Goal: Transaction & Acquisition: Purchase product/service

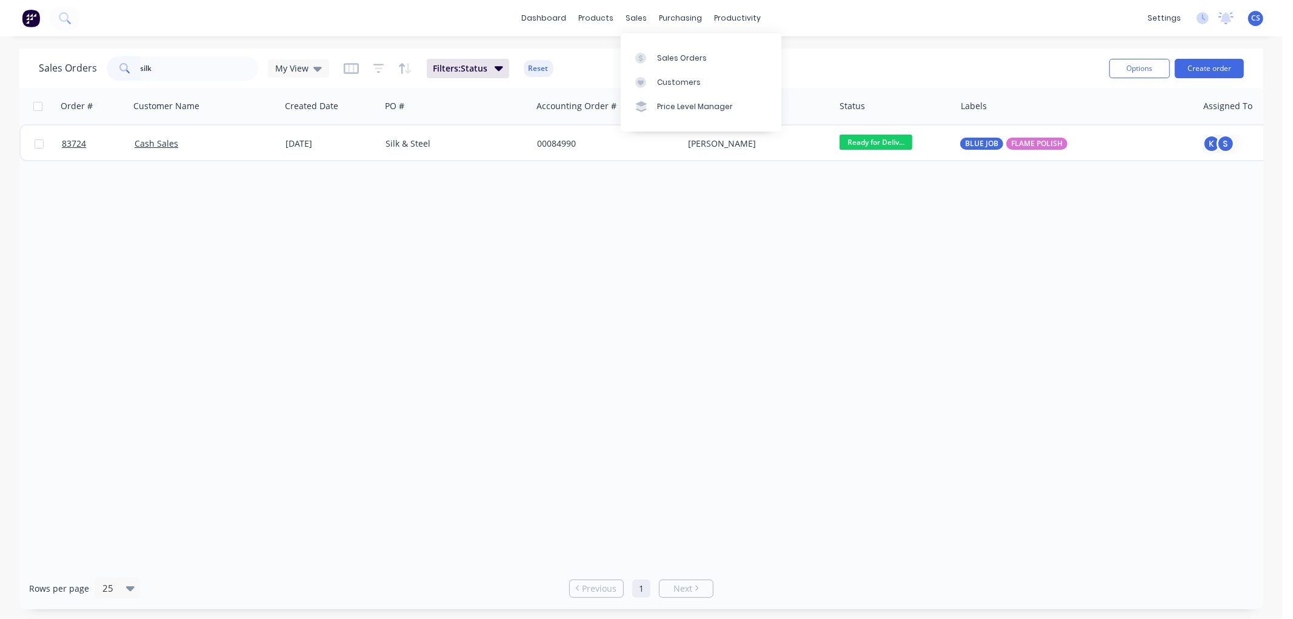
click at [214, 69] on input "silk" at bounding box center [200, 68] width 118 height 24
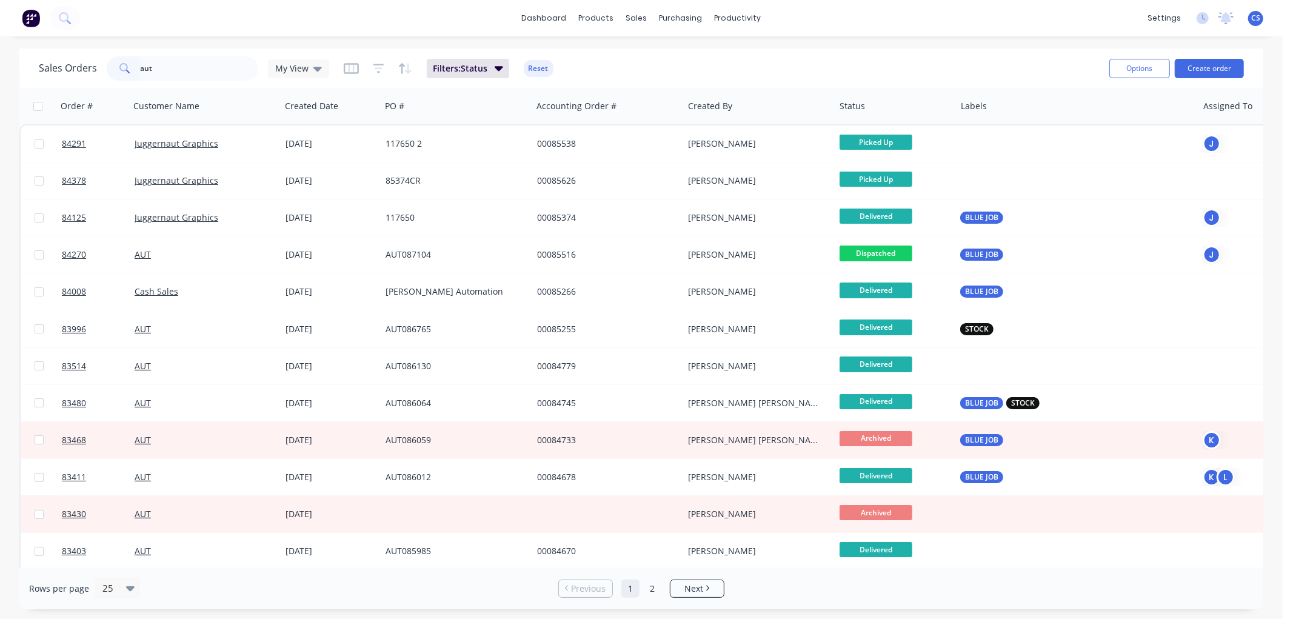
click at [229, 68] on input "aut" at bounding box center [200, 68] width 118 height 24
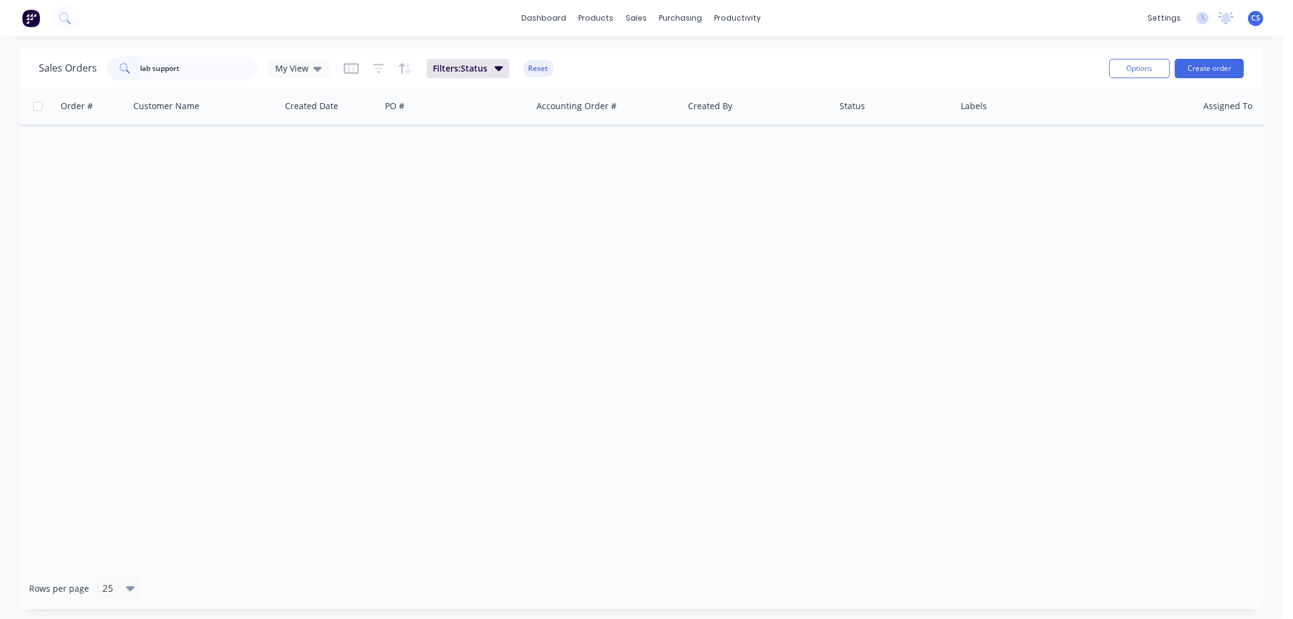
drag, startPoint x: 204, startPoint y: 71, endPoint x: 149, endPoint y: 69, distance: 54.6
click at [149, 69] on input "lab support" at bounding box center [200, 68] width 118 height 24
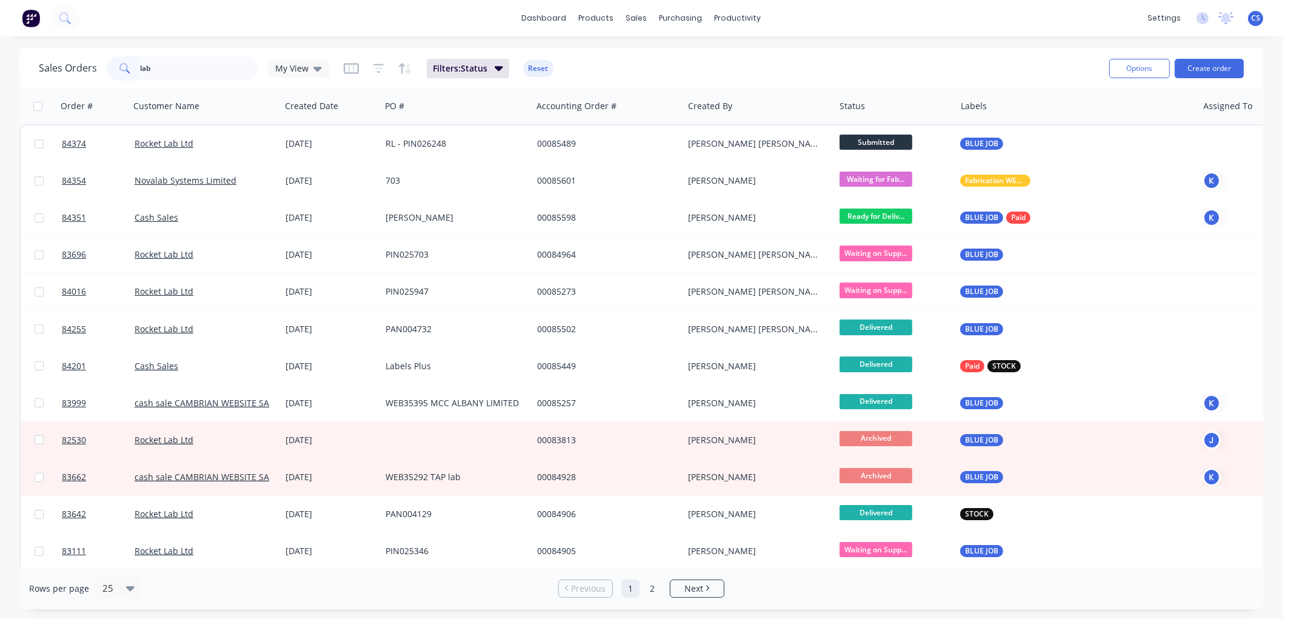
click at [195, 64] on input "lab" at bounding box center [200, 68] width 118 height 24
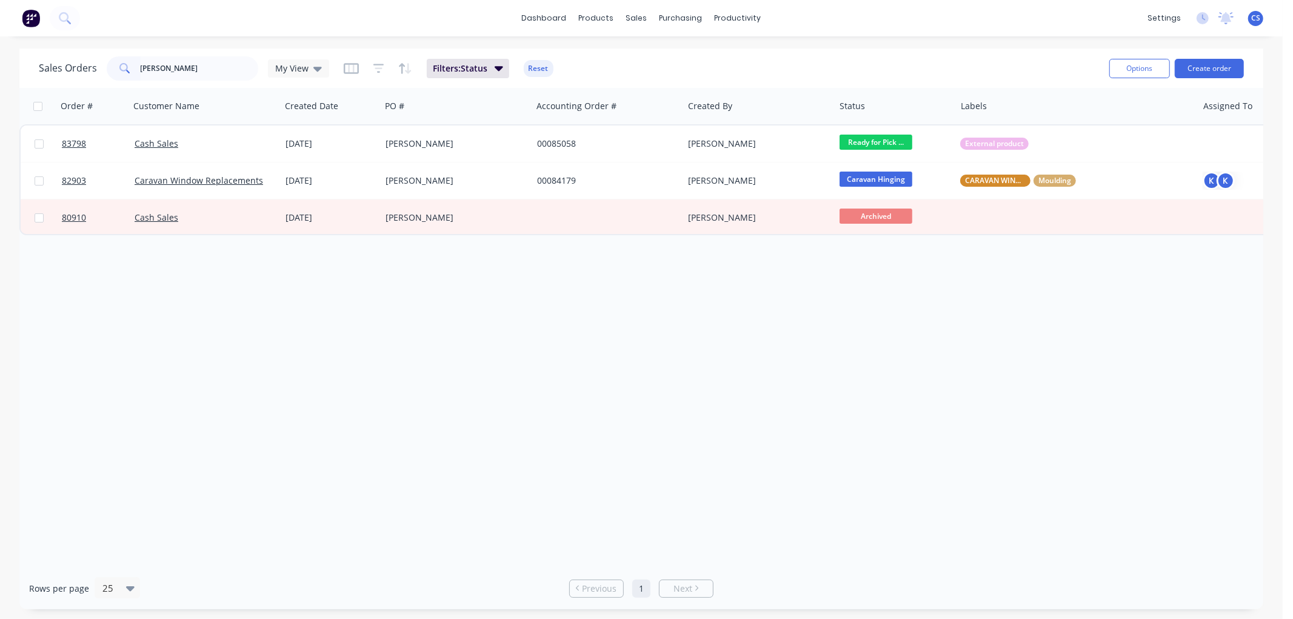
click at [195, 64] on input "malcolm" at bounding box center [200, 68] width 118 height 24
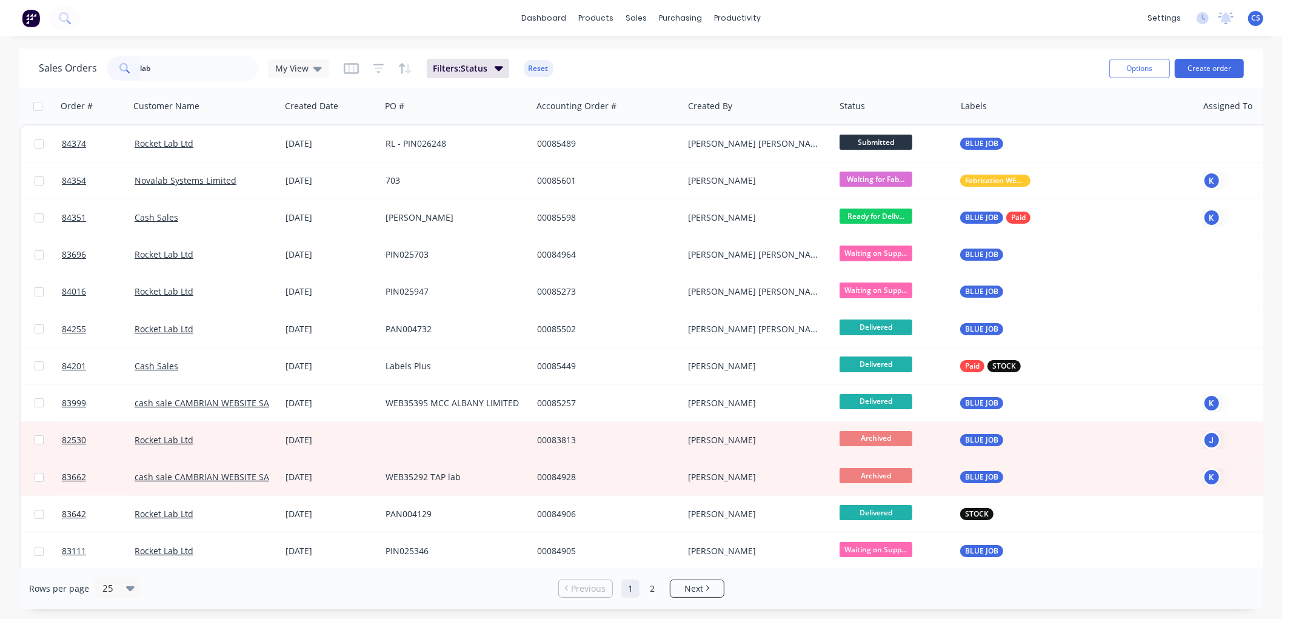
type input "lab"
click at [1202, 73] on button "Create order" at bounding box center [1209, 68] width 69 height 19
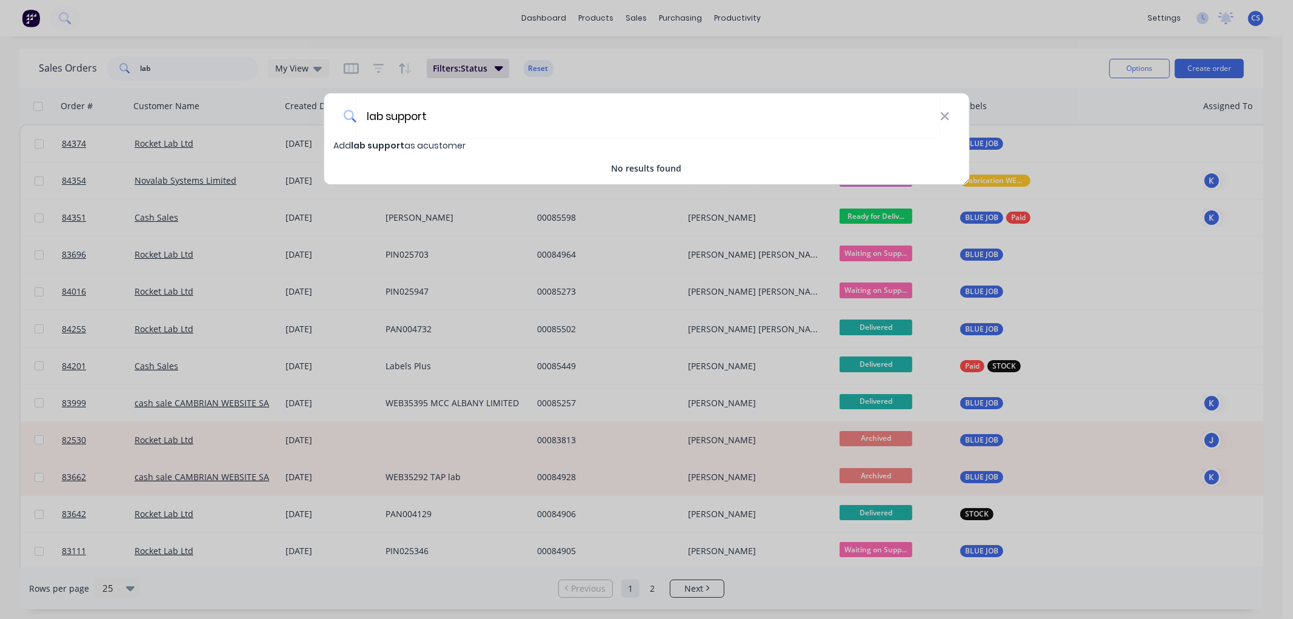
drag, startPoint x: 444, startPoint y: 120, endPoint x: 312, endPoint y: 118, distance: 132.8
click at [312, 118] on div "lab support Add lab support as a customer No results found" at bounding box center [646, 309] width 1293 height 619
type input "lss"
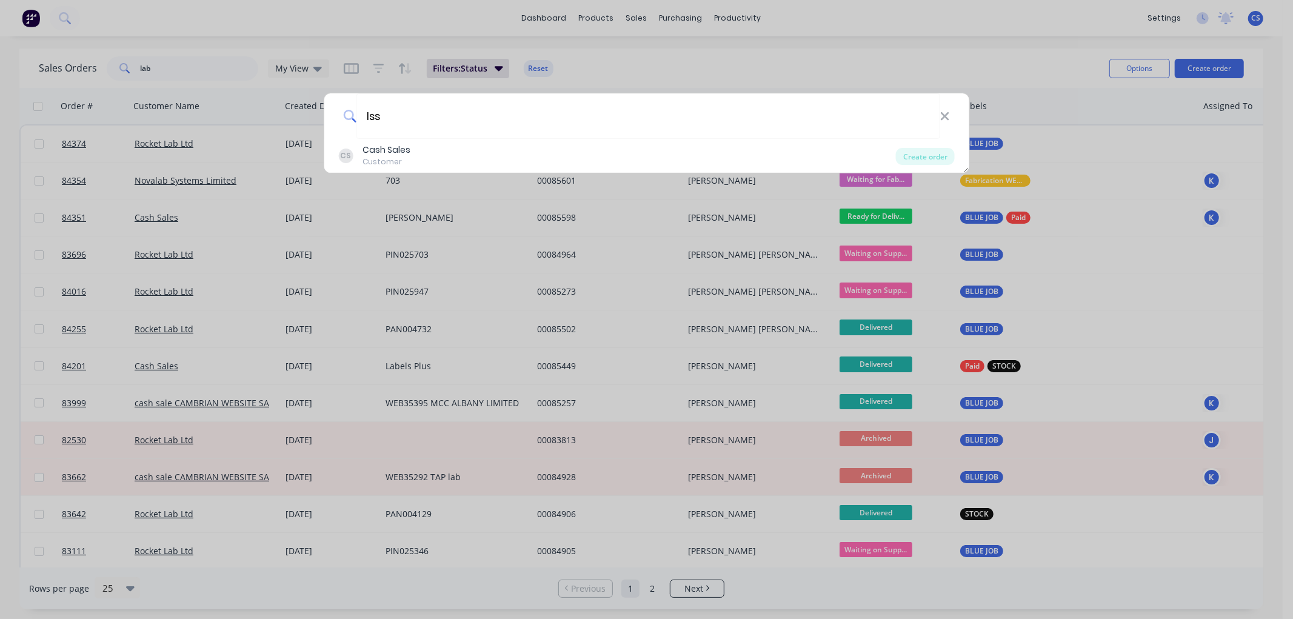
drag, startPoint x: 451, startPoint y: 125, endPoint x: 315, endPoint y: 124, distance: 135.2
click at [319, 126] on div "lss CS Cash Sales Customer Create order" at bounding box center [646, 309] width 1293 height 619
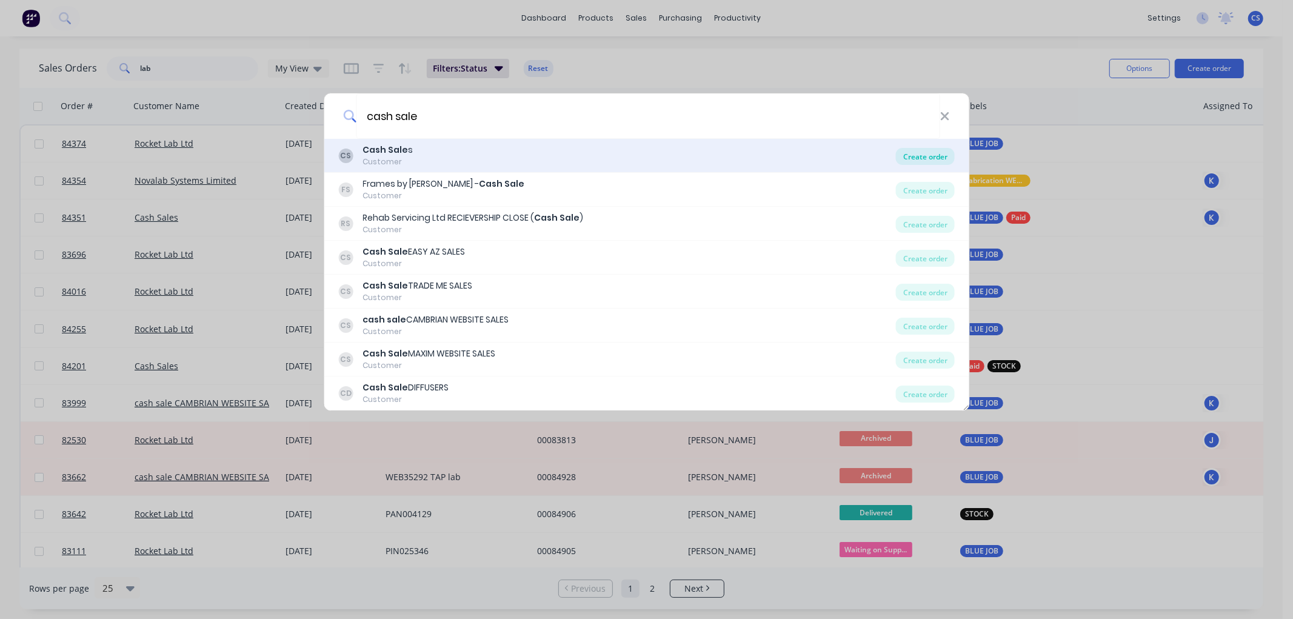
type input "cash sale"
click at [934, 153] on div "Create order" at bounding box center [925, 156] width 59 height 17
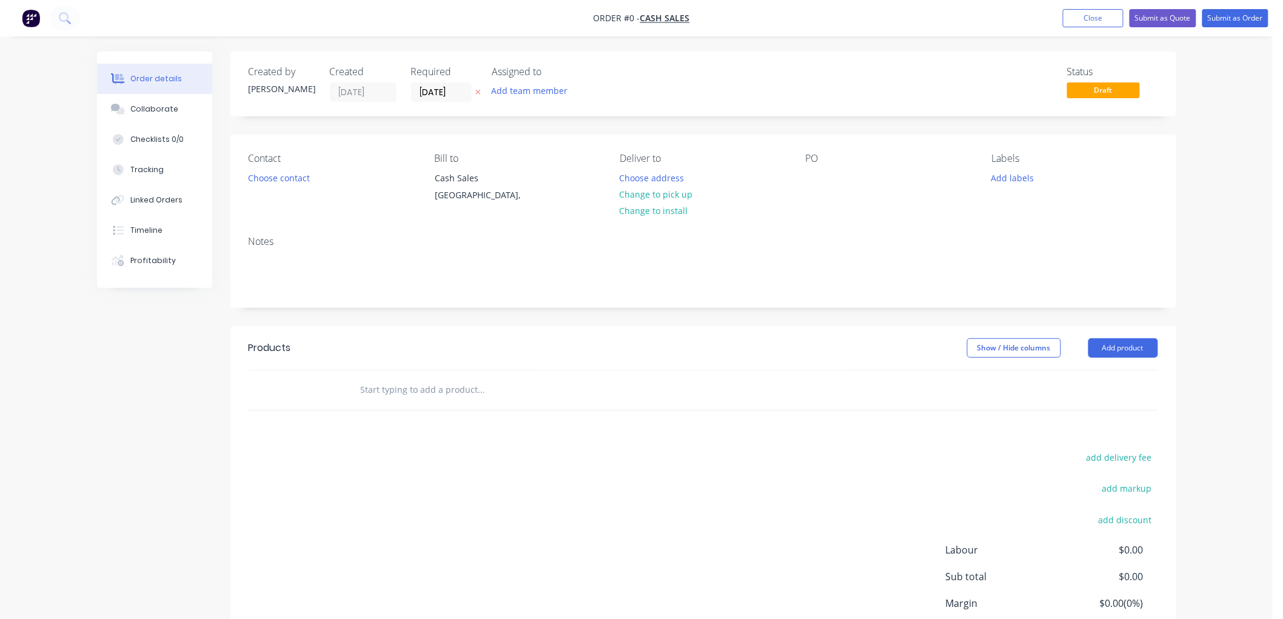
click at [477, 89] on icon at bounding box center [477, 92] width 5 height 7
click at [286, 179] on button "Choose contact" at bounding box center [278, 177] width 75 height 16
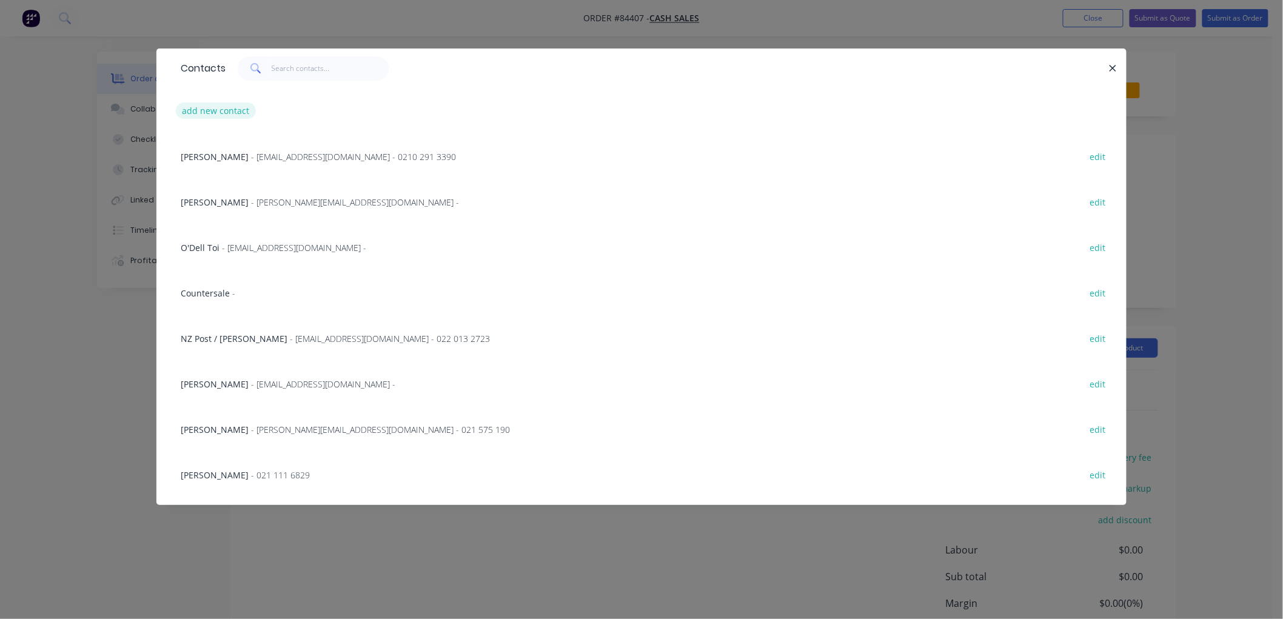
click at [210, 111] on button "add new contact" at bounding box center [216, 110] width 80 height 16
select select "NZ"
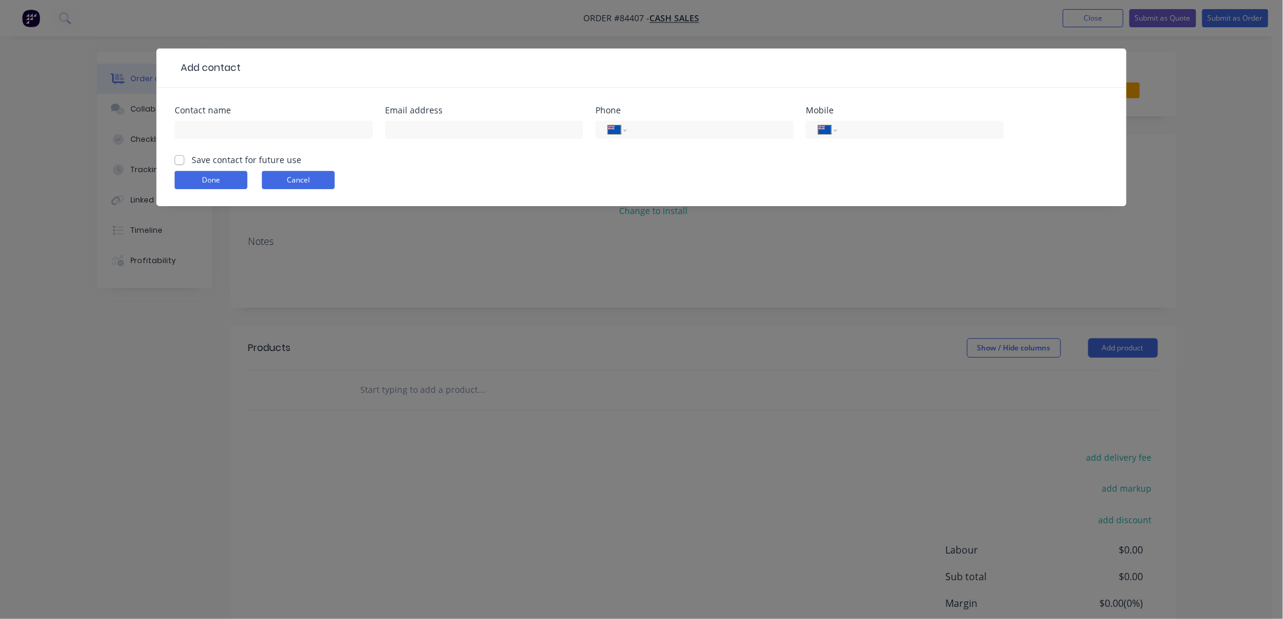
click at [317, 180] on button "Cancel" at bounding box center [298, 180] width 73 height 18
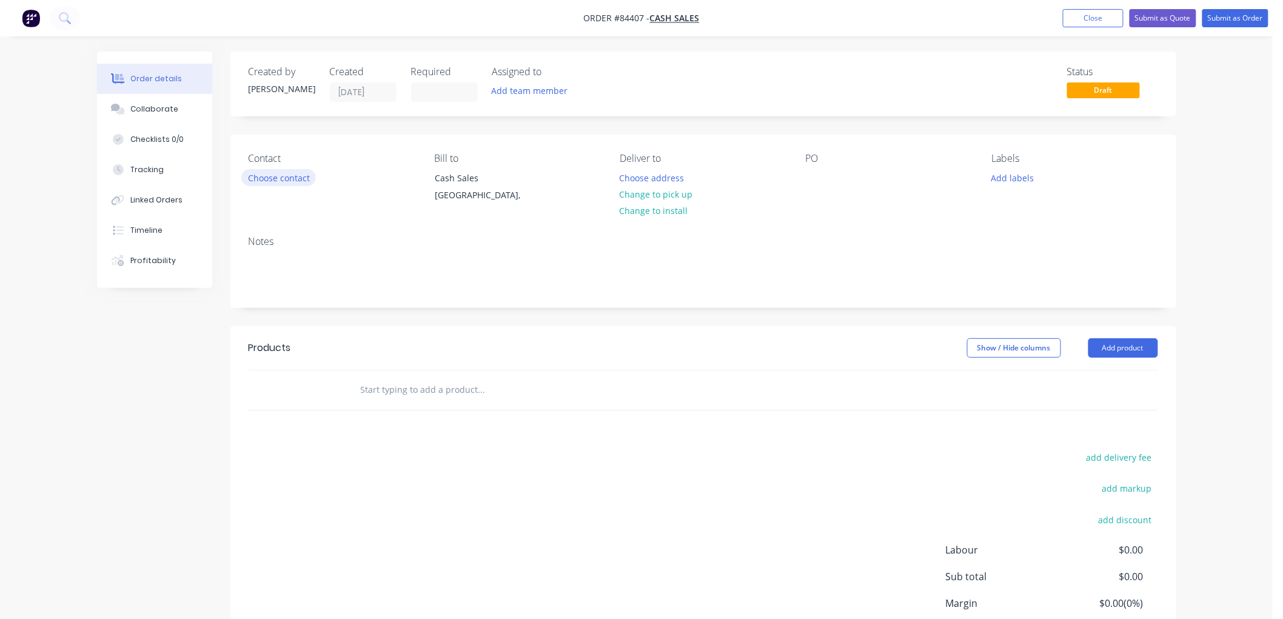
click at [287, 176] on button "Choose contact" at bounding box center [278, 177] width 75 height 16
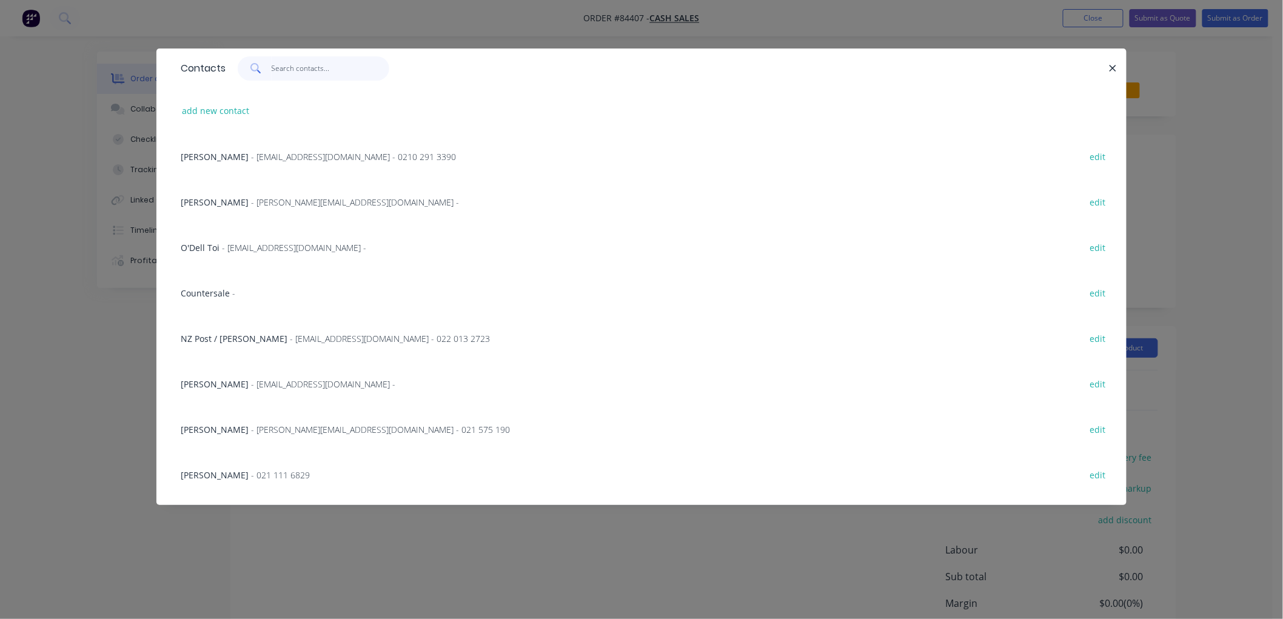
click at [286, 71] on input "text" at bounding box center [331, 68] width 118 height 24
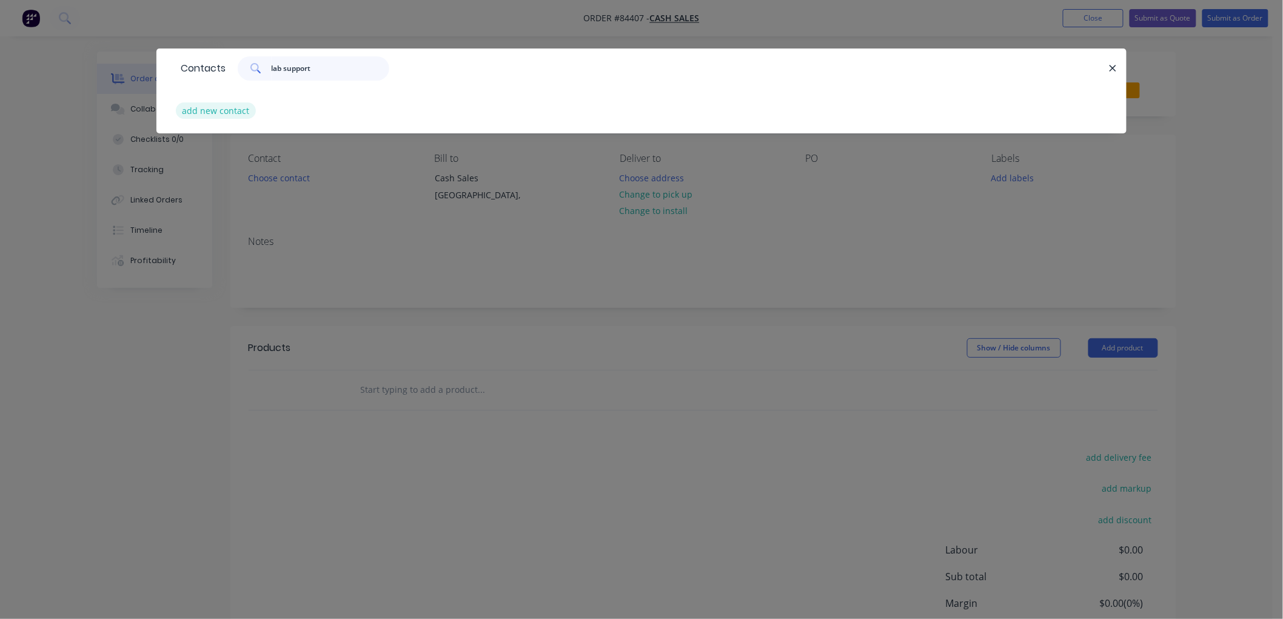
type input "lab support"
click at [206, 118] on button "add new contact" at bounding box center [216, 110] width 80 height 16
select select "NZ"
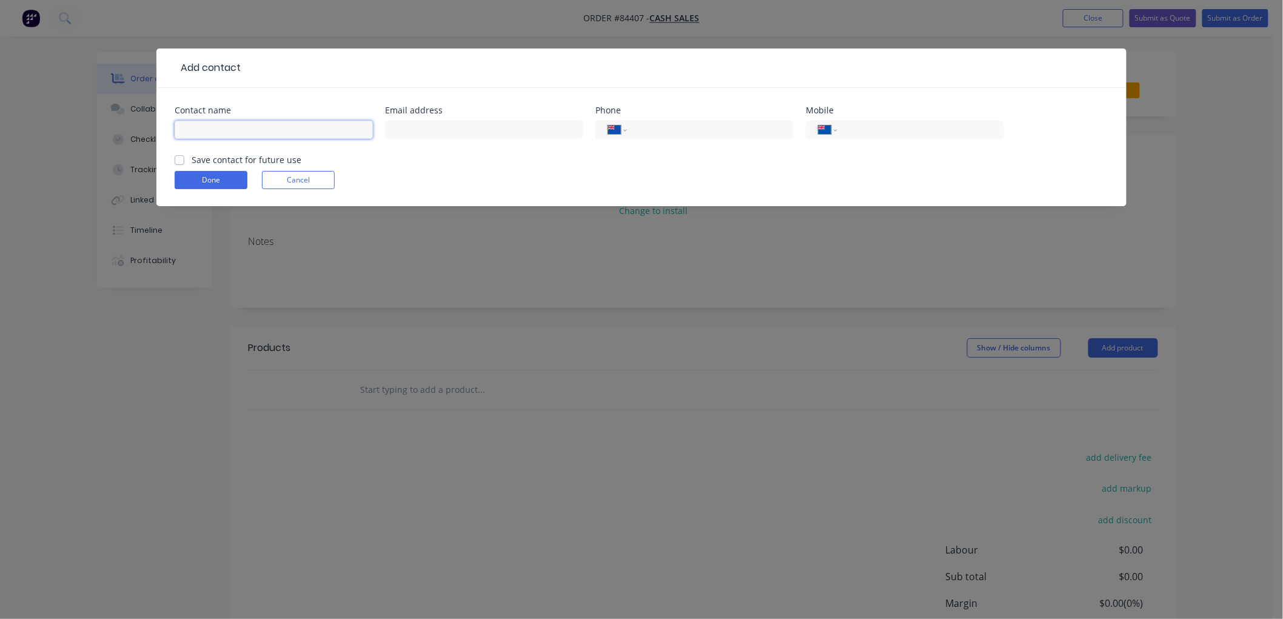
click at [219, 125] on input "text" at bounding box center [274, 130] width 198 height 18
type input "Lab Support Services"
click at [476, 132] on input "text" at bounding box center [484, 130] width 198 height 18
type input "malcolm@labsupport.co.nz"
click at [882, 130] on input "tel" at bounding box center [919, 130] width 146 height 14
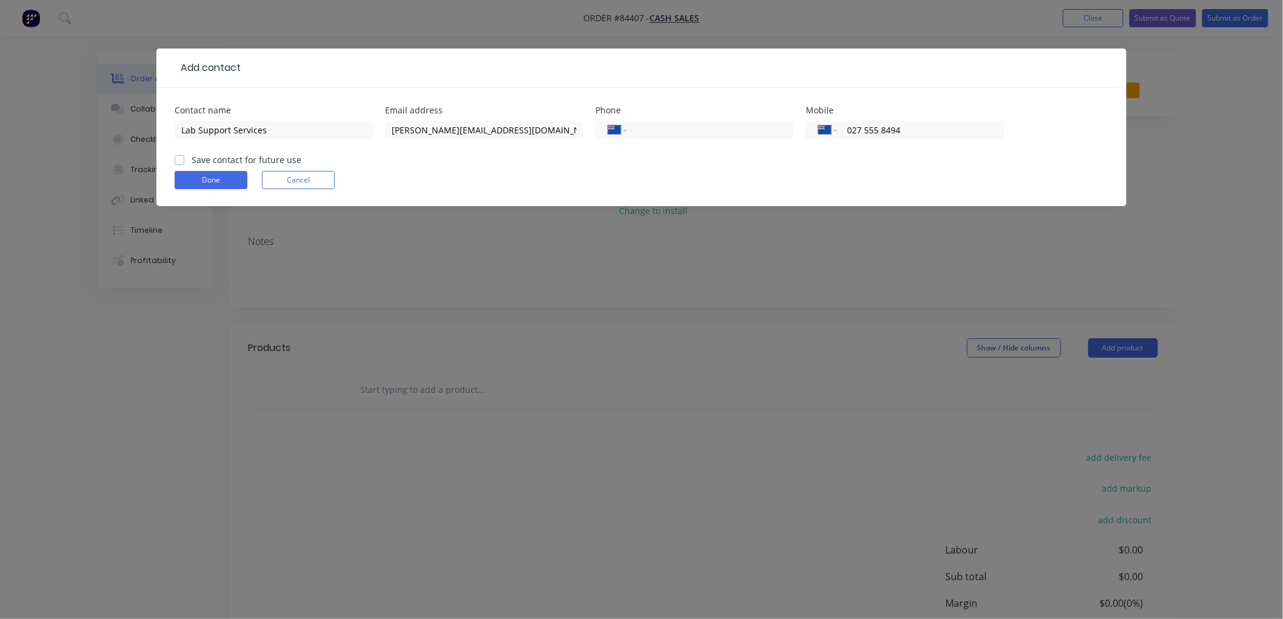
type input "027 555 8494"
click at [192, 161] on label "Save contact for future use" at bounding box center [247, 159] width 110 height 13
click at [180, 161] on input "Save contact for future use" at bounding box center [180, 159] width 10 height 12
checkbox input "true"
click at [211, 183] on button "Done" at bounding box center [211, 180] width 73 height 18
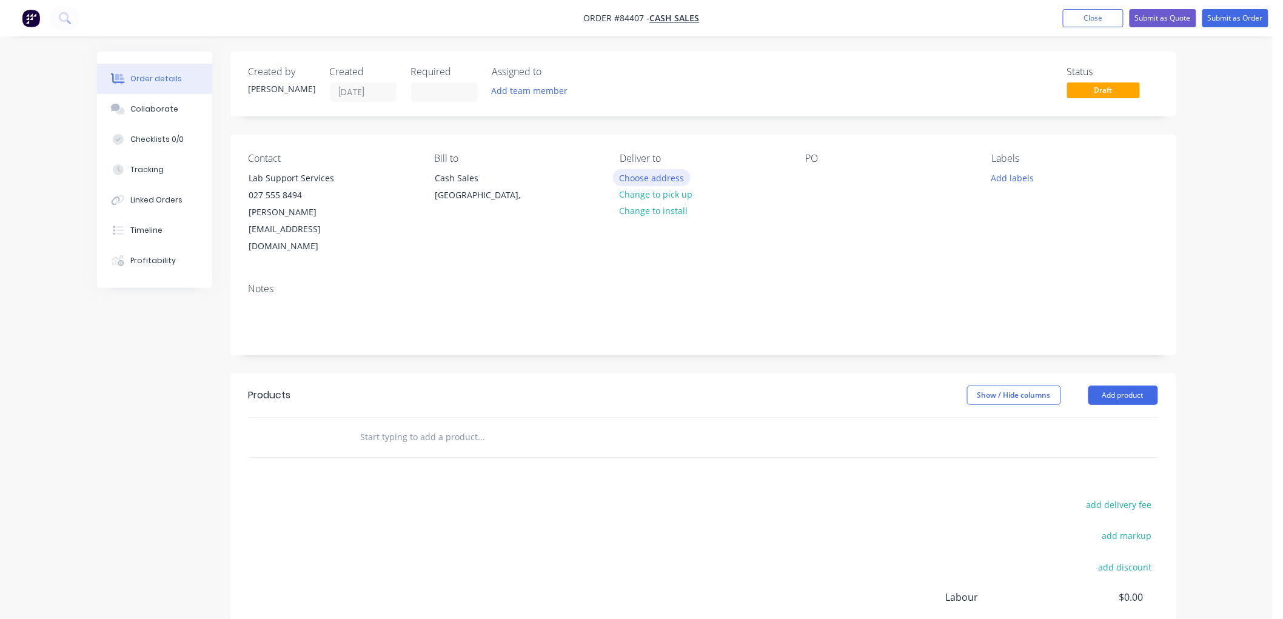
click at [658, 178] on button "Choose address" at bounding box center [652, 177] width 78 height 16
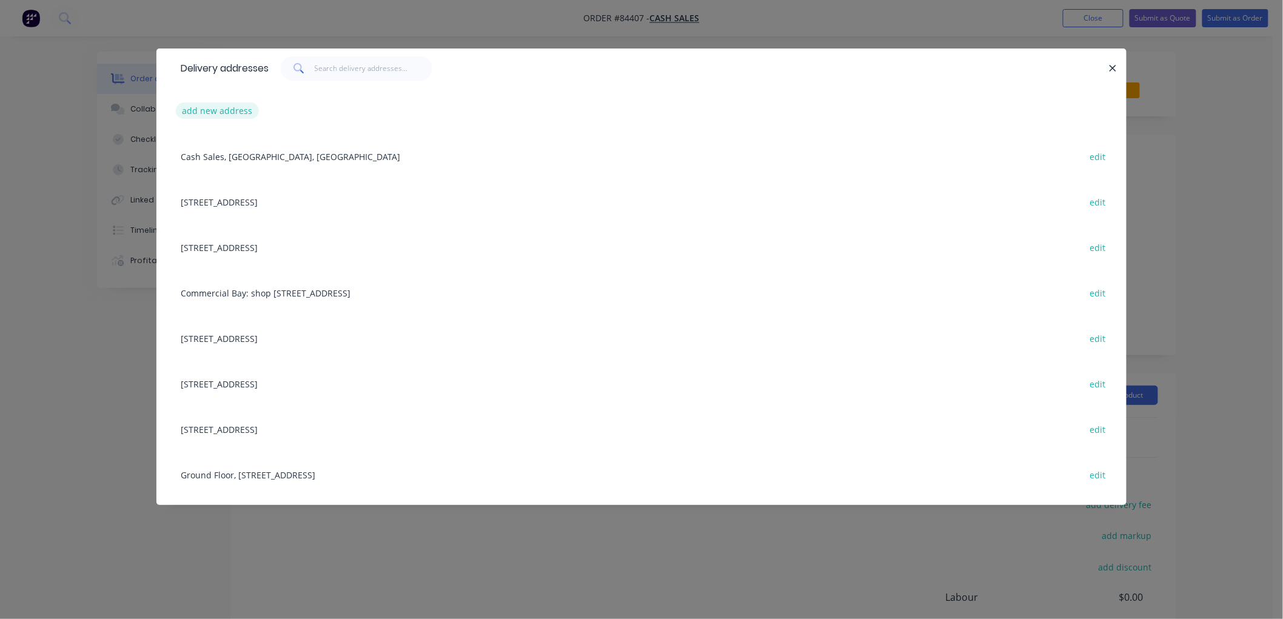
click at [222, 112] on button "add new address" at bounding box center [217, 110] width 83 height 16
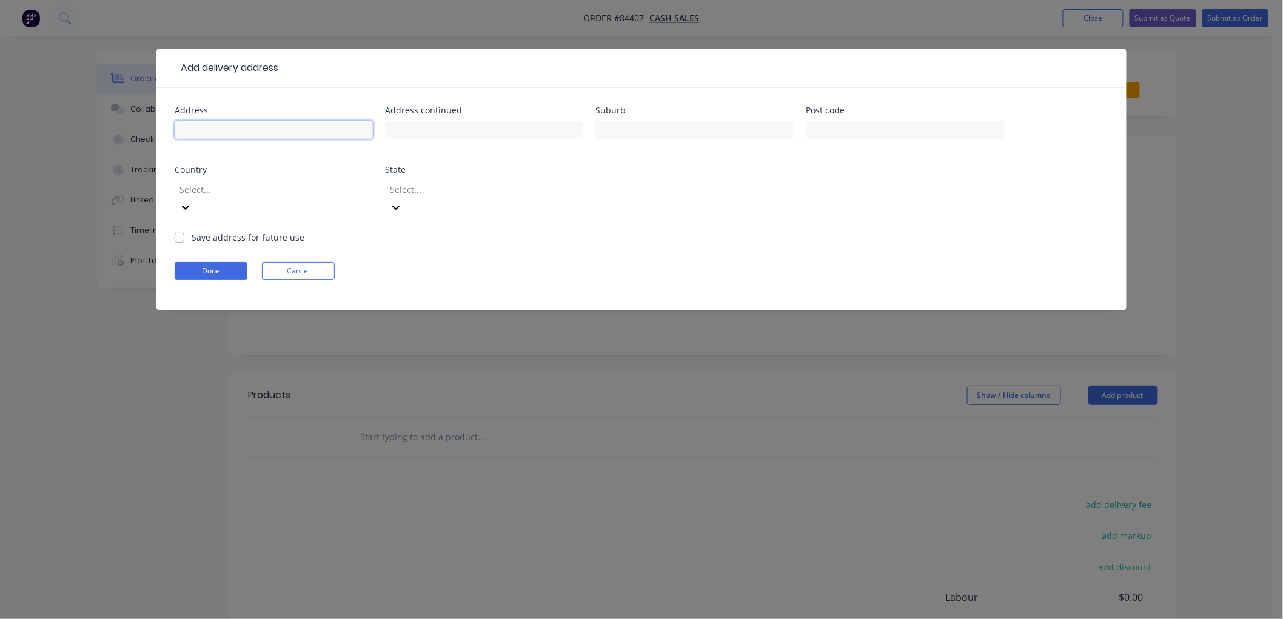
click at [251, 129] on input "text" at bounding box center [274, 130] width 198 height 18
click at [250, 129] on input "AUT" at bounding box center [274, 130] width 198 height 18
type input "AUT - WS Building"
type input "34 St Pauls Street"
click at [192, 231] on label "Save address for future use" at bounding box center [248, 237] width 113 height 13
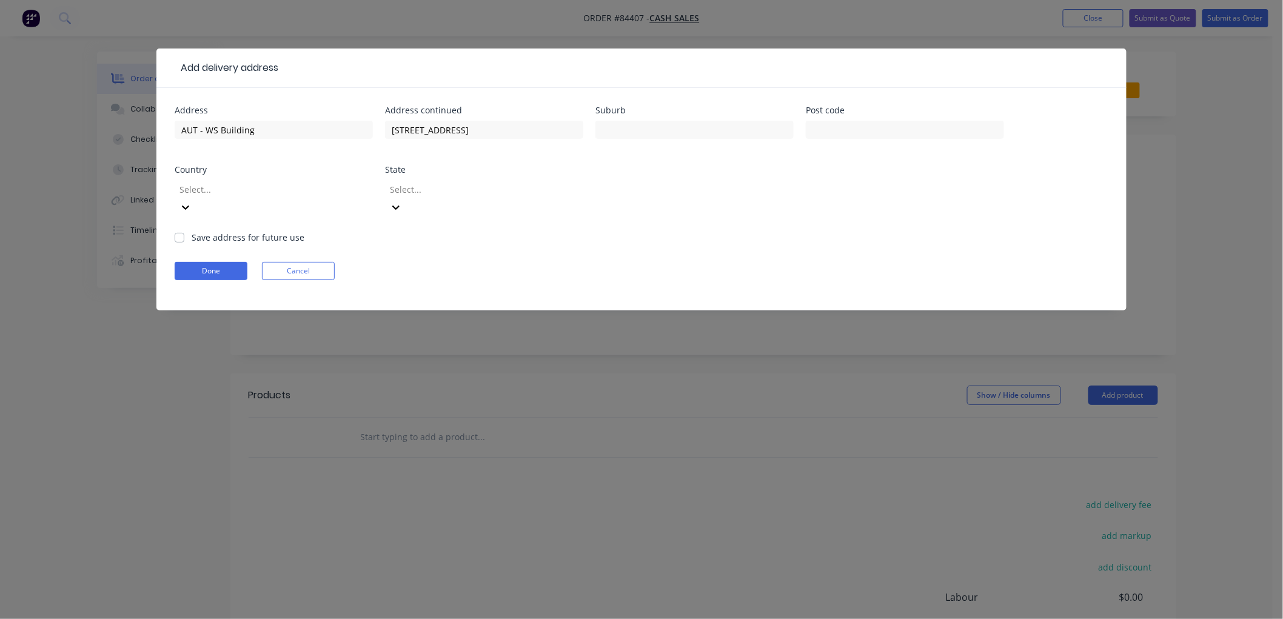
click at [183, 231] on input "Save address for future use" at bounding box center [180, 237] width 10 height 12
click at [192, 231] on label "Save address for future use" at bounding box center [248, 237] width 113 height 13
click at [180, 231] on input "Save address for future use" at bounding box center [180, 237] width 10 height 12
checkbox input "false"
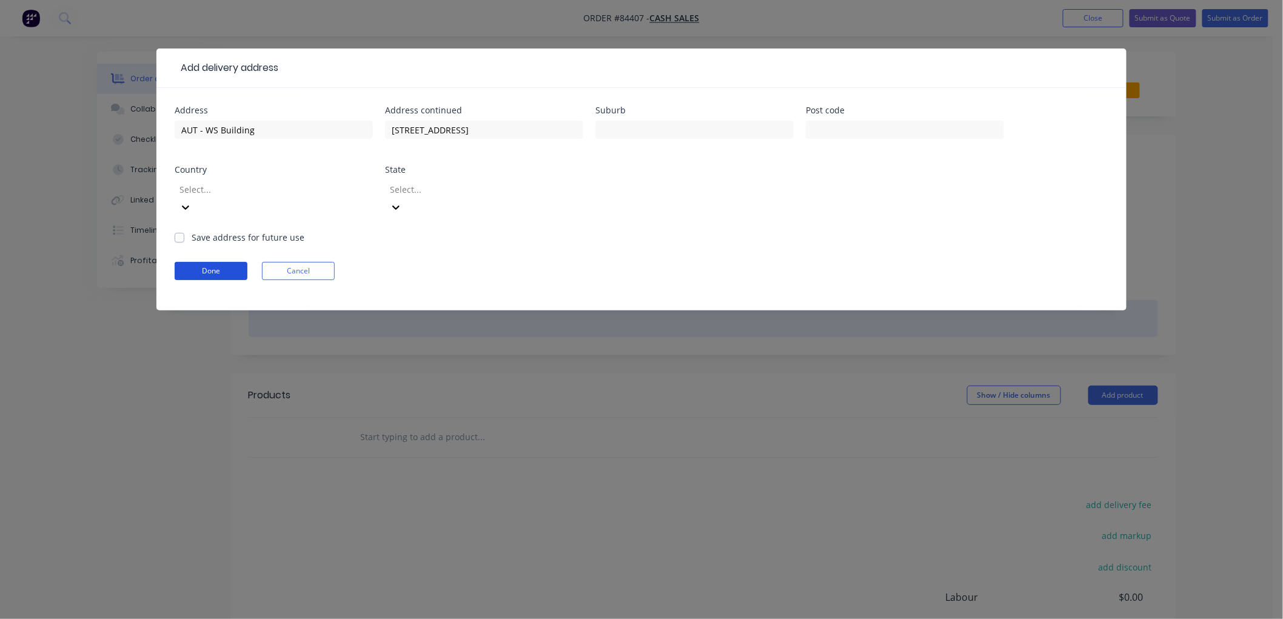
drag, startPoint x: 198, startPoint y: 247, endPoint x: 558, endPoint y: 294, distance: 363.8
click at [198, 262] on button "Done" at bounding box center [211, 271] width 73 height 18
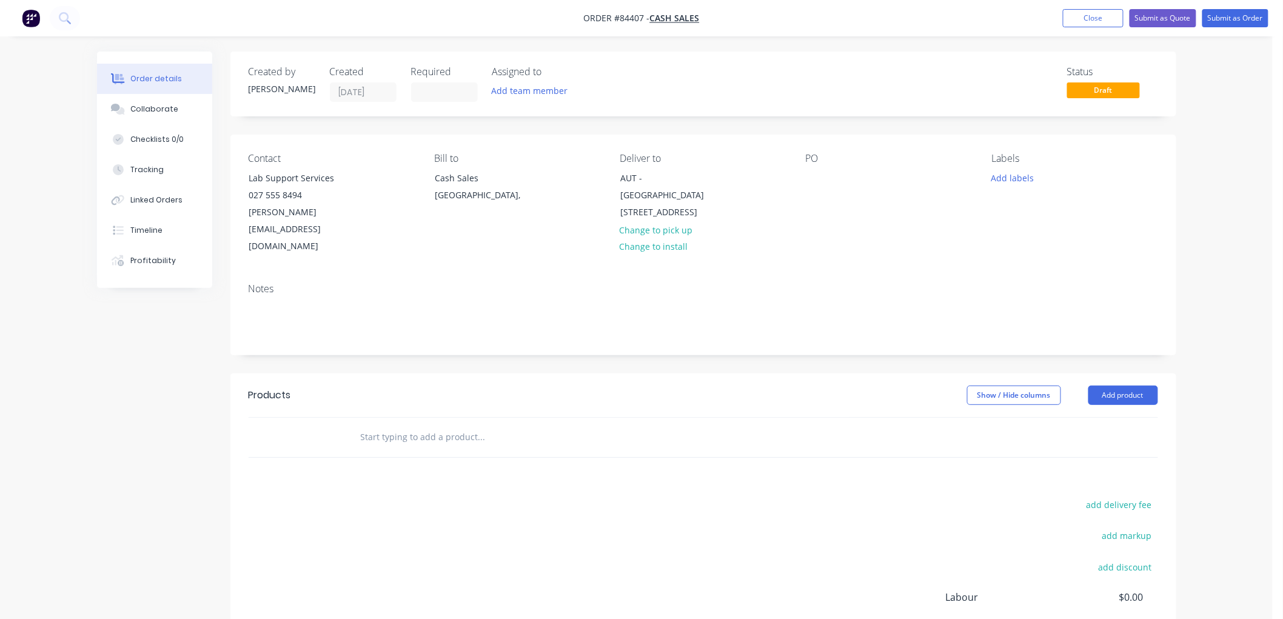
click at [443, 425] on input "text" at bounding box center [481, 437] width 243 height 24
click at [444, 425] on input "text" at bounding box center [481, 437] width 243 height 24
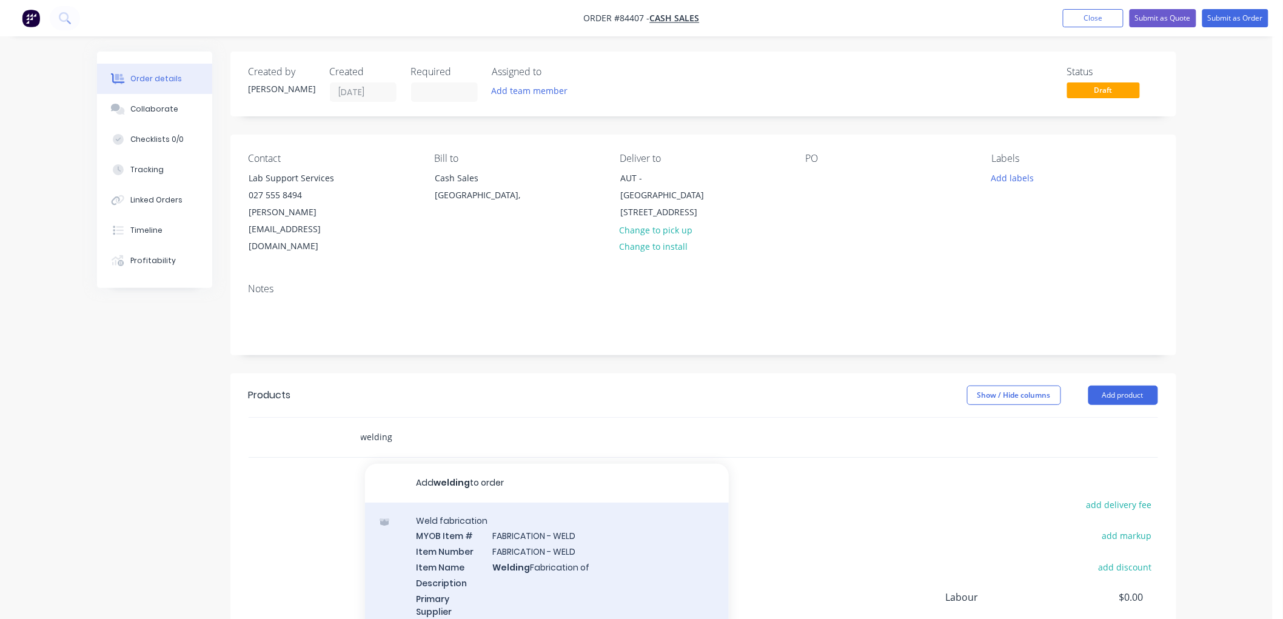
type input "welding"
click at [584, 513] on div "Weld fabrication MYOB Item # FABRICATION - WELD Item Number FABRICATION - WELD …" at bounding box center [547, 596] width 364 height 186
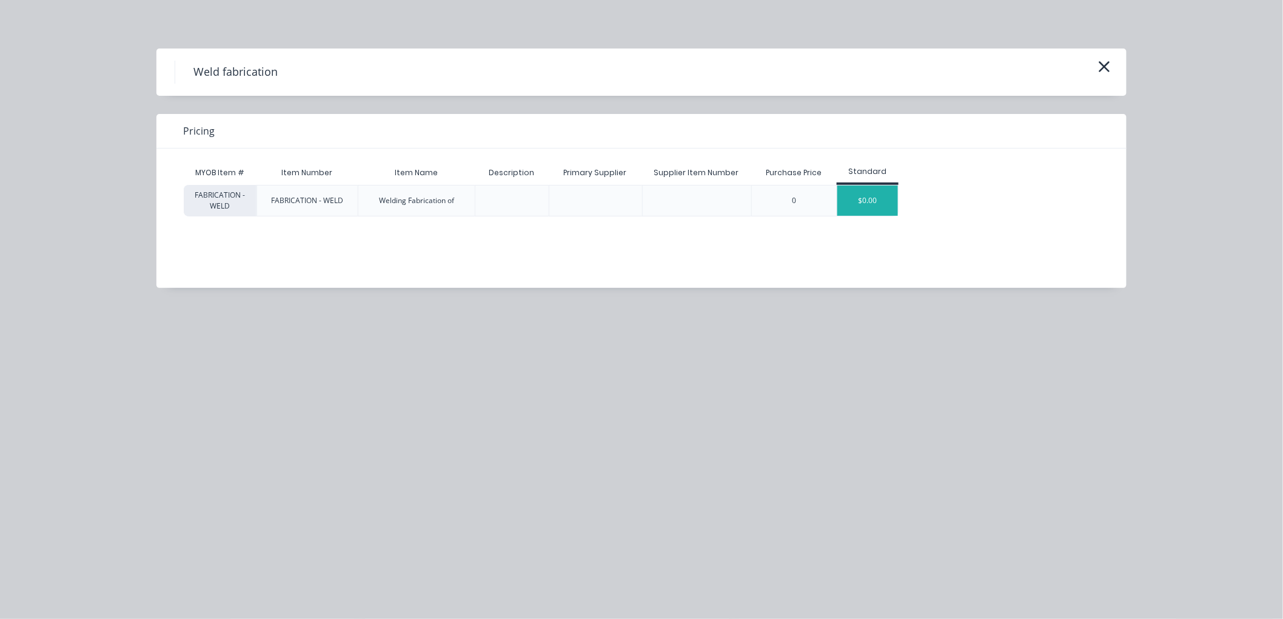
click at [880, 204] on div "$0.00" at bounding box center [867, 201] width 61 height 30
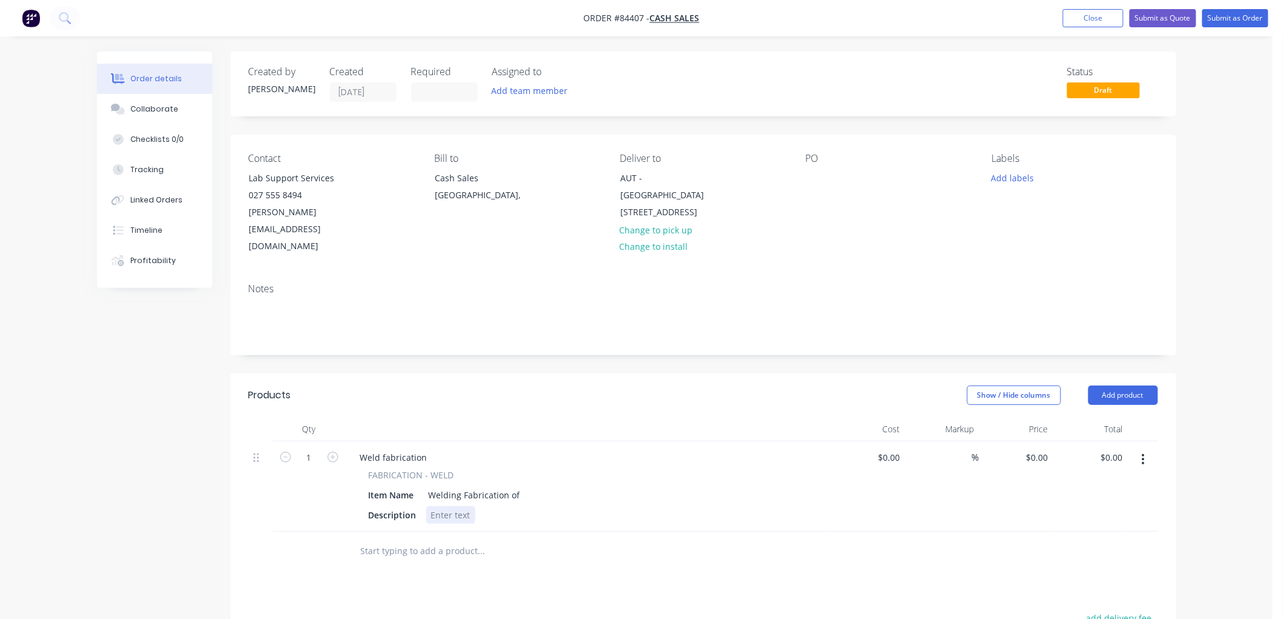
click at [453, 506] on div at bounding box center [450, 515] width 49 height 18
click at [1040, 449] on input "0" at bounding box center [1039, 458] width 28 height 18
type input "$7,057.20"
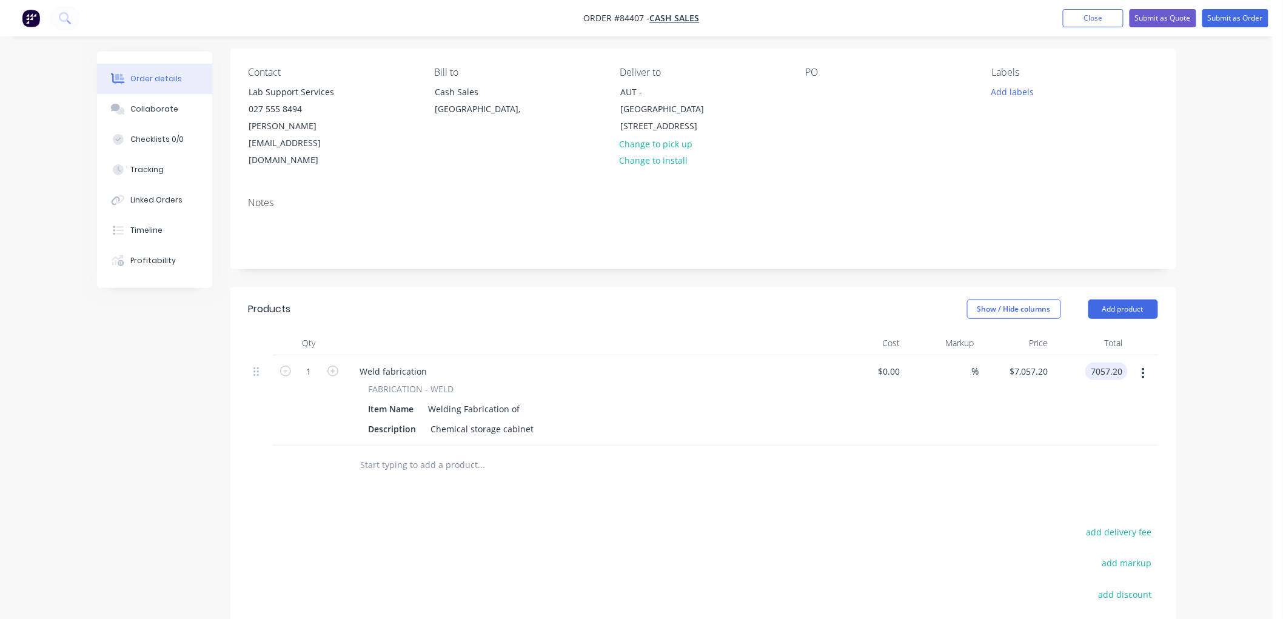
scroll to position [135, 0]
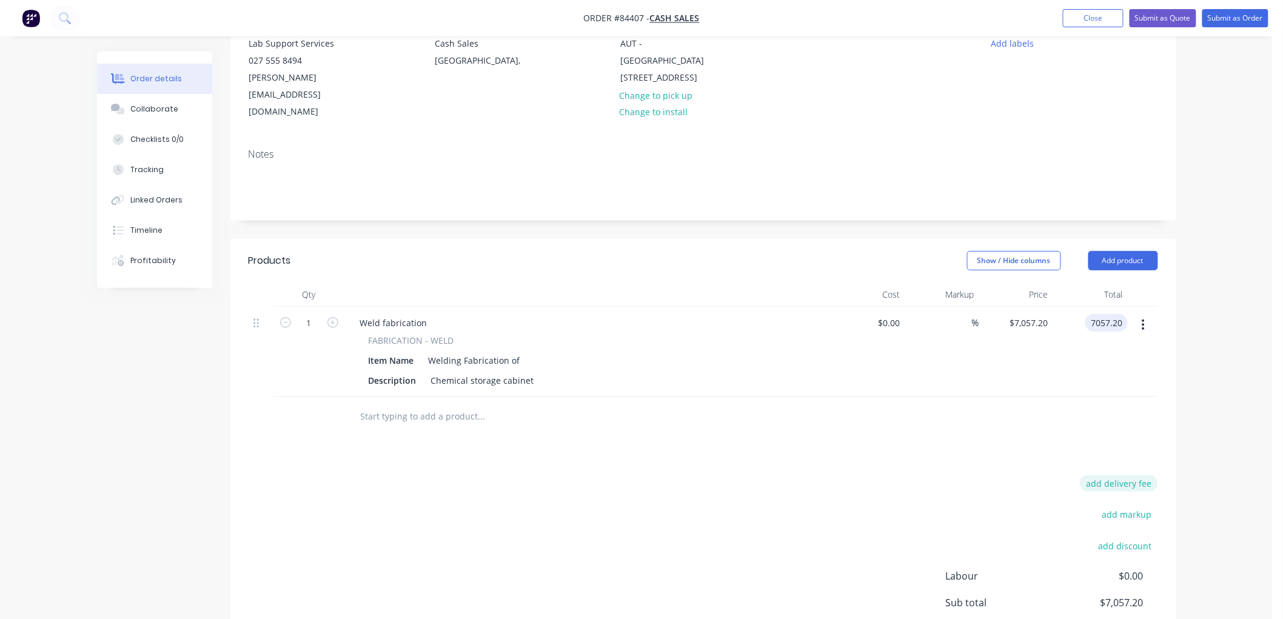
type input "$7,057.20"
click at [1120, 475] on button "add delivery fee" at bounding box center [1119, 483] width 78 height 16
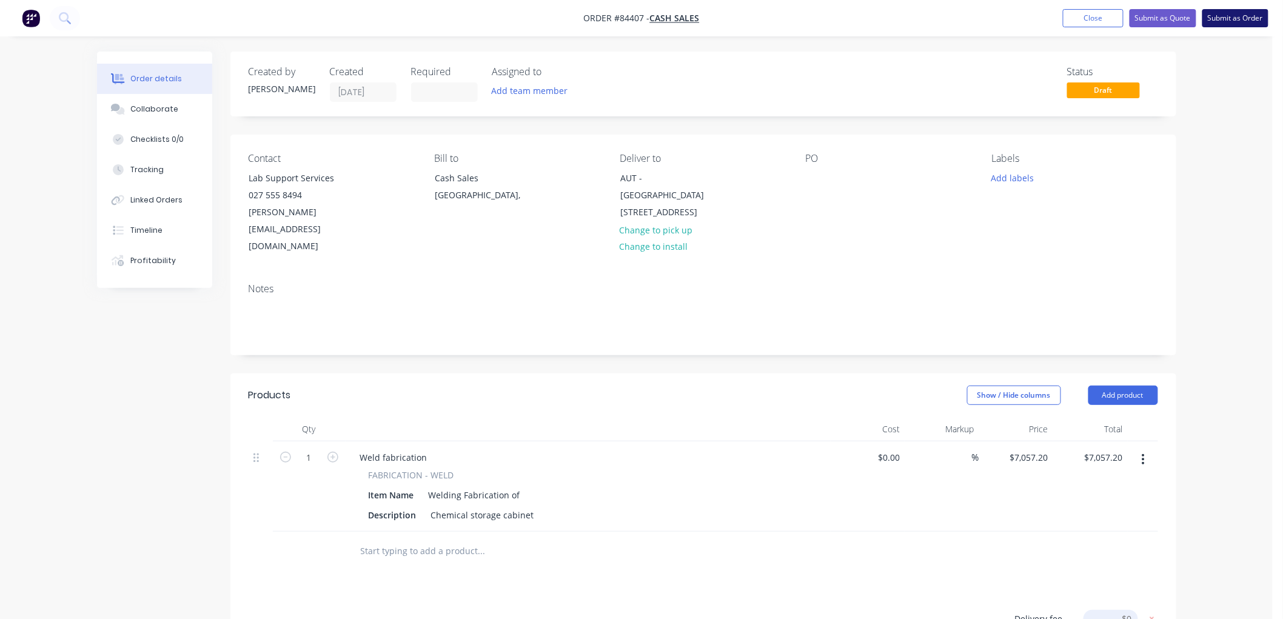
click at [1230, 18] on button "Submit as Order" at bounding box center [1235, 18] width 66 height 18
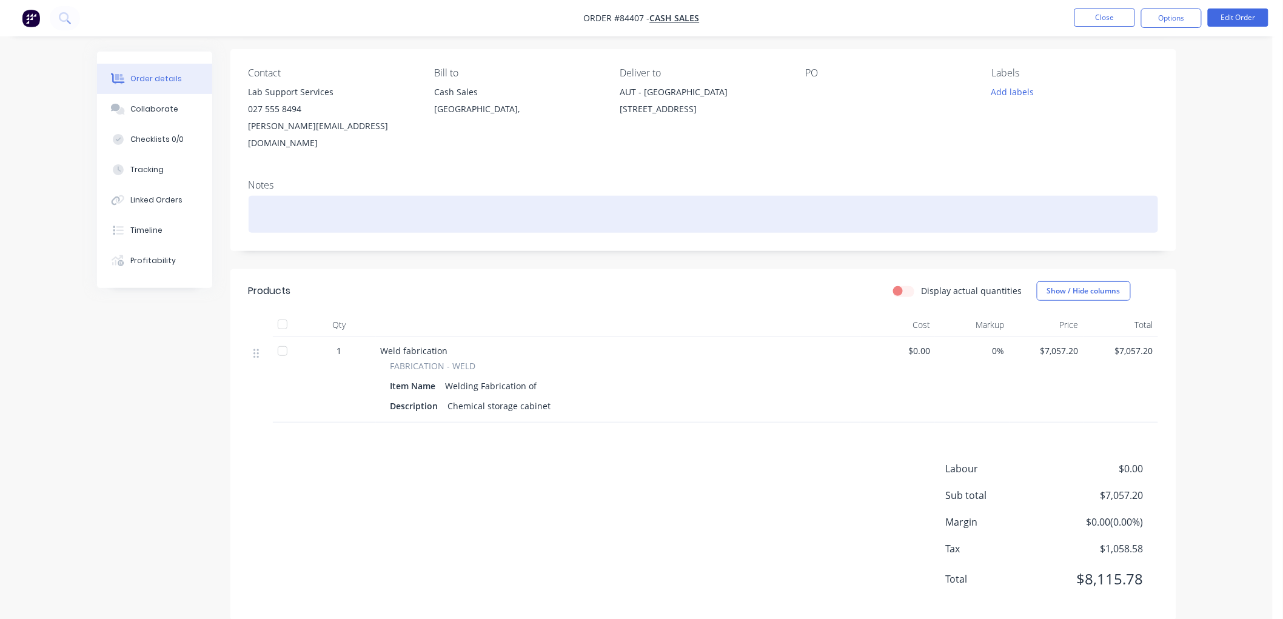
scroll to position [88, 0]
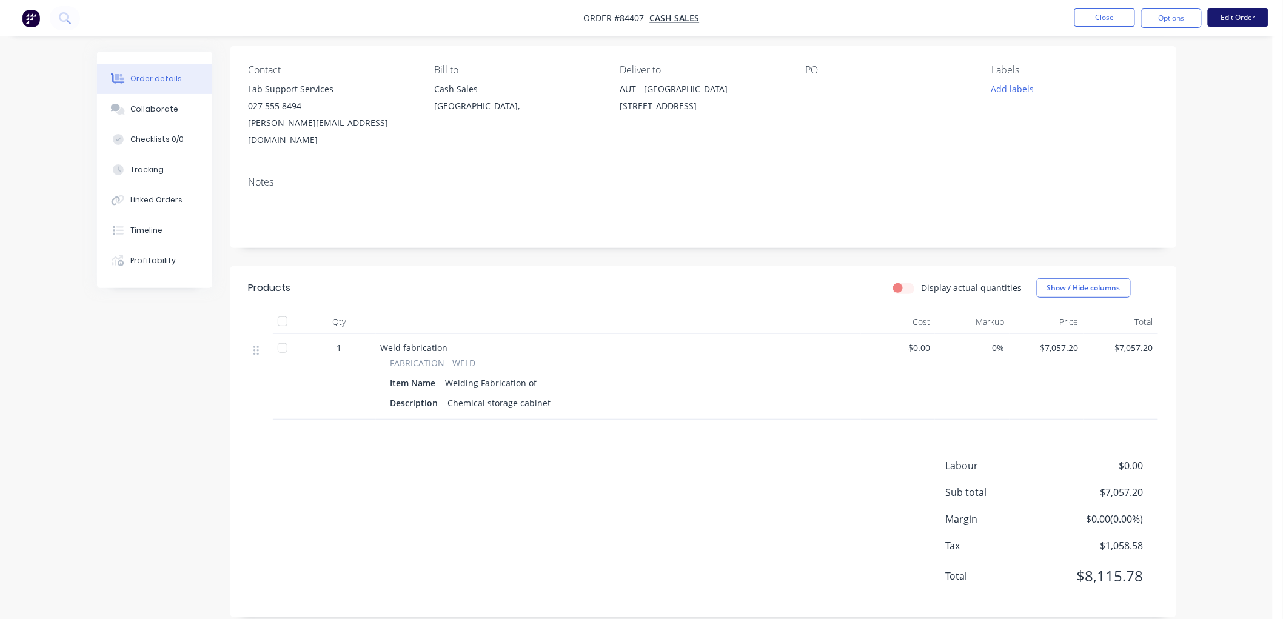
click at [1233, 20] on button "Edit Order" at bounding box center [1238, 17] width 61 height 18
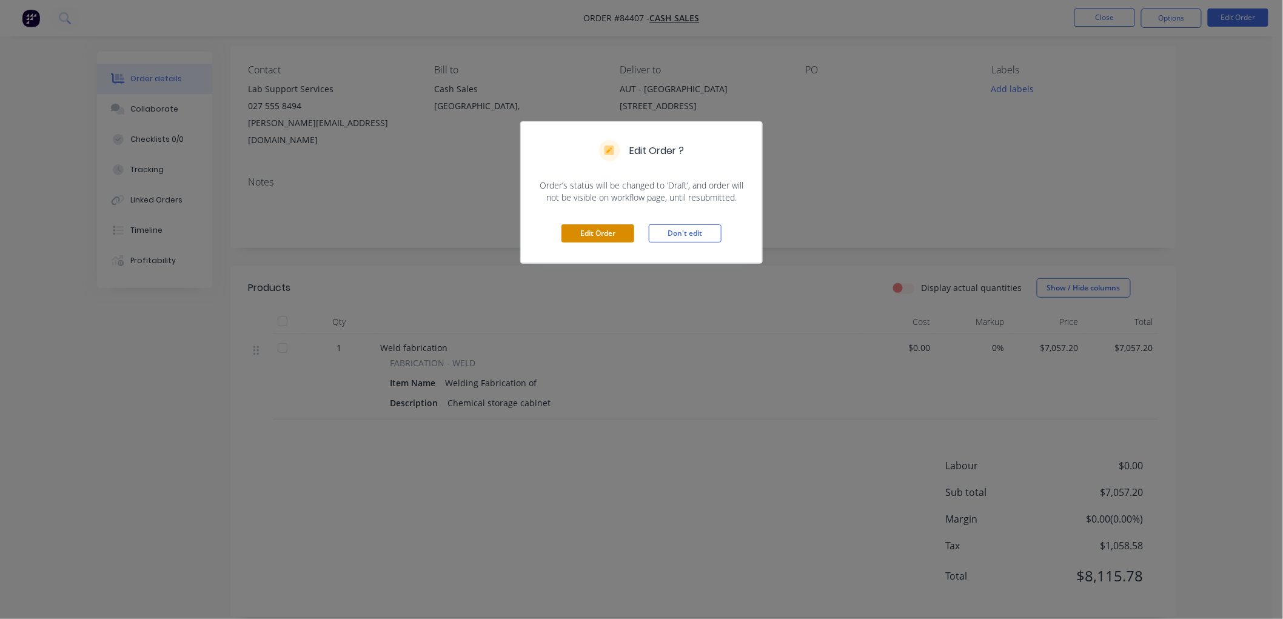
click at [603, 235] on button "Edit Order" at bounding box center [597, 233] width 73 height 18
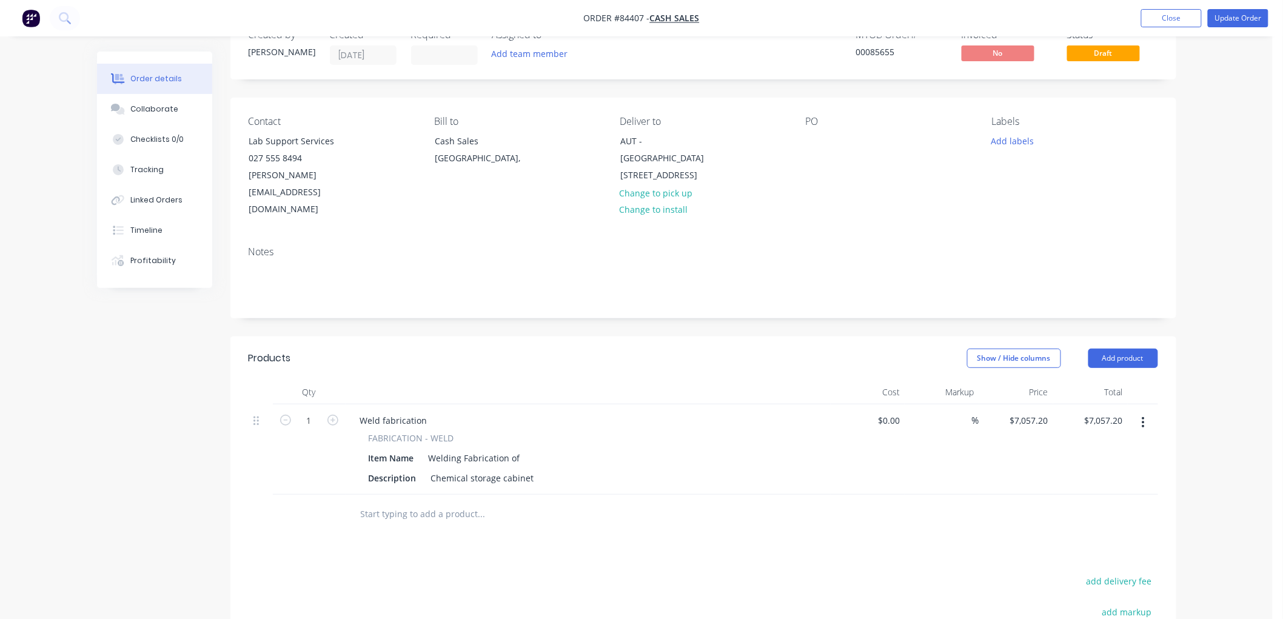
scroll to position [135, 0]
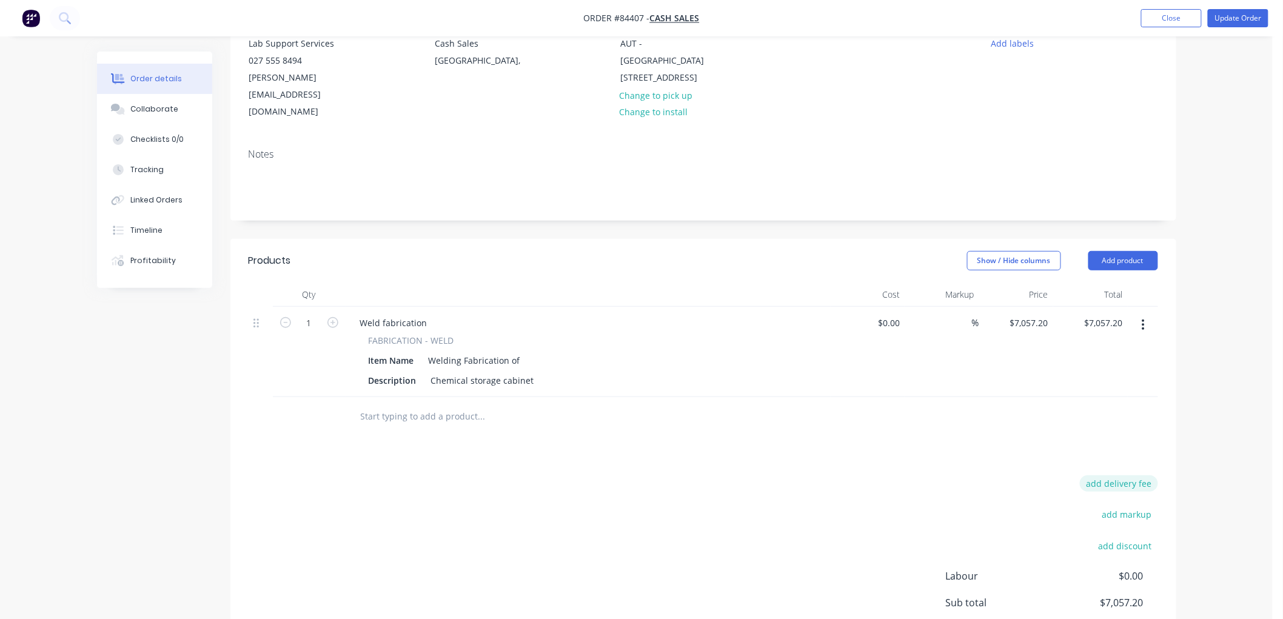
click at [1135, 475] on button "add delivery fee" at bounding box center [1119, 483] width 78 height 16
type input "132.28"
click at [1217, 429] on div "Order details Collaborate Checklists 0/0 Tracking Linked Orders Timeline Profit…" at bounding box center [636, 302] width 1273 height 874
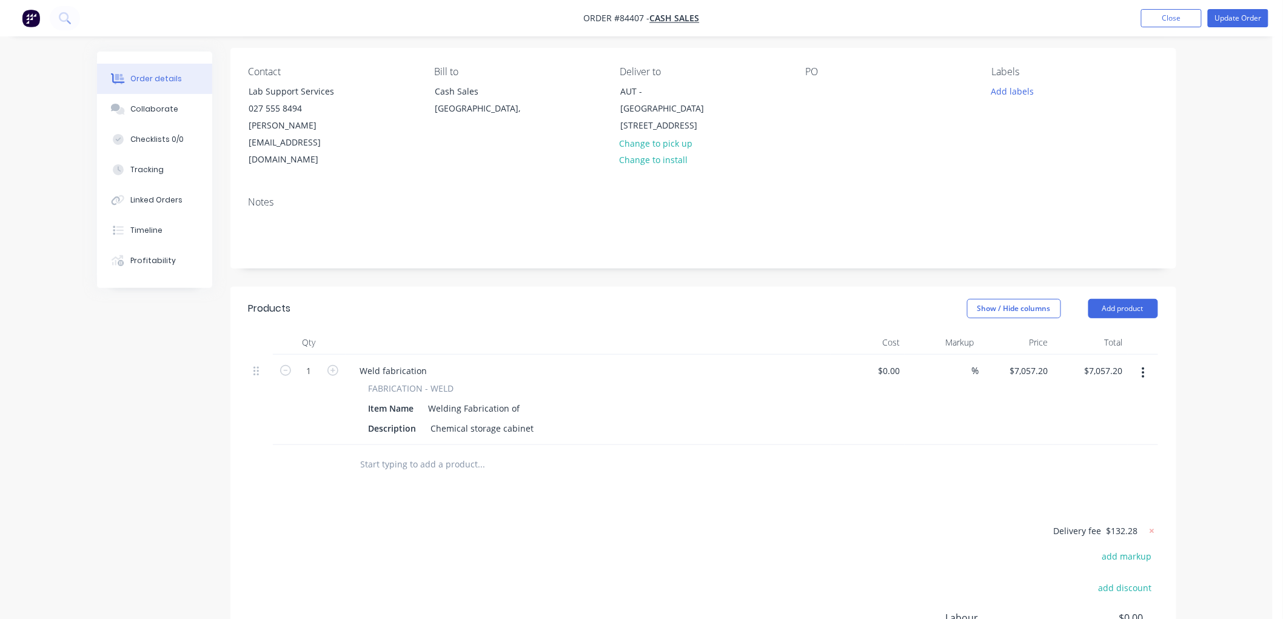
scroll to position [20, 0]
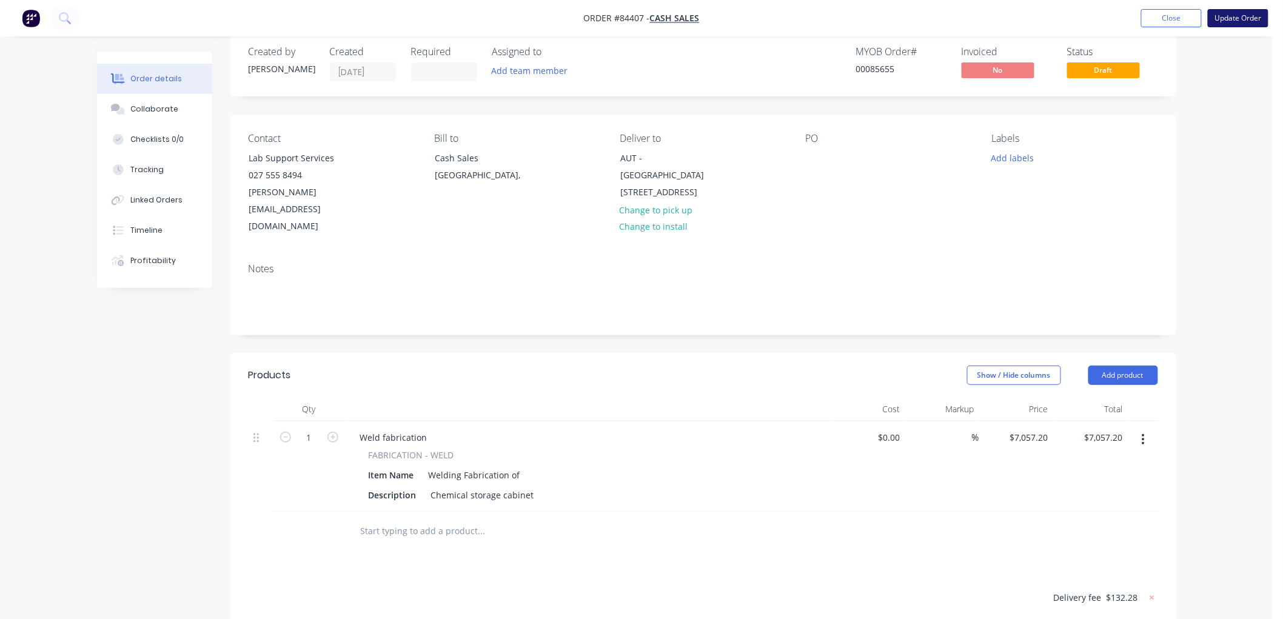
click at [1237, 19] on button "Update Order" at bounding box center [1238, 18] width 61 height 18
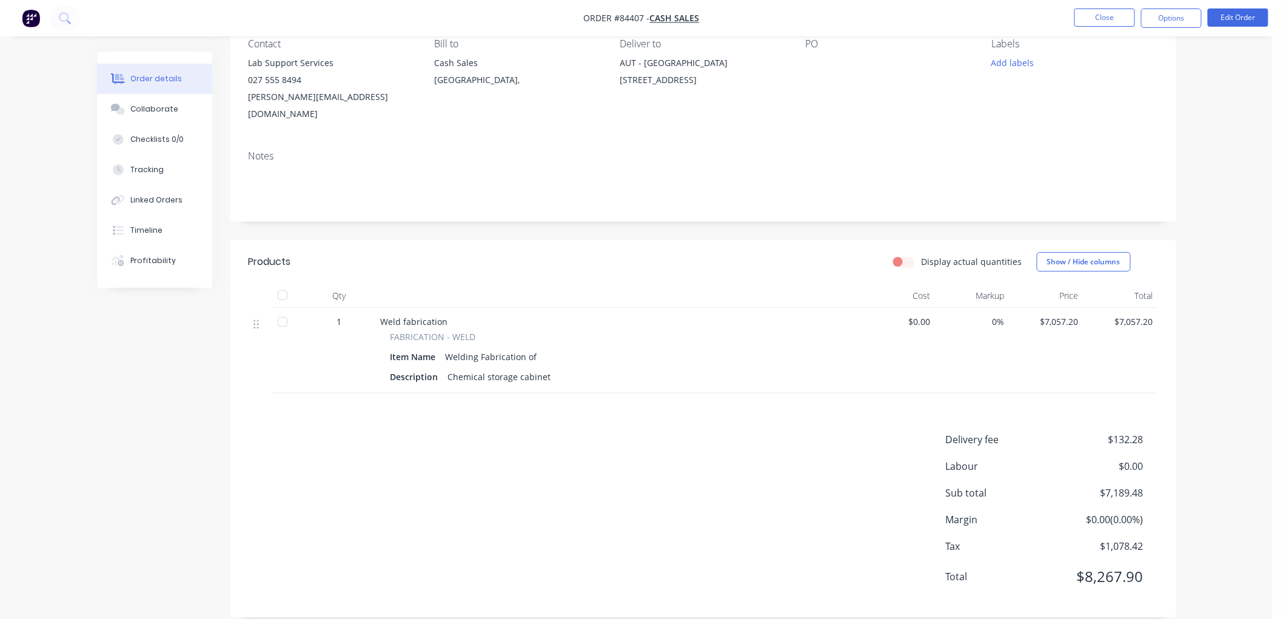
scroll to position [0, 0]
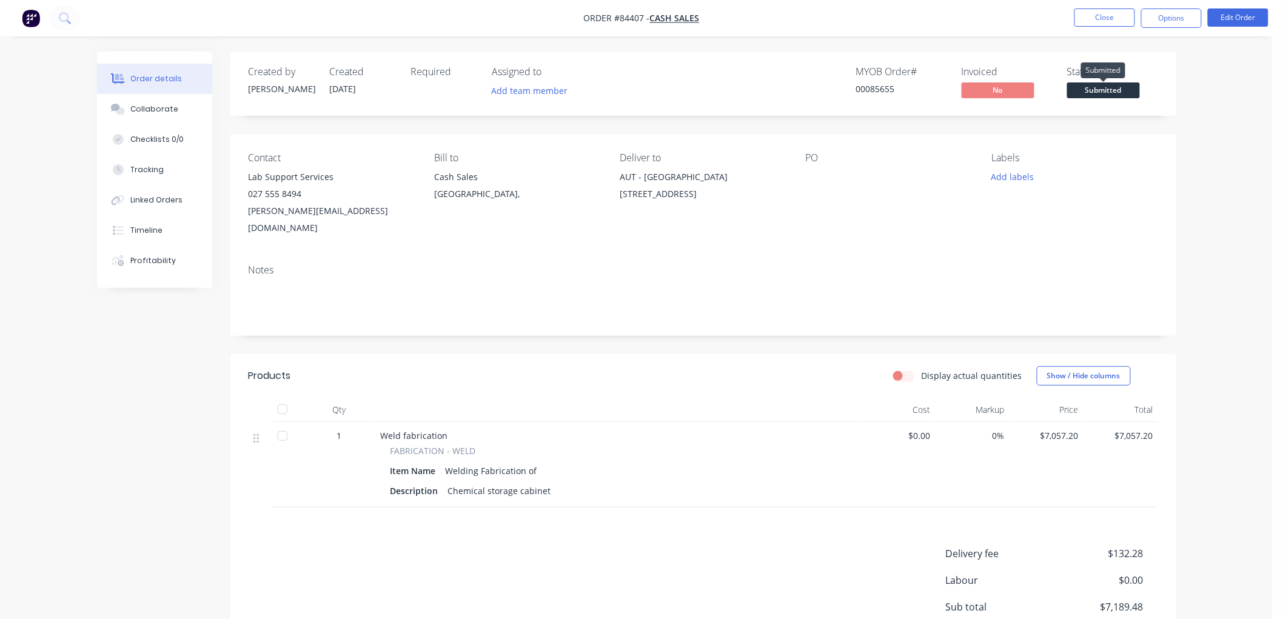
click at [1113, 95] on span "Submitted" at bounding box center [1103, 89] width 73 height 15
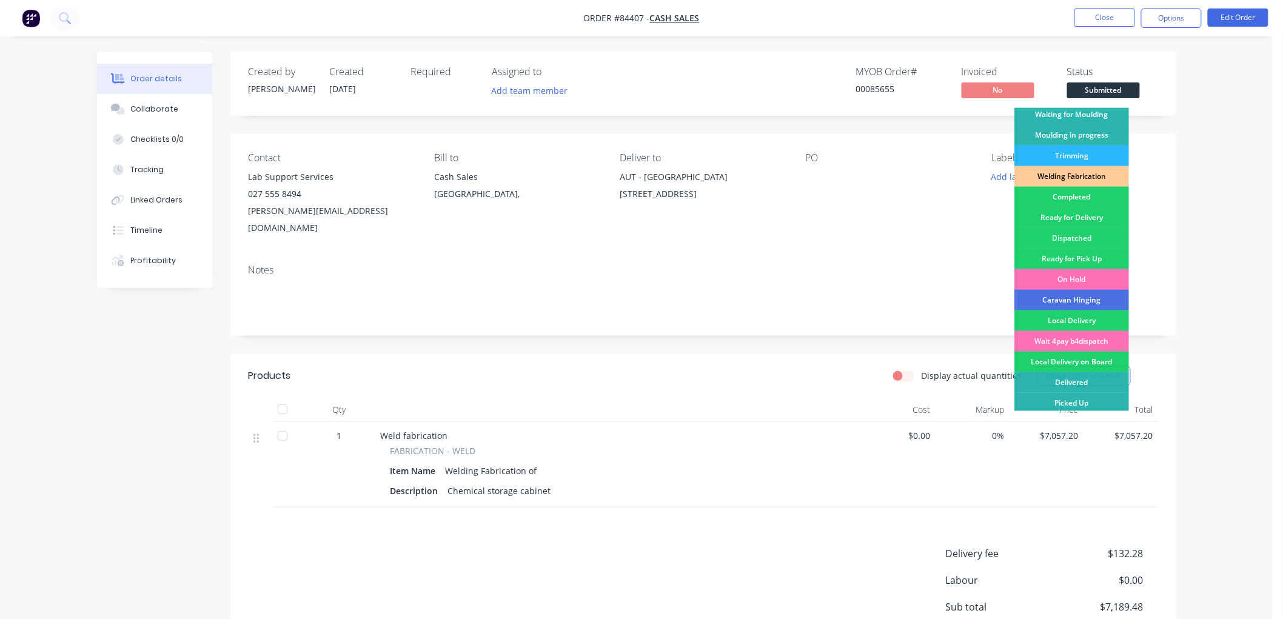
scroll to position [212, 0]
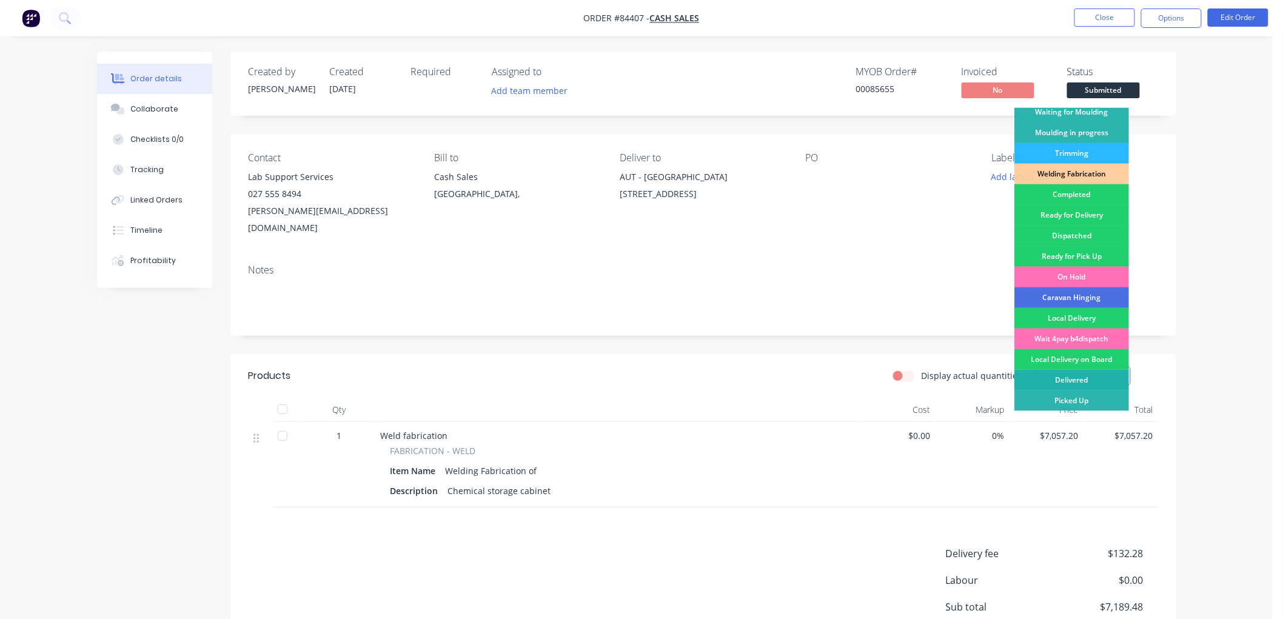
click at [1076, 374] on div "Delivered" at bounding box center [1071, 380] width 115 height 21
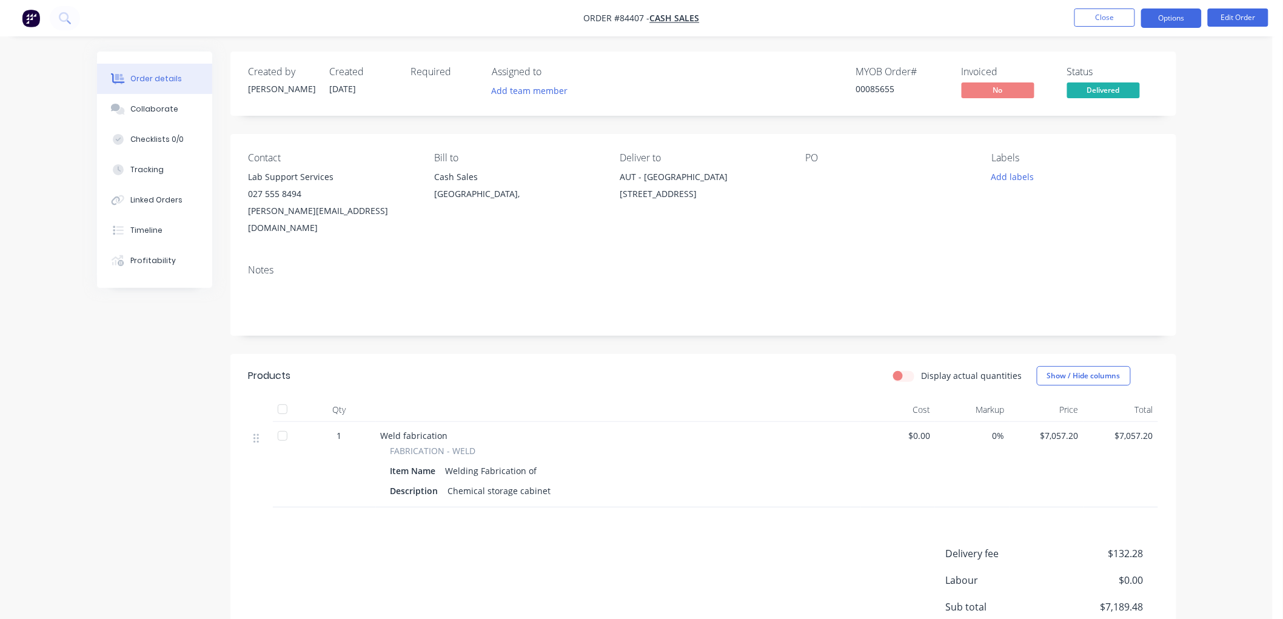
click at [1172, 19] on button "Options" at bounding box center [1171, 17] width 61 height 19
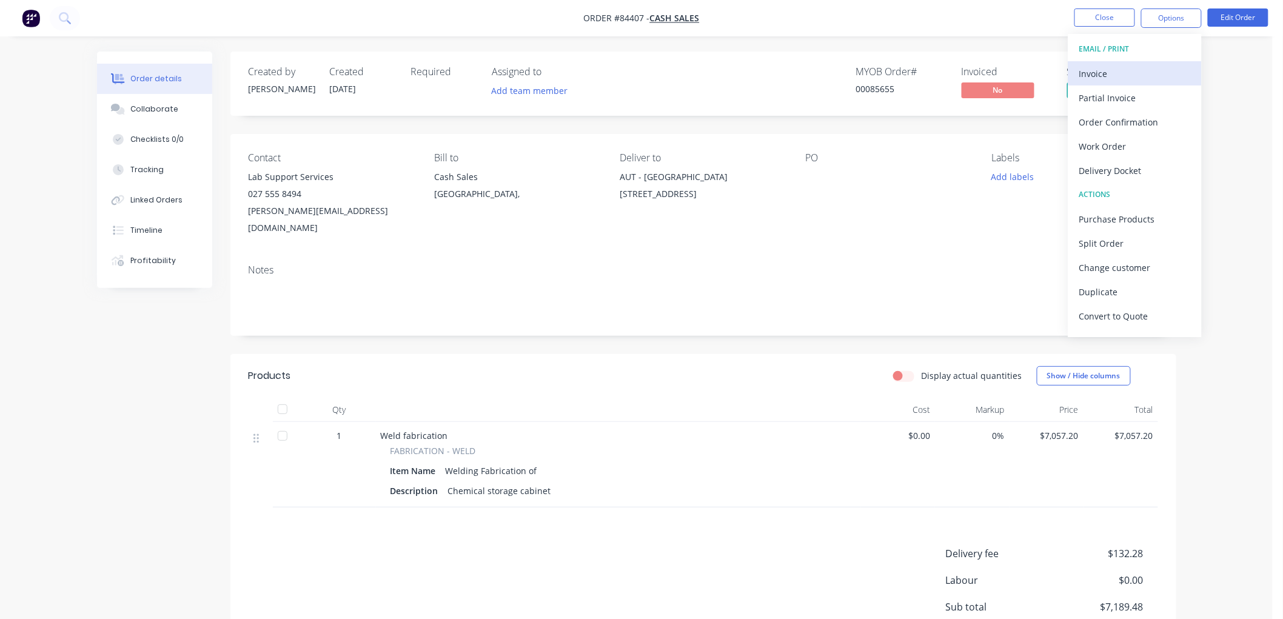
click at [1121, 67] on div "Invoice" at bounding box center [1135, 74] width 112 height 18
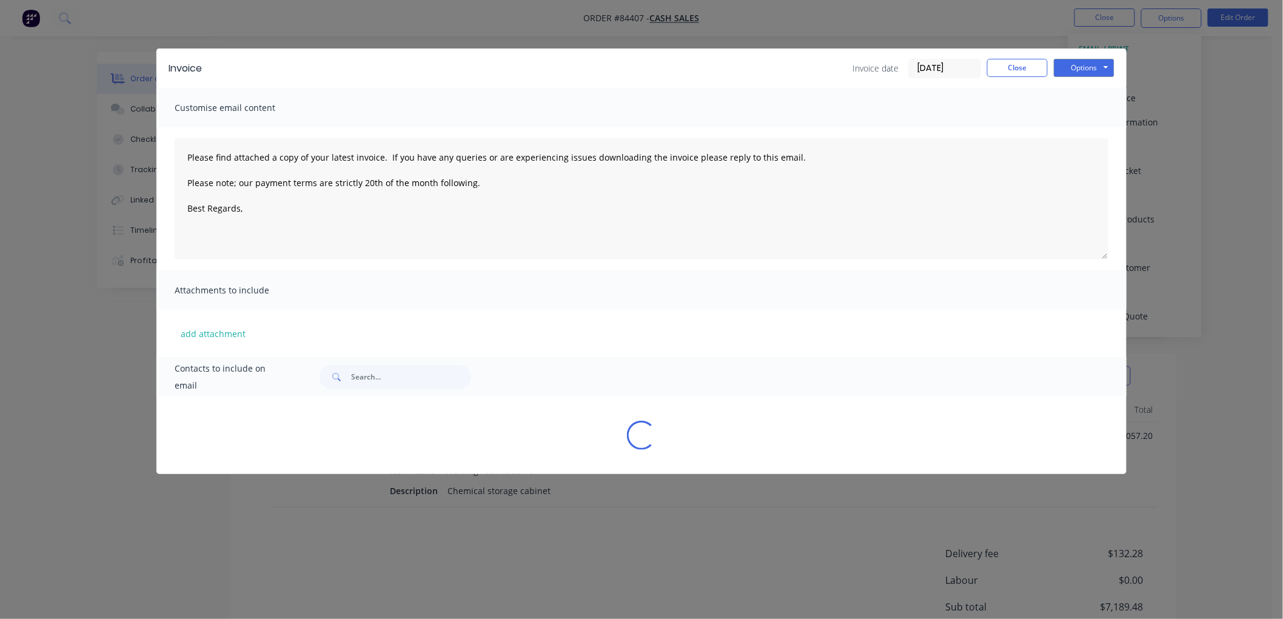
type textarea "Please find attached a copy of your latest invoice. If you have any queries or …"
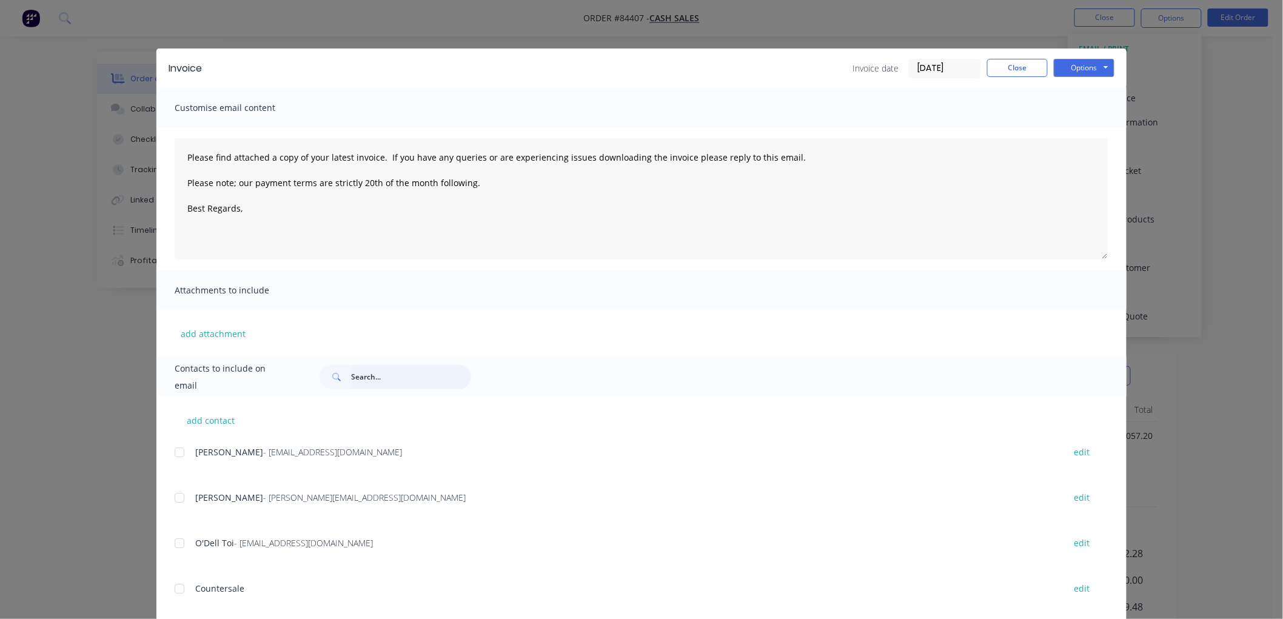
click at [370, 379] on input "text" at bounding box center [411, 377] width 120 height 24
type input "malcolm@lab"
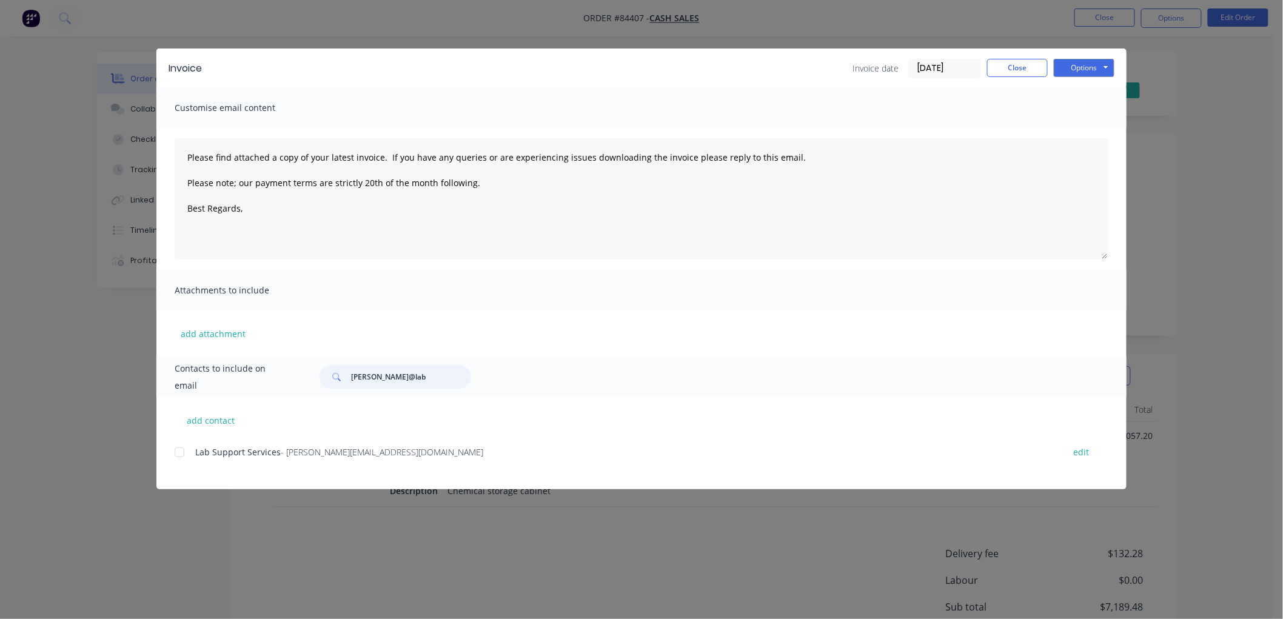
click at [181, 451] on div at bounding box center [179, 452] width 24 height 24
type textarea "Please find attached a copy of your latest invoice. If you have any queries or …"
type input "malcolm@lab"
drag, startPoint x: 488, startPoint y: 182, endPoint x: 184, endPoint y: 173, distance: 303.9
click at [184, 173] on textarea "Please find attached a copy of your latest invoice. If you have any queries or …" at bounding box center [642, 198] width 934 height 121
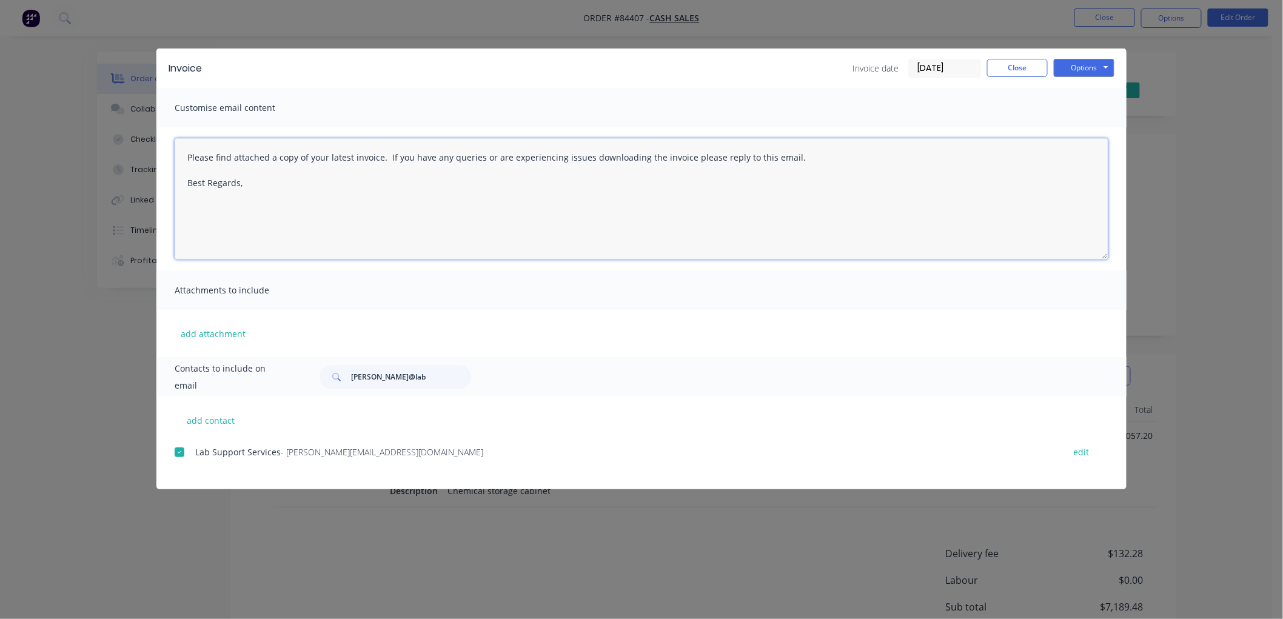
click at [256, 179] on textarea "Please find attached a copy of your latest invoice. If you have any queries or …" at bounding box center [642, 198] width 934 height 121
click at [1070, 67] on button "Options" at bounding box center [1084, 68] width 61 height 18
click at [1088, 126] on button "Email" at bounding box center [1093, 129] width 78 height 20
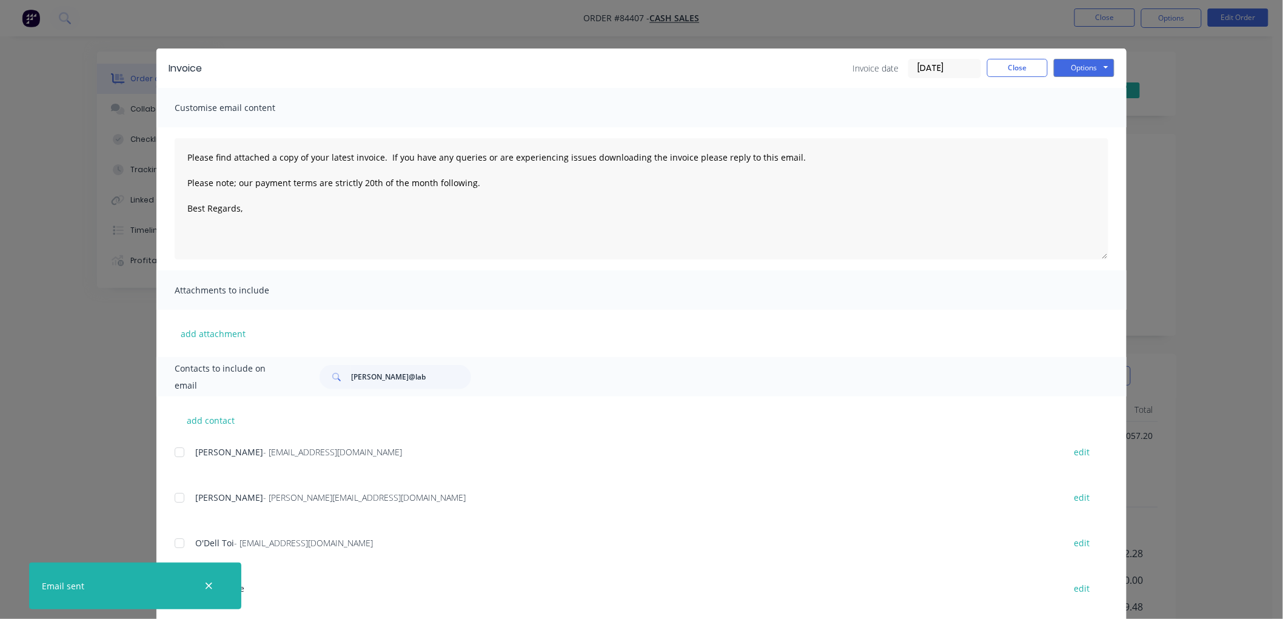
type textarea "Please find attached a copy of your latest invoice. If you have any queries or …"
click at [1011, 70] on button "Close" at bounding box center [1017, 68] width 61 height 18
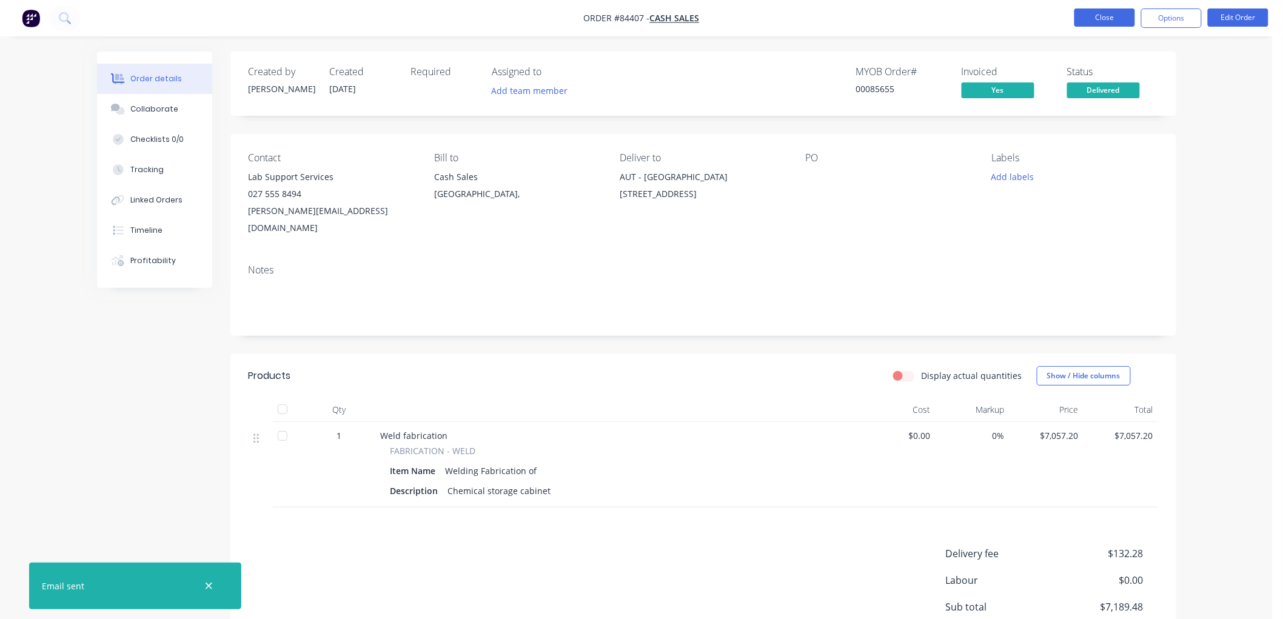
click at [1111, 17] on button "Close" at bounding box center [1104, 17] width 61 height 18
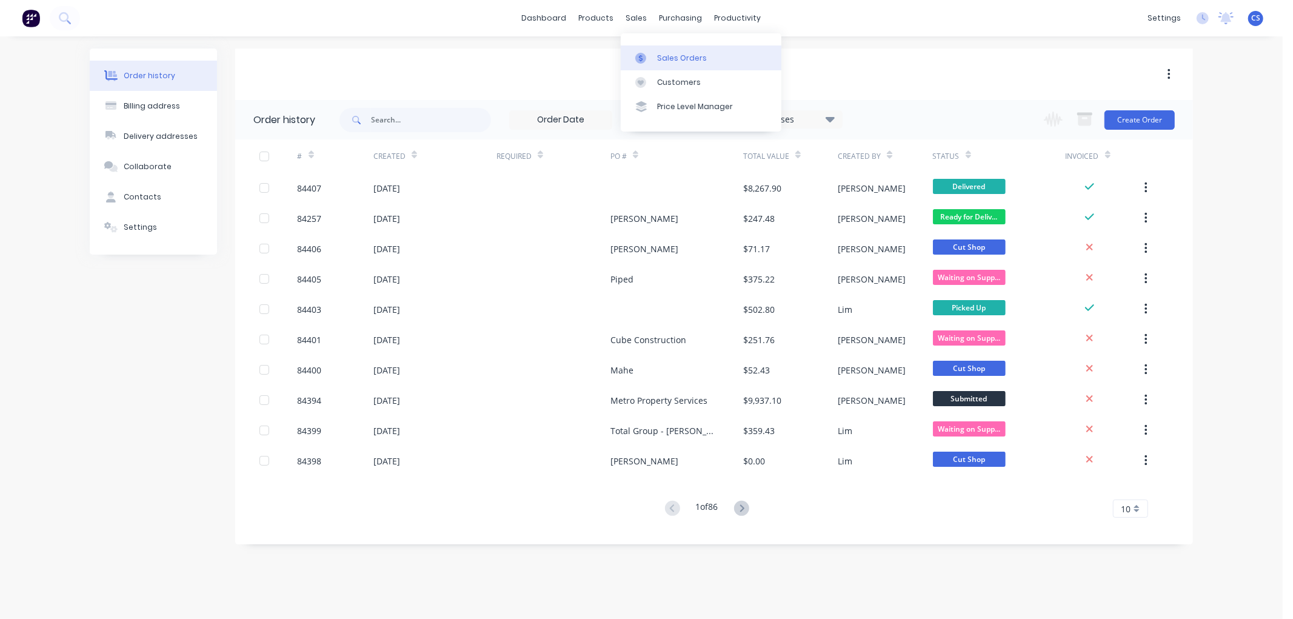
click at [647, 53] on div at bounding box center [644, 58] width 18 height 11
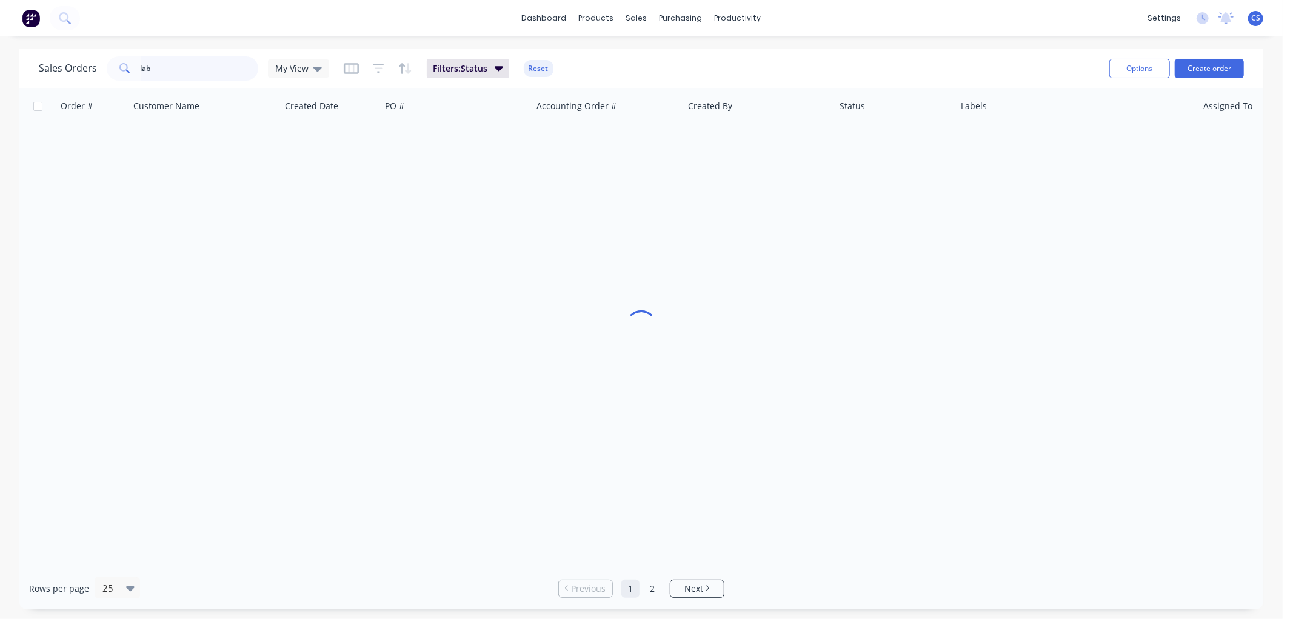
click at [166, 70] on input "lab" at bounding box center [200, 68] width 118 height 24
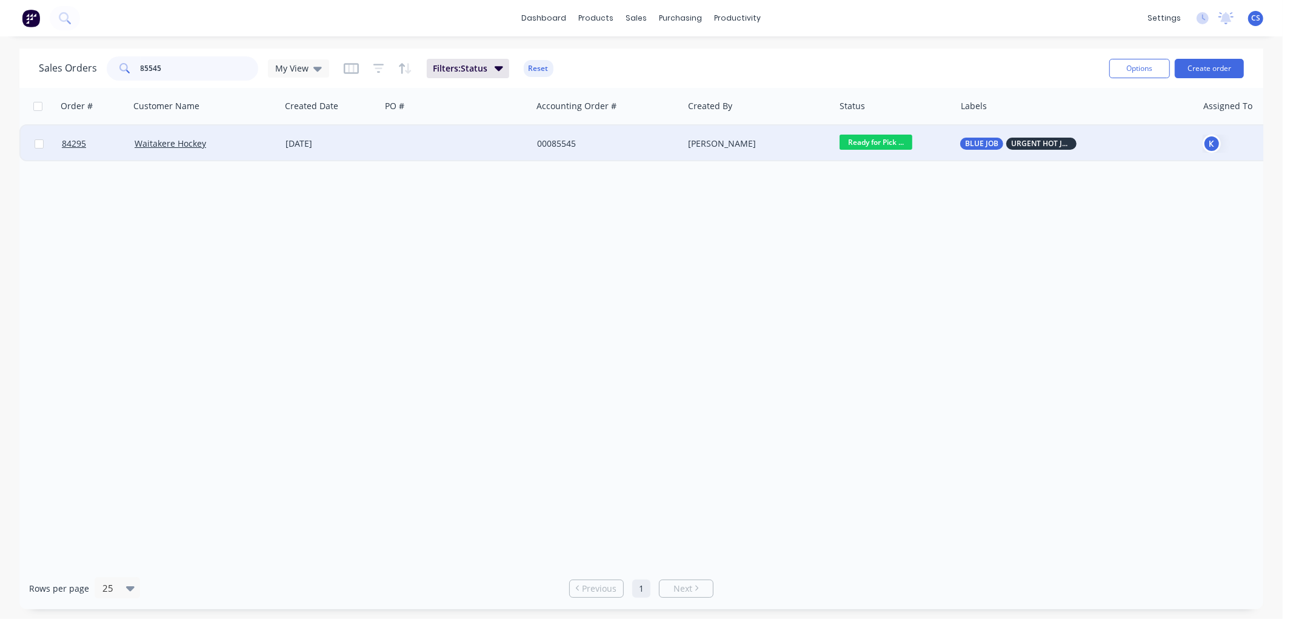
type input "85545"
click at [653, 144] on div "00085545" at bounding box center [604, 144] width 135 height 12
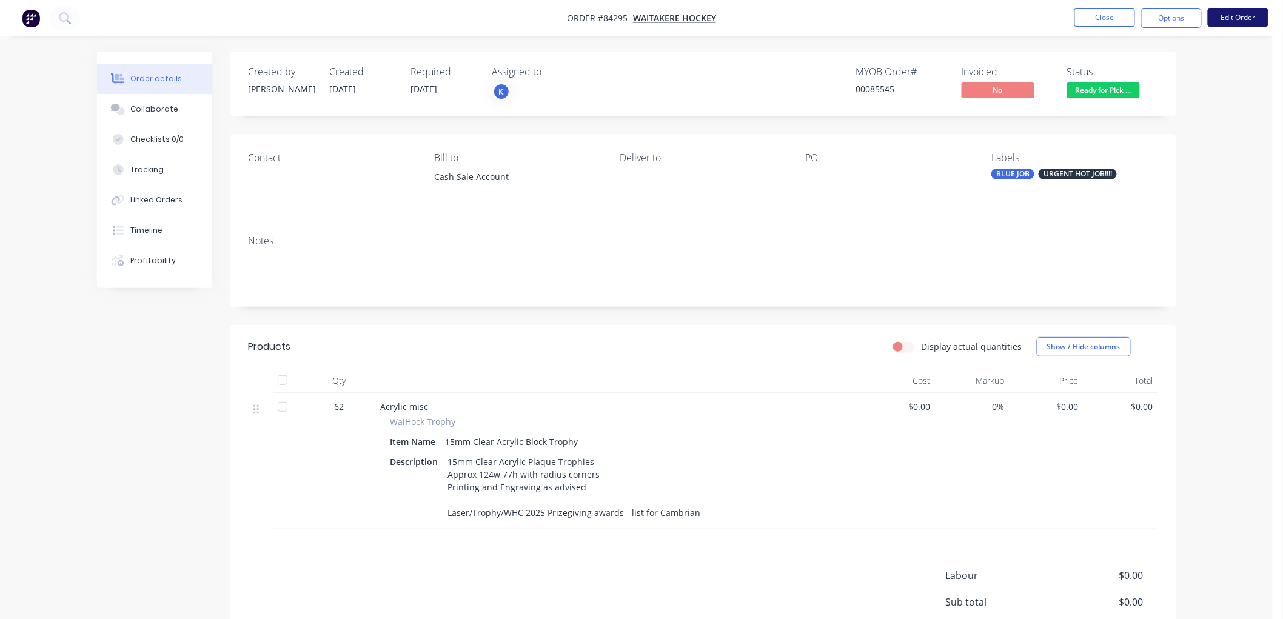
click at [1236, 21] on button "Edit Order" at bounding box center [1238, 17] width 61 height 18
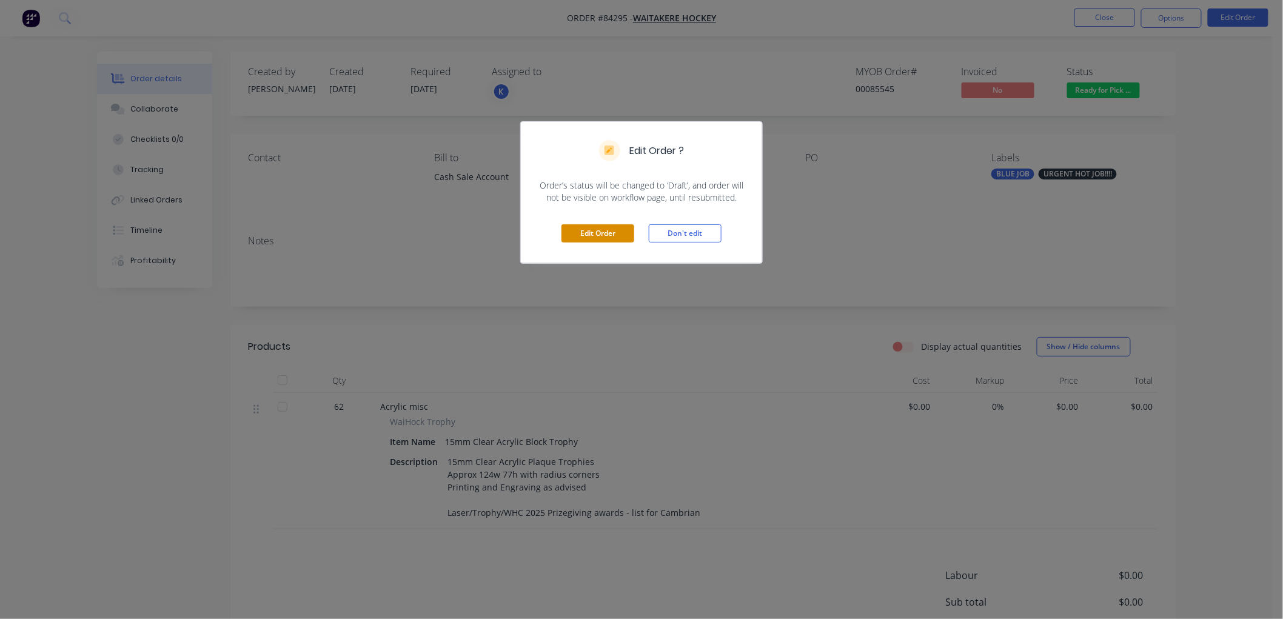
click at [605, 234] on button "Edit Order" at bounding box center [597, 233] width 73 height 18
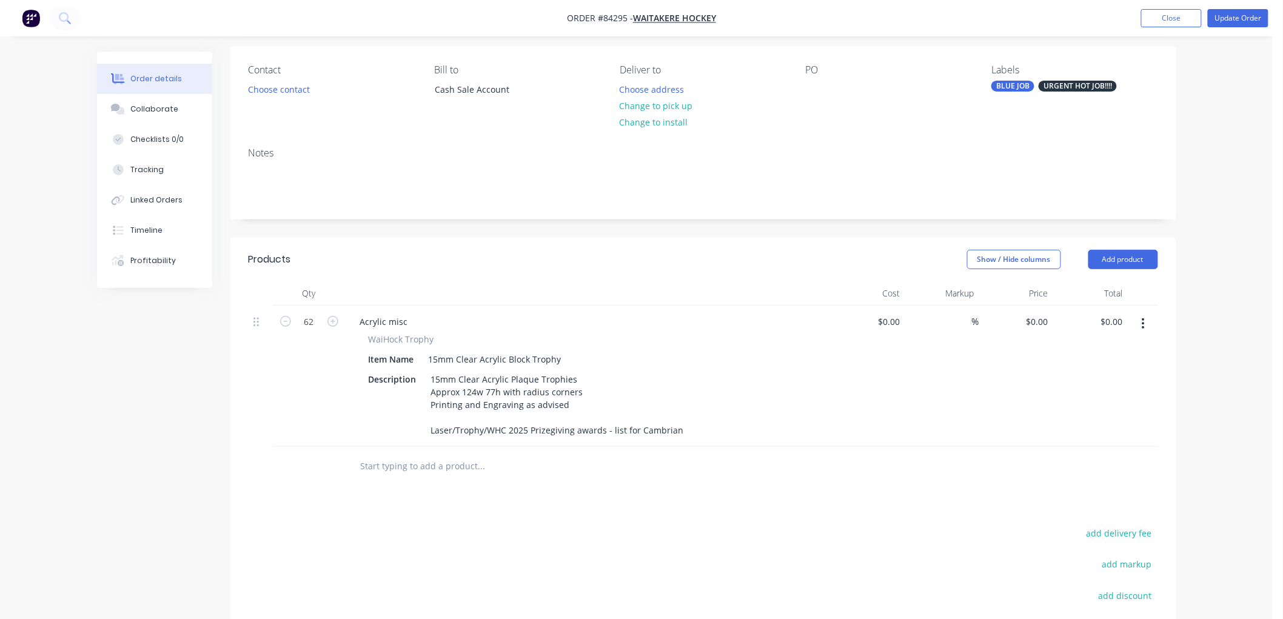
scroll to position [67, 0]
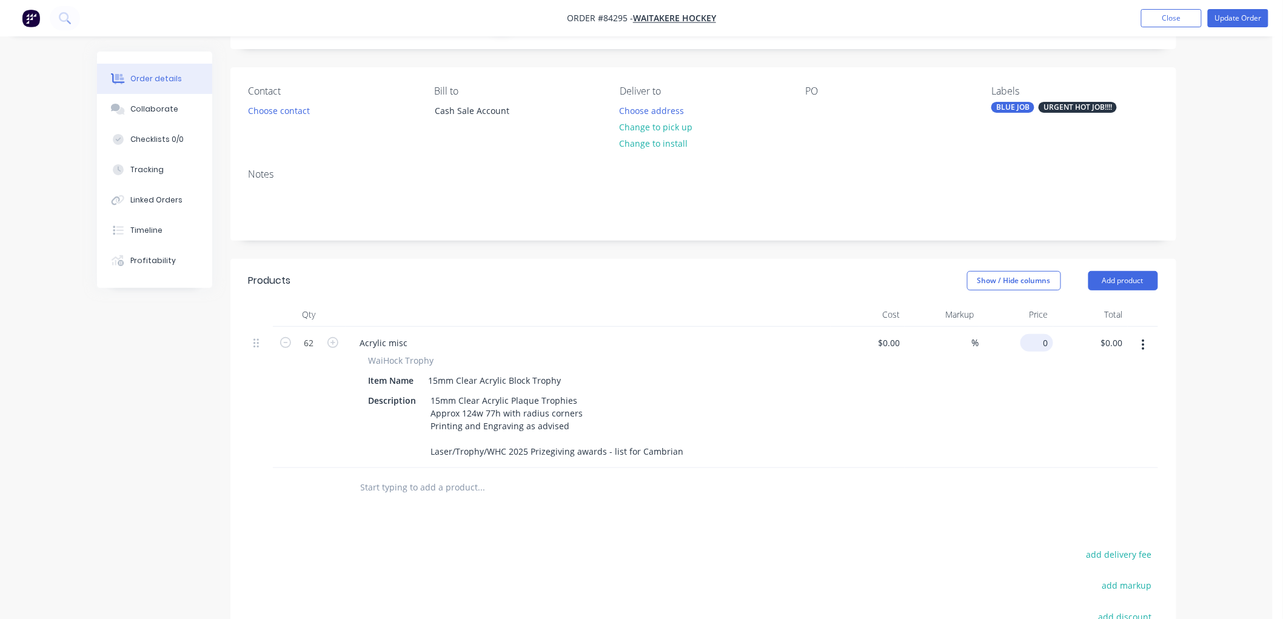
click at [1036, 340] on div "0 $0.00" at bounding box center [1036, 343] width 33 height 18
type input "$20.00"
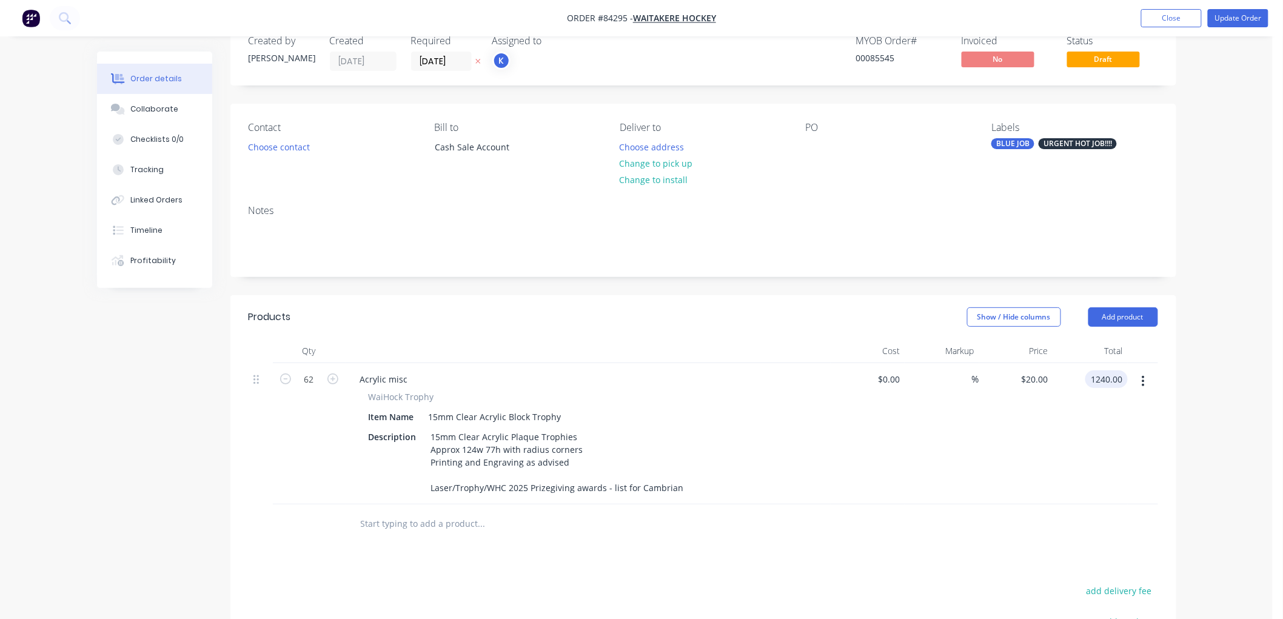
scroll to position [0, 0]
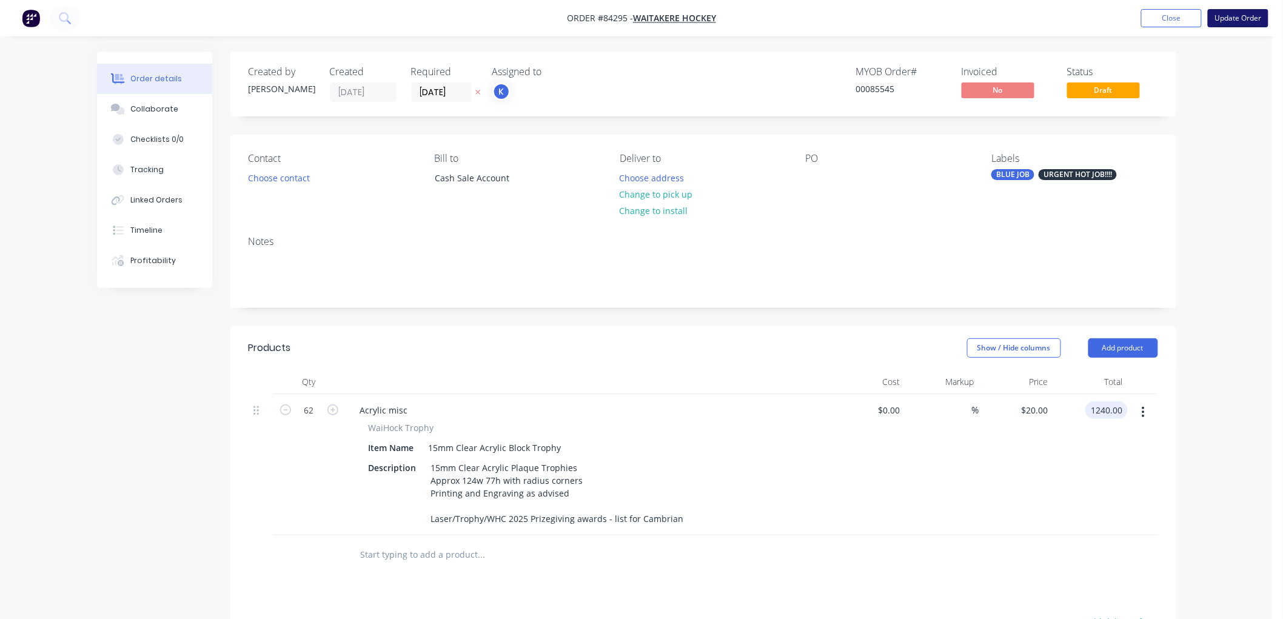
type input "$1,240.00"
click at [1241, 13] on button "Update Order" at bounding box center [1238, 18] width 61 height 18
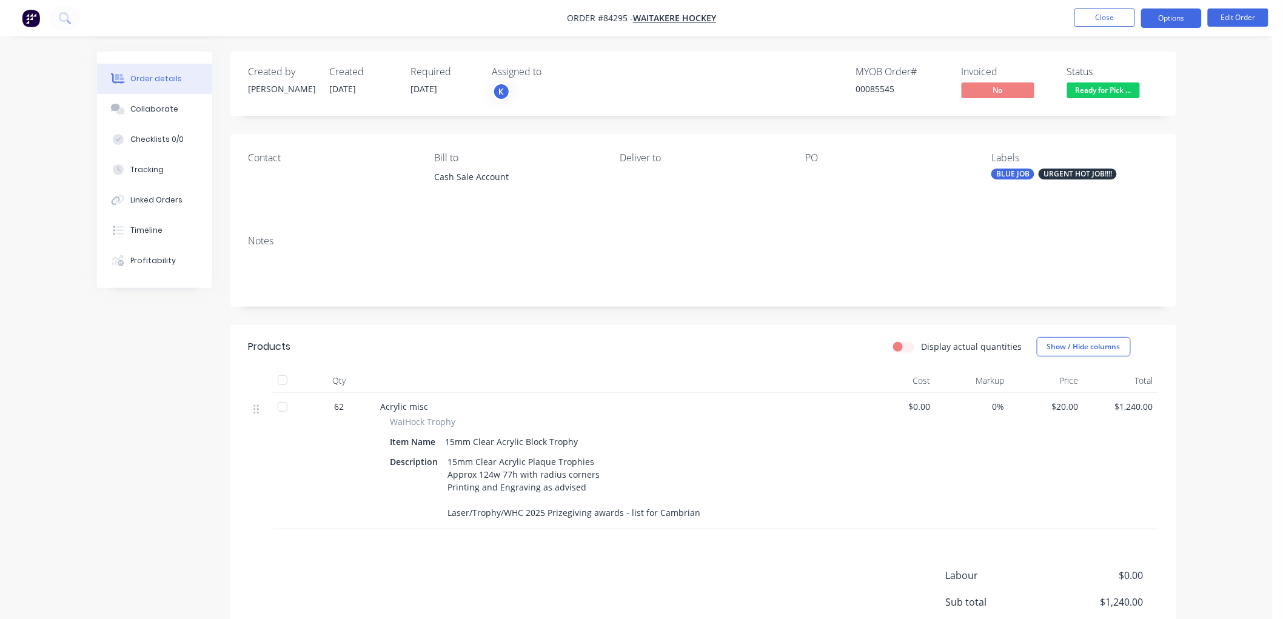
click at [1164, 19] on button "Options" at bounding box center [1171, 17] width 61 height 19
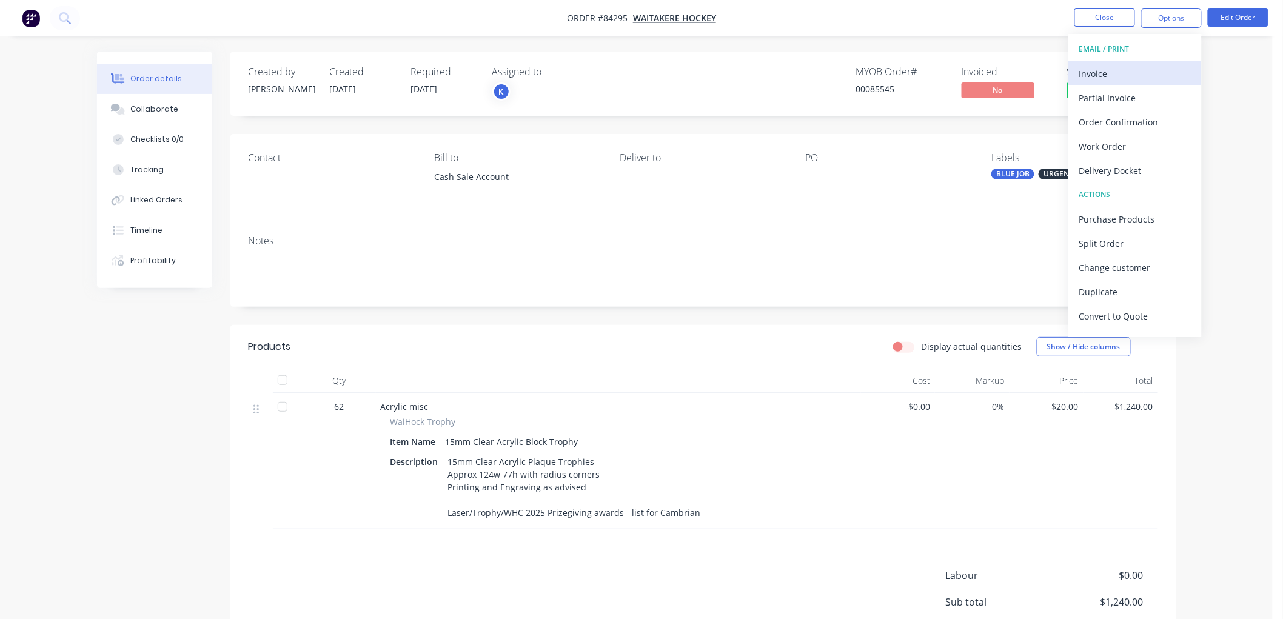
click at [1133, 73] on div "Invoice" at bounding box center [1135, 74] width 112 height 18
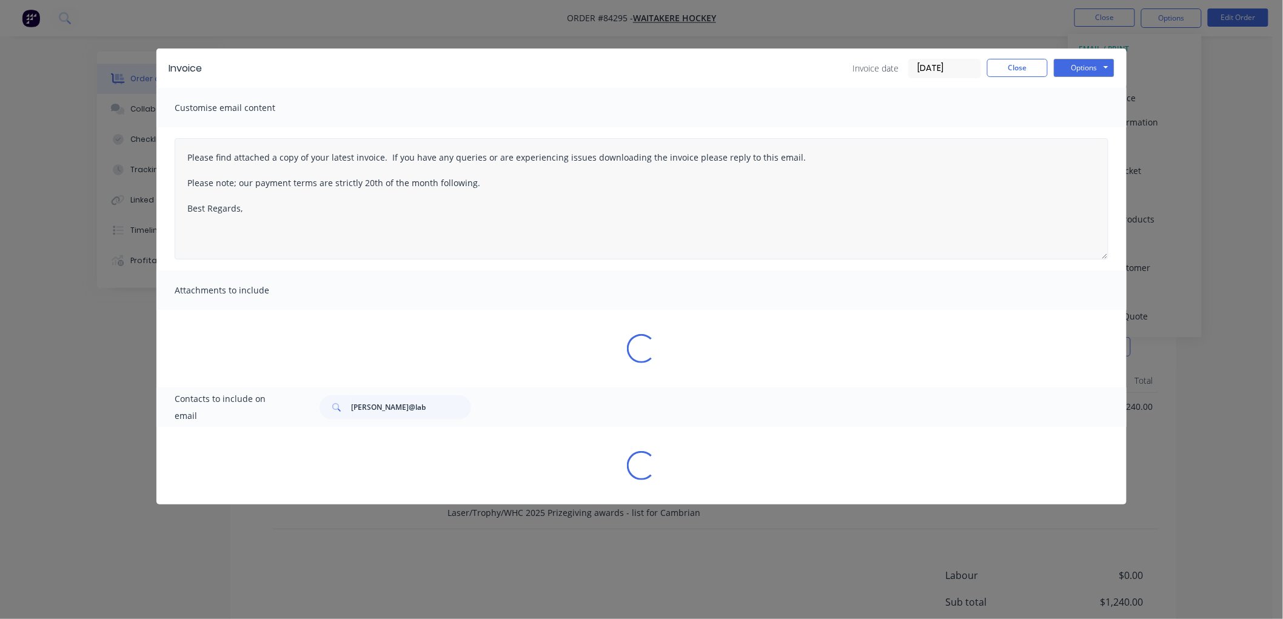
type textarea "Please find attached a copy of your latest invoice. If you have any queries or …"
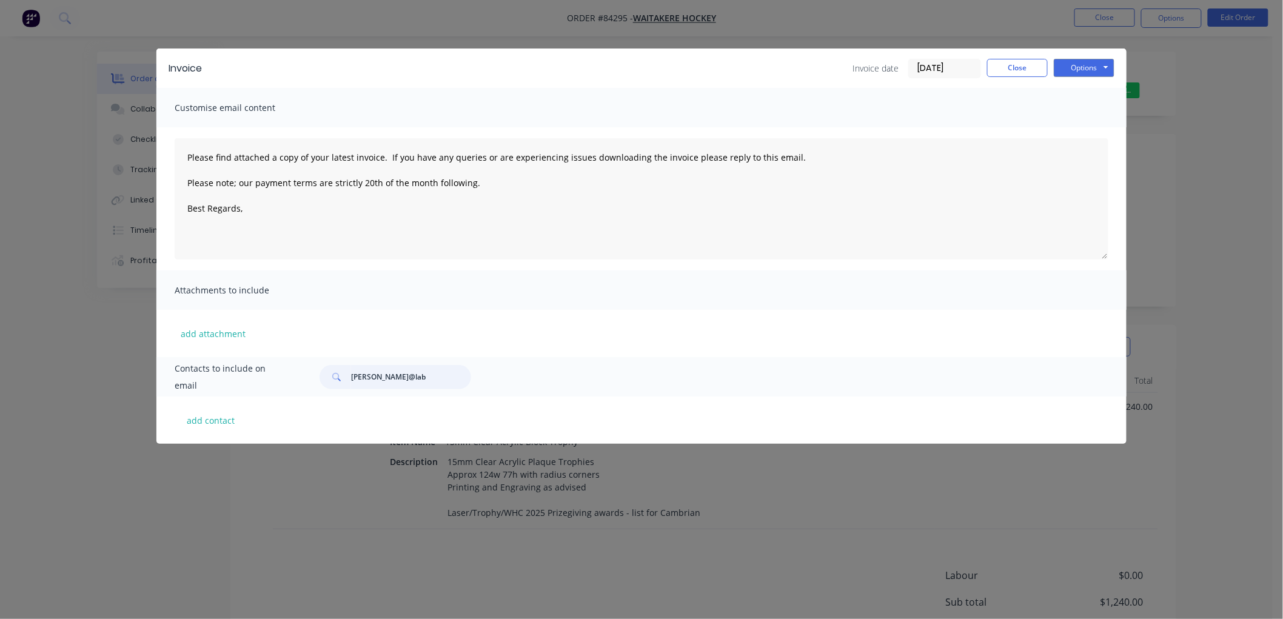
drag, startPoint x: 417, startPoint y: 378, endPoint x: 320, endPoint y: 378, distance: 97.6
click at [320, 378] on div "malcolm@lab" at bounding box center [396, 377] width 152 height 24
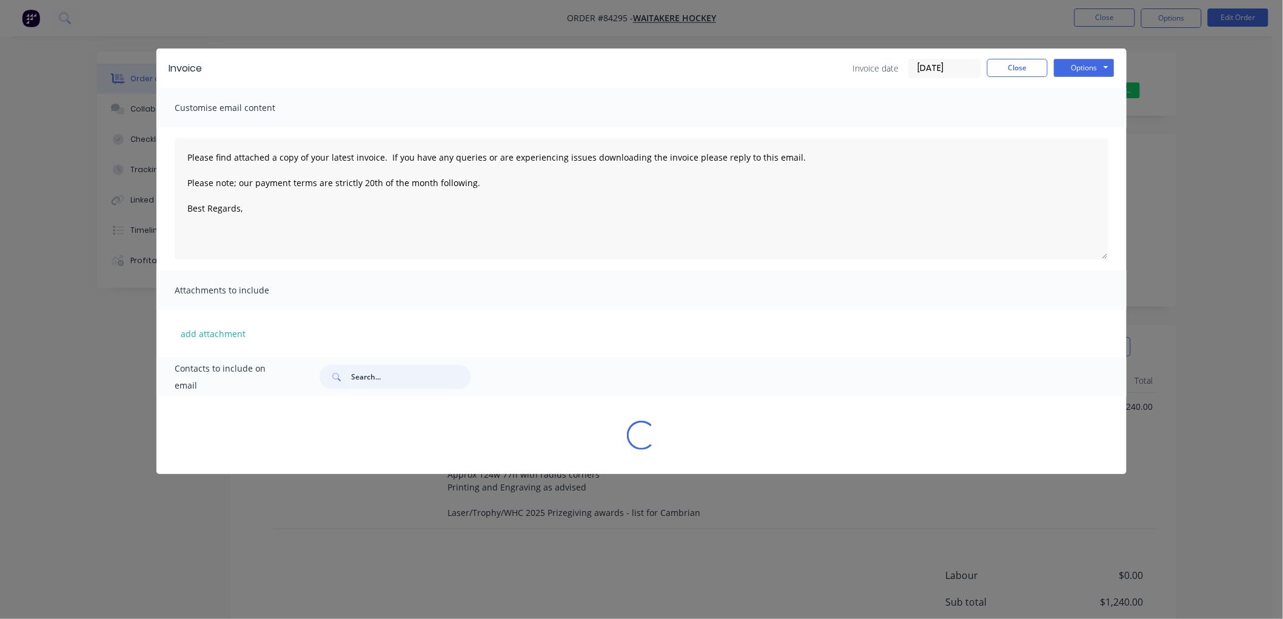
type textarea "Please find attached a copy of your latest invoice. If you have any queries or …"
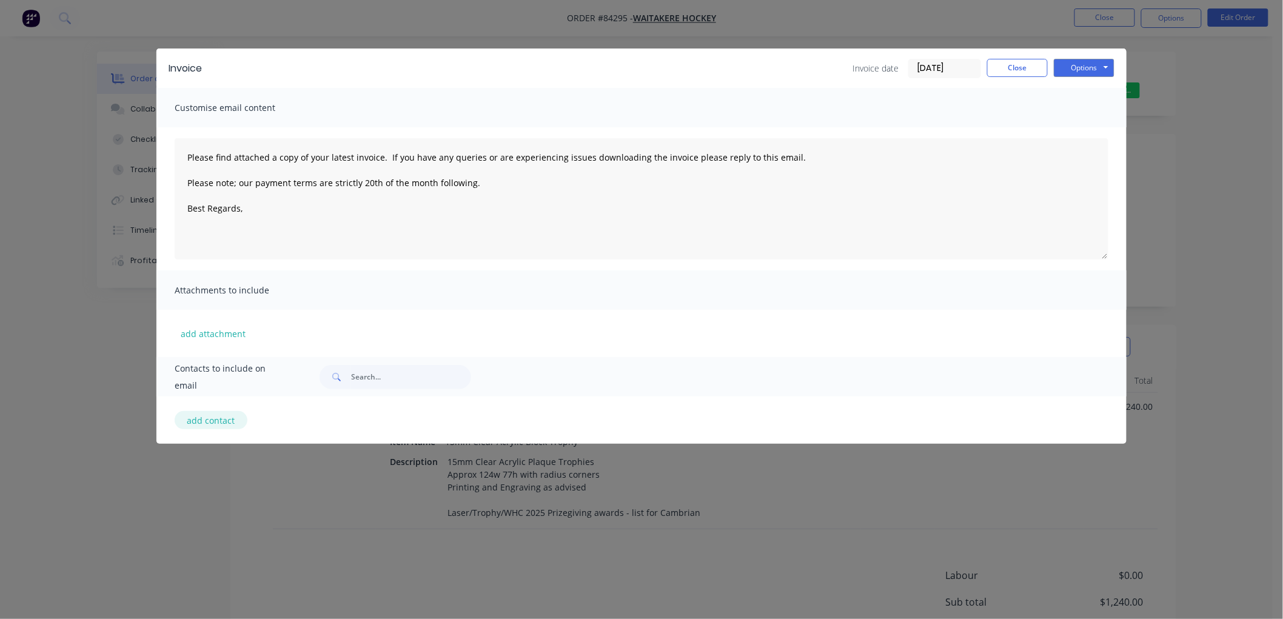
click at [204, 423] on button "add contact" at bounding box center [211, 420] width 73 height 18
type textarea "Please find attached a copy of your latest invoice. If you have any queries or …"
select select "NZ"
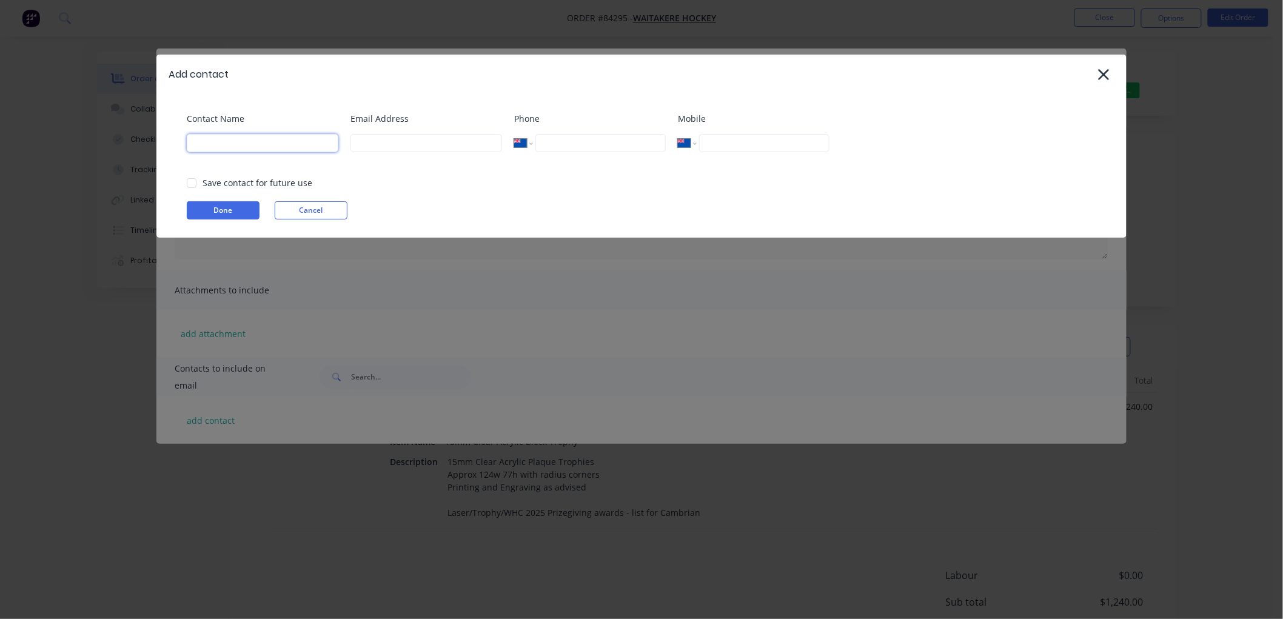
click at [250, 147] on input at bounding box center [263, 143] width 152 height 18
type input "Kelly"
paste input "waitakerehockeyfinance@hotmail.com"
click at [190, 183] on div at bounding box center [191, 183] width 24 height 24
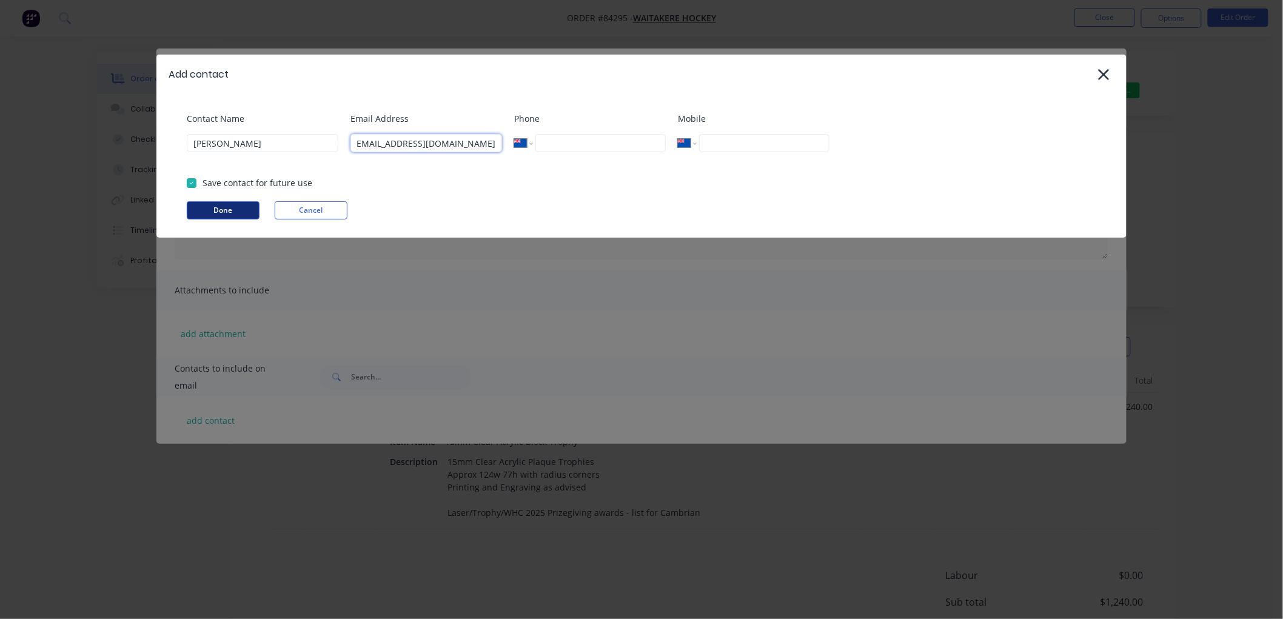
type input "waitakerehockeyfinance@hotmail.com"
click at [209, 209] on button "Done" at bounding box center [223, 210] width 73 height 18
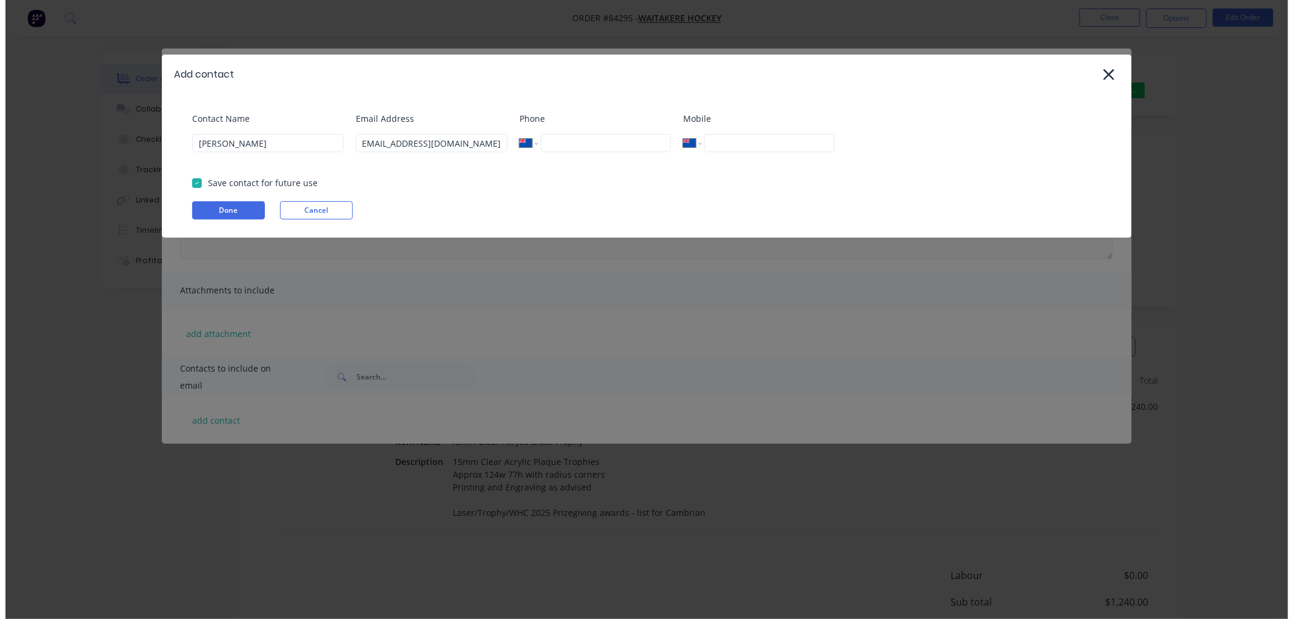
scroll to position [0, 0]
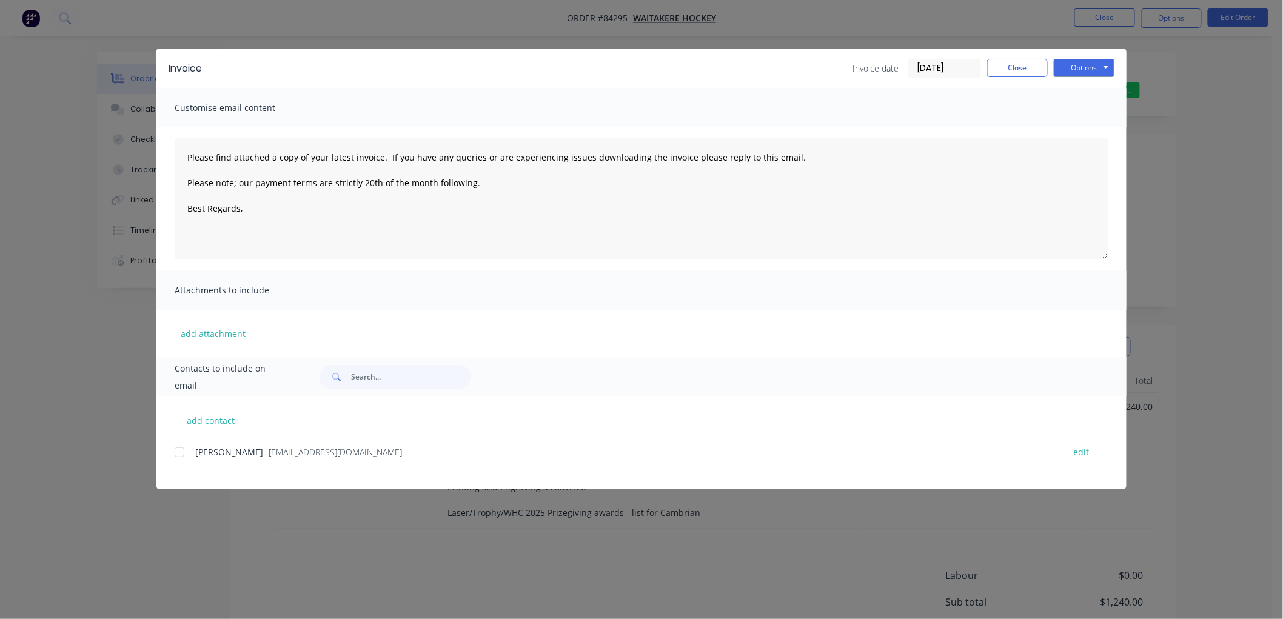
click at [180, 455] on div at bounding box center [179, 452] width 24 height 24
click at [267, 216] on textarea "Please find attached a copy of your latest invoice. If you have any queries or …" at bounding box center [642, 198] width 934 height 121
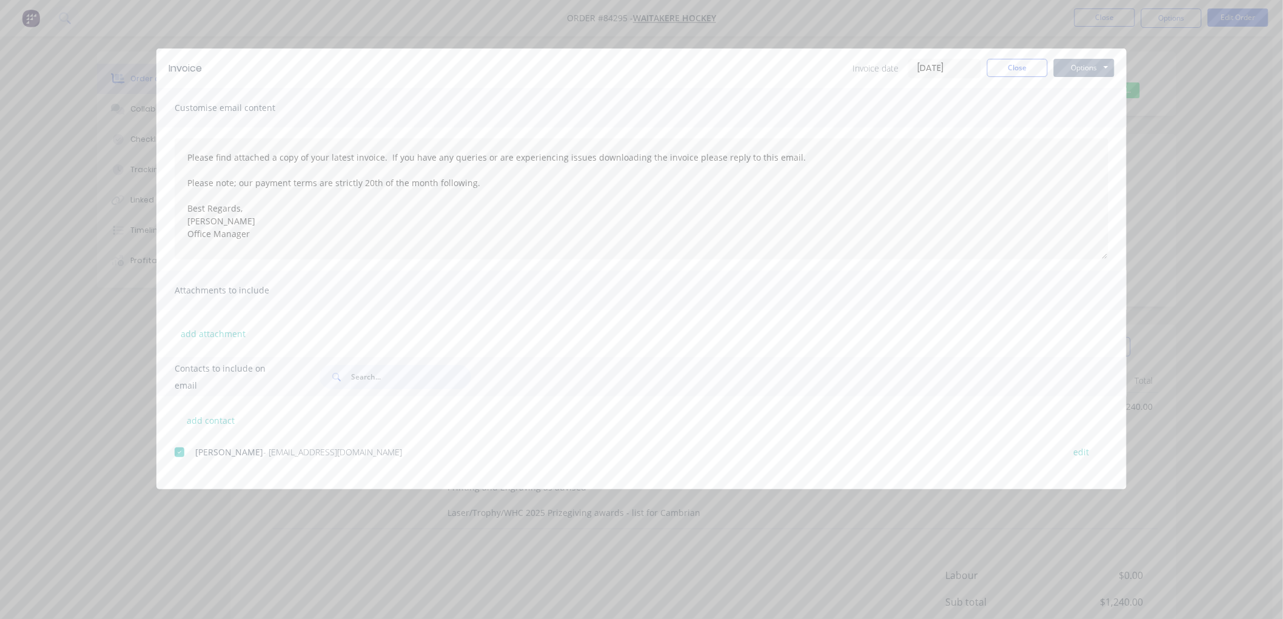
click at [1097, 62] on button "Options" at bounding box center [1084, 68] width 61 height 18
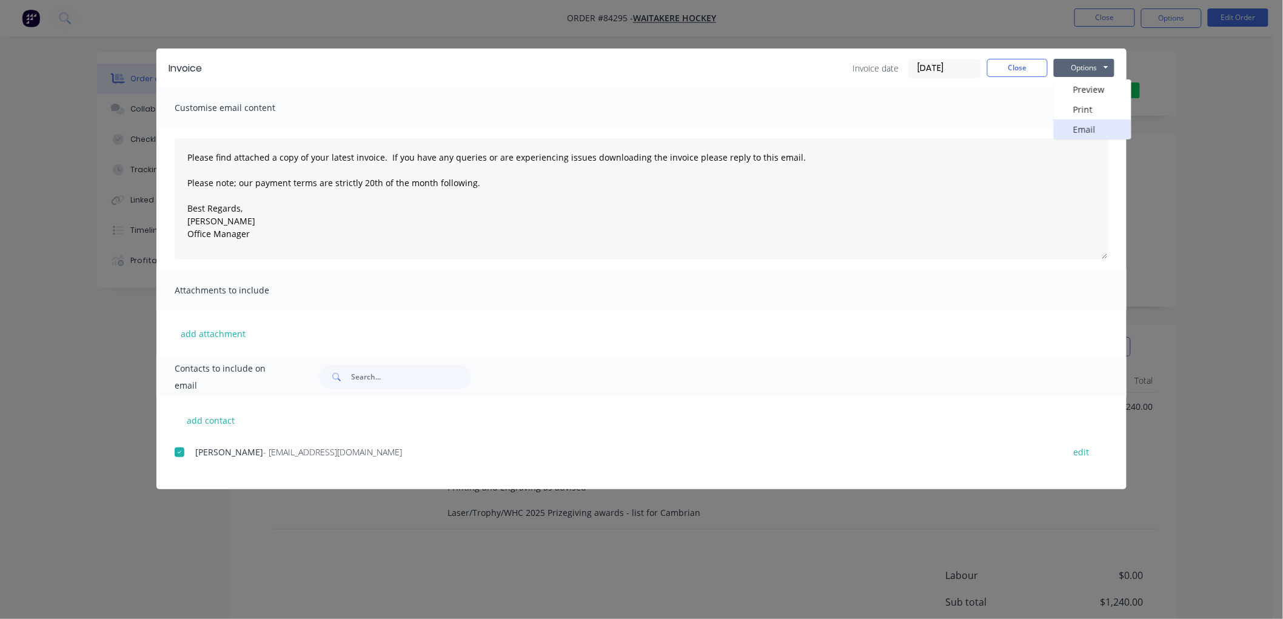
click at [1082, 124] on button "Email" at bounding box center [1093, 129] width 78 height 20
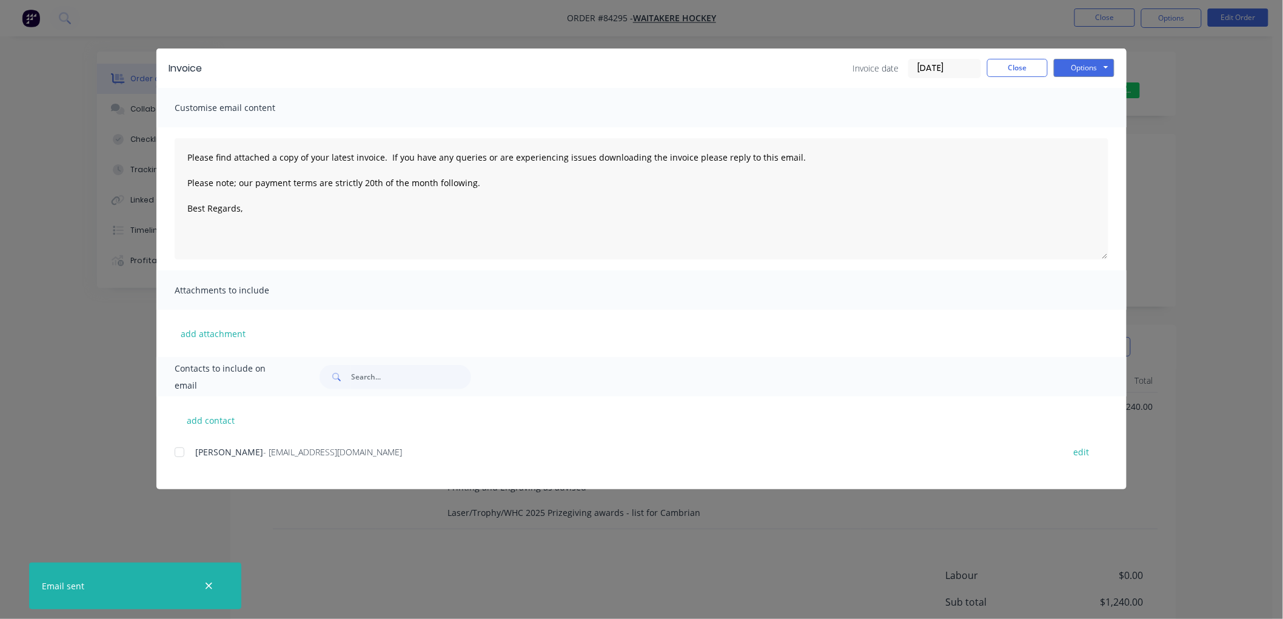
type textarea "Please find attached a copy of your latest invoice. If you have any queries or …"
click at [997, 70] on button "Close" at bounding box center [1017, 68] width 61 height 18
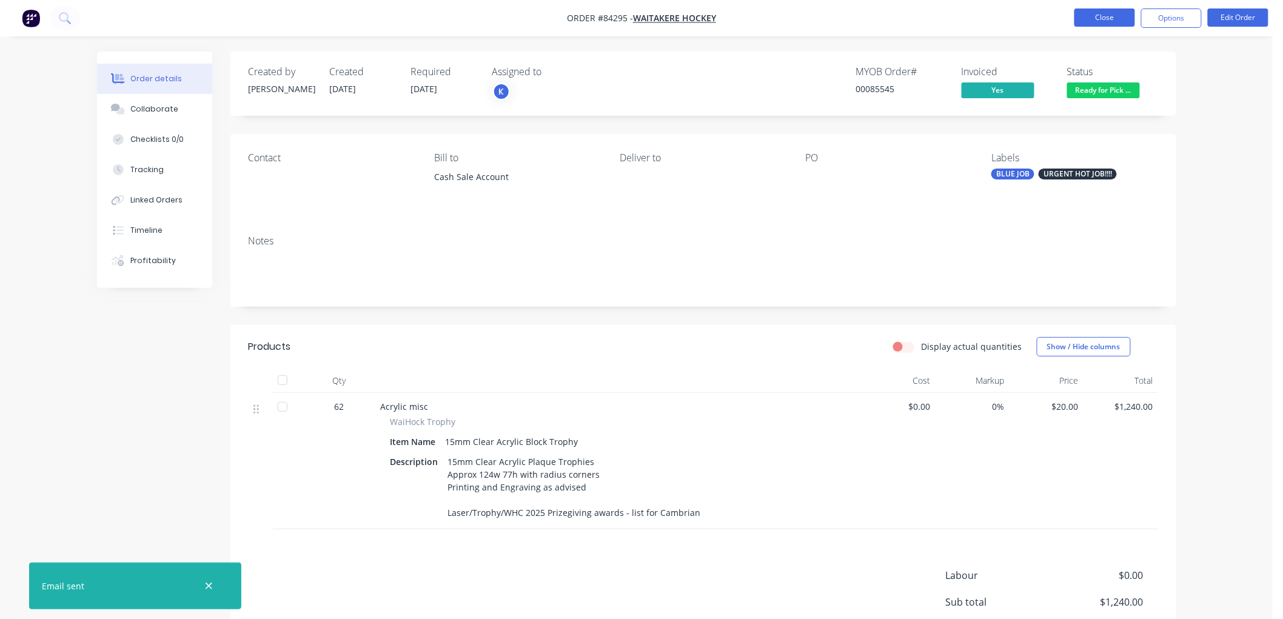
click at [1094, 20] on button "Close" at bounding box center [1104, 17] width 61 height 18
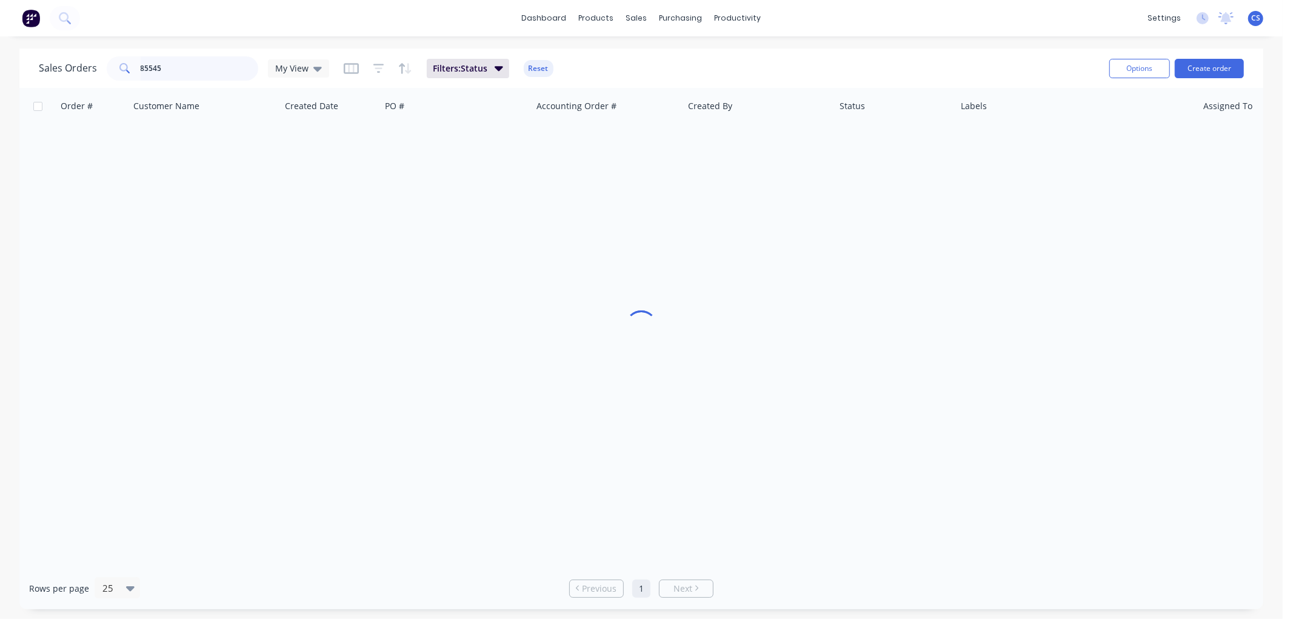
click at [187, 75] on input "85545" at bounding box center [200, 68] width 118 height 24
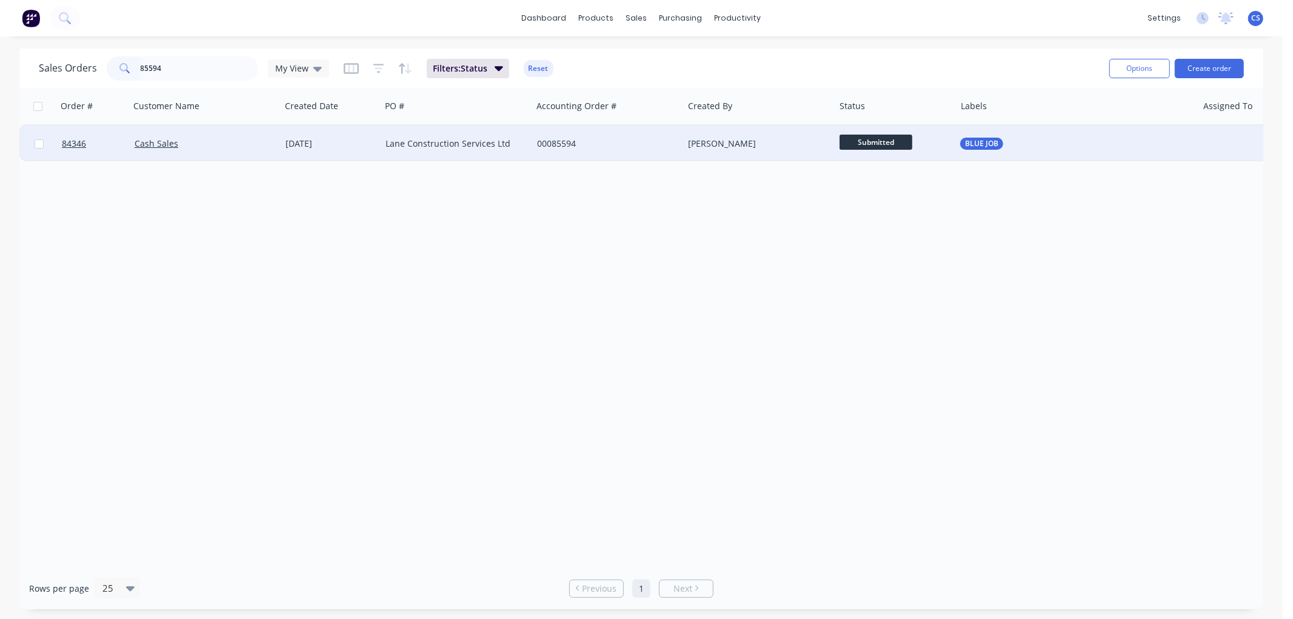
click at [900, 138] on span "Submitted" at bounding box center [876, 142] width 73 height 15
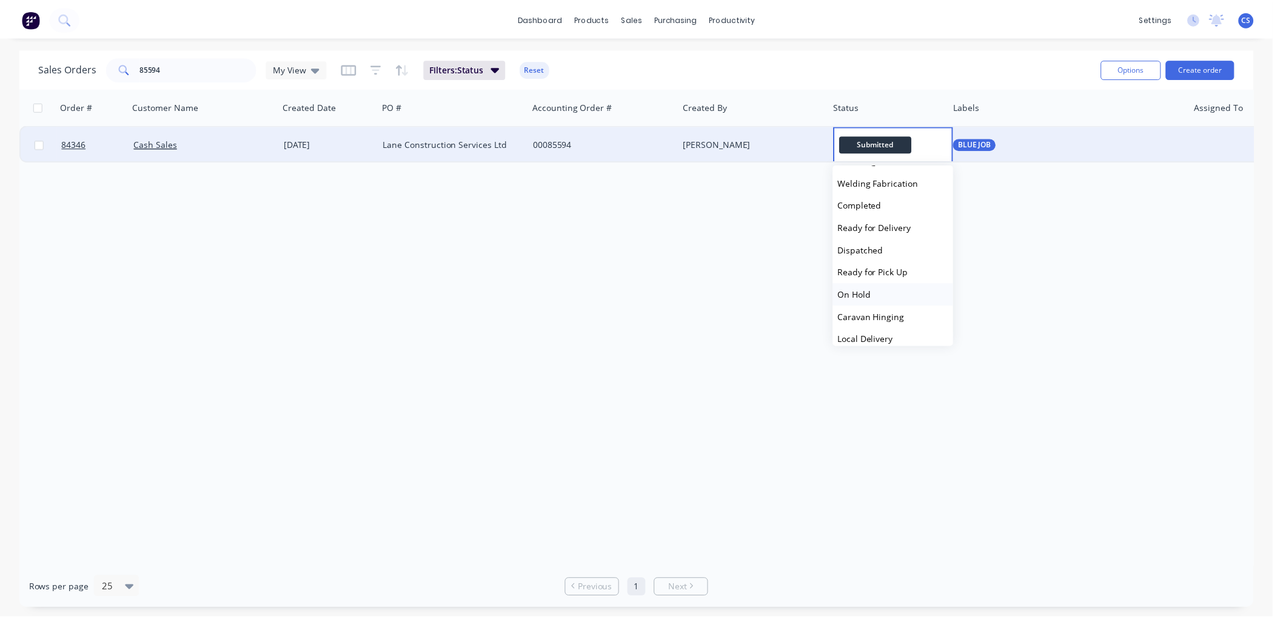
scroll to position [337, 0]
click at [872, 272] on span "On Hold" at bounding box center [860, 270] width 33 height 12
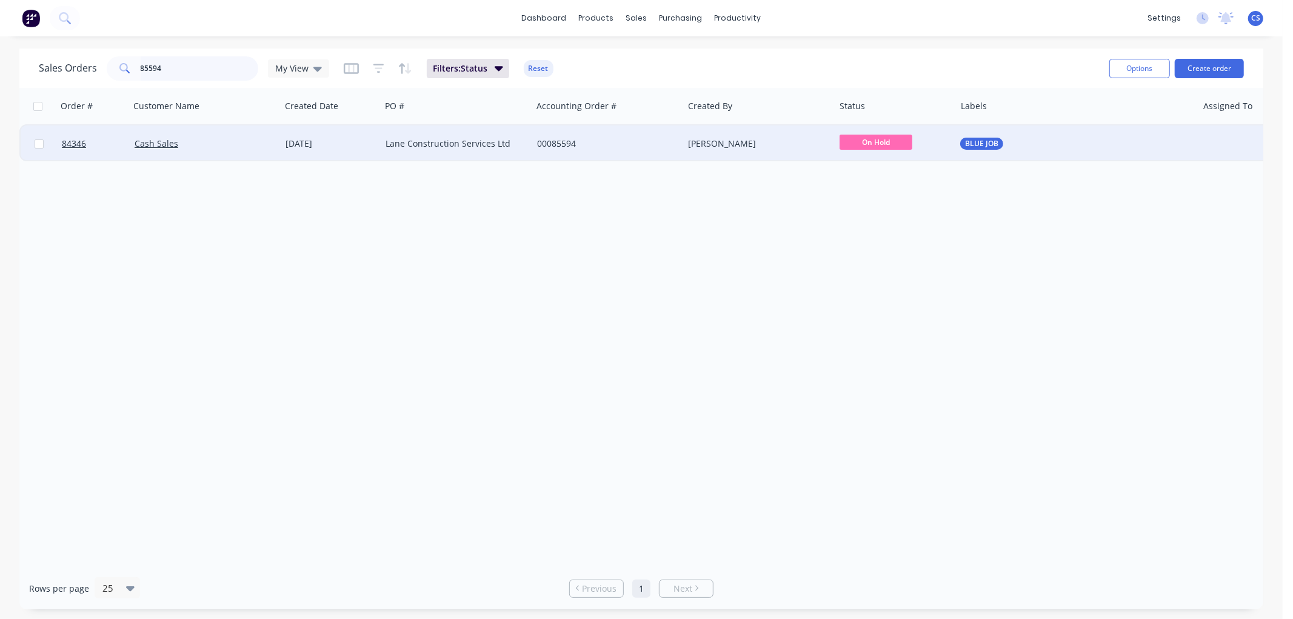
click at [198, 68] on input "85594" at bounding box center [200, 68] width 118 height 24
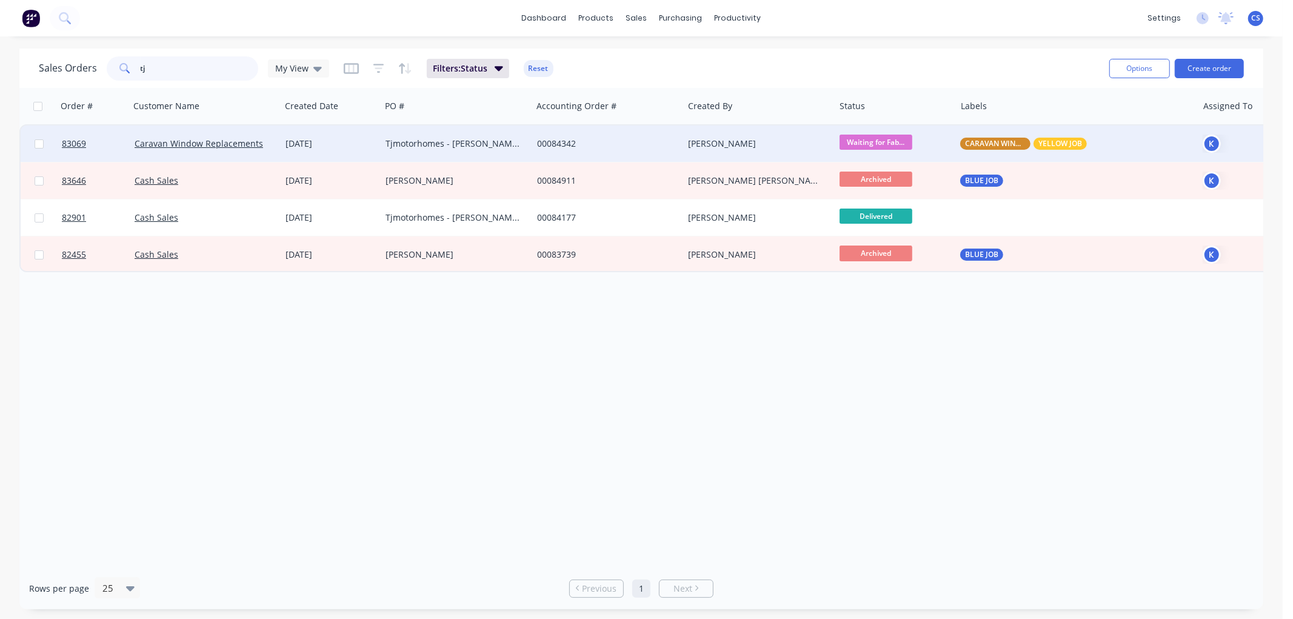
type input "tj"
click at [470, 142] on div "Tjmotorhomes - Terry" at bounding box center [453, 144] width 135 height 12
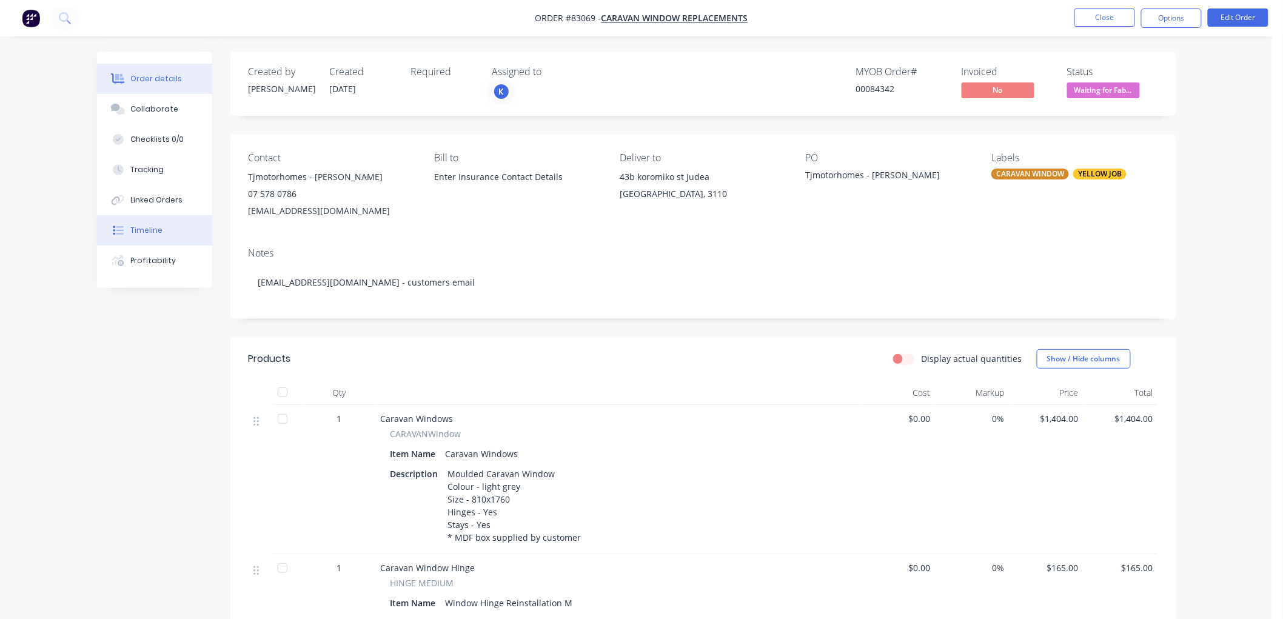
click at [138, 232] on div "Timeline" at bounding box center [146, 230] width 32 height 11
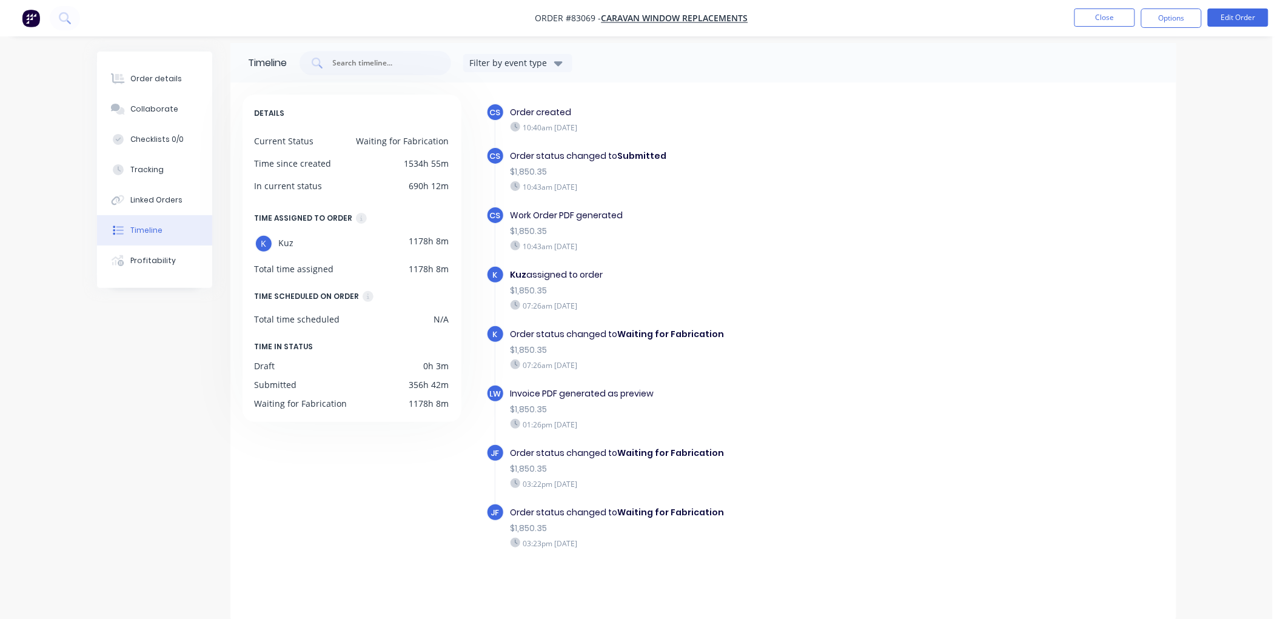
scroll to position [10, 0]
click at [142, 84] on button "Order details" at bounding box center [154, 79] width 115 height 30
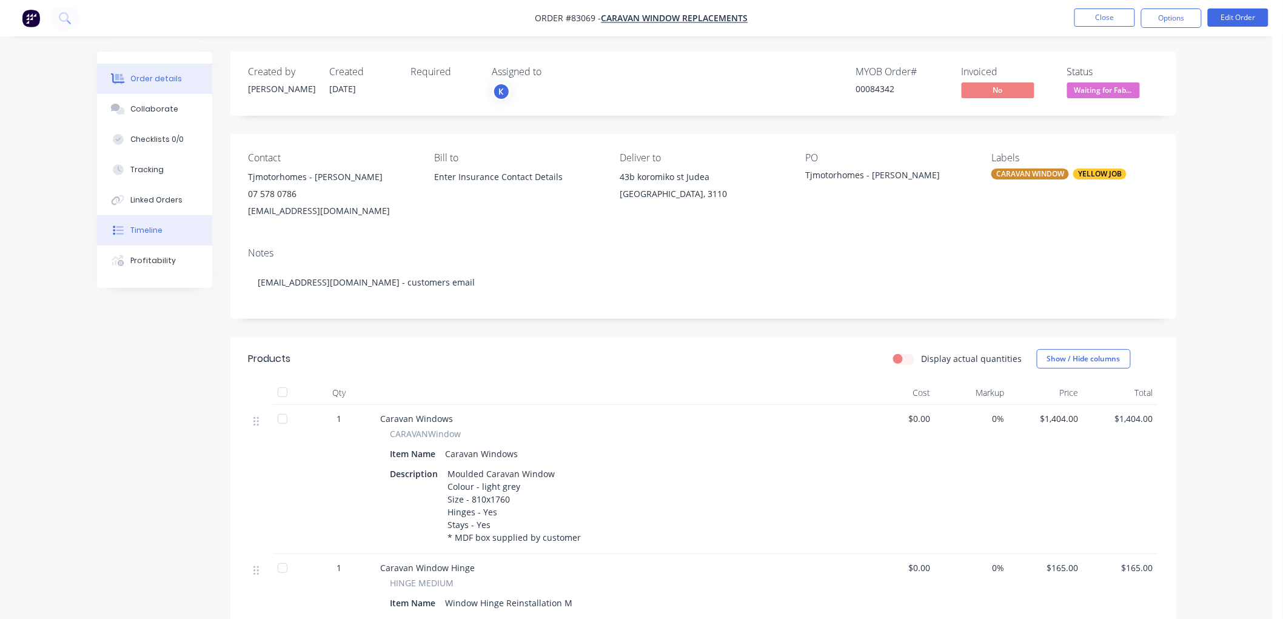
click at [156, 221] on button "Timeline" at bounding box center [154, 230] width 115 height 30
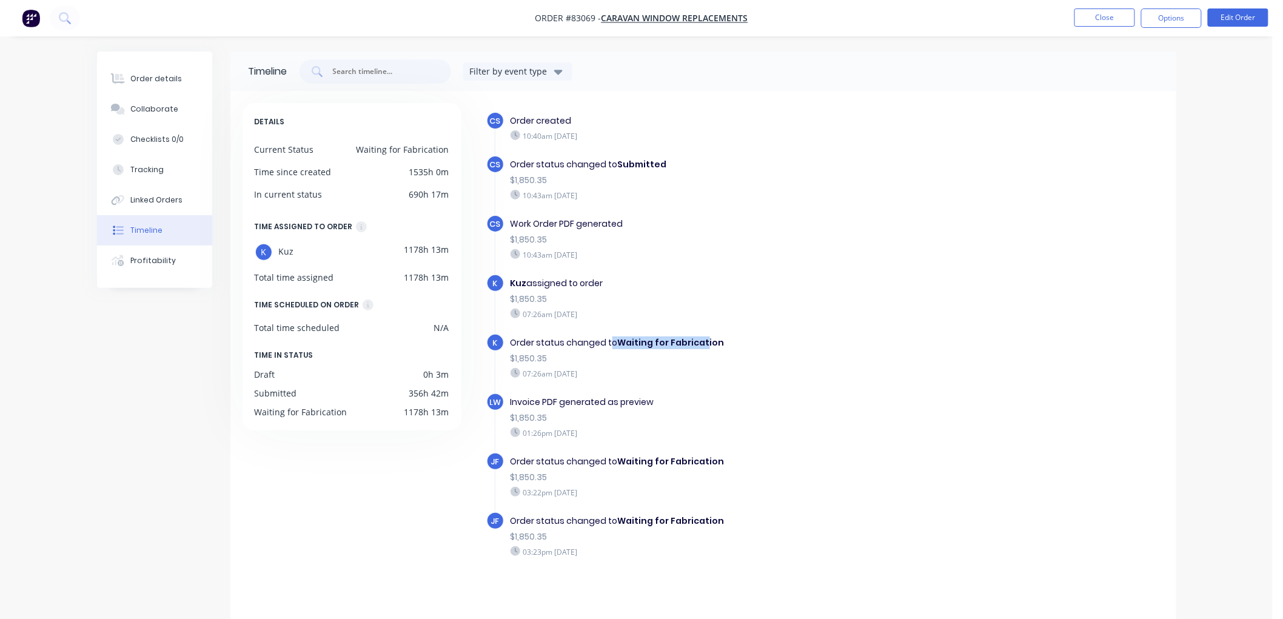
drag, startPoint x: 609, startPoint y: 335, endPoint x: 702, endPoint y: 338, distance: 92.8
click at [702, 338] on div "Order status changed to Waiting for Fabrication" at bounding box center [721, 343] width 420 height 13
drag, startPoint x: 595, startPoint y: 453, endPoint x: 701, endPoint y: 472, distance: 107.8
click at [702, 471] on div "Order status changed to Waiting for Fabrication $1,850.35 03:22pm Thursday 07/0…" at bounding box center [720, 476] width 432 height 49
drag, startPoint x: 605, startPoint y: 516, endPoint x: 676, endPoint y: 518, distance: 71.0
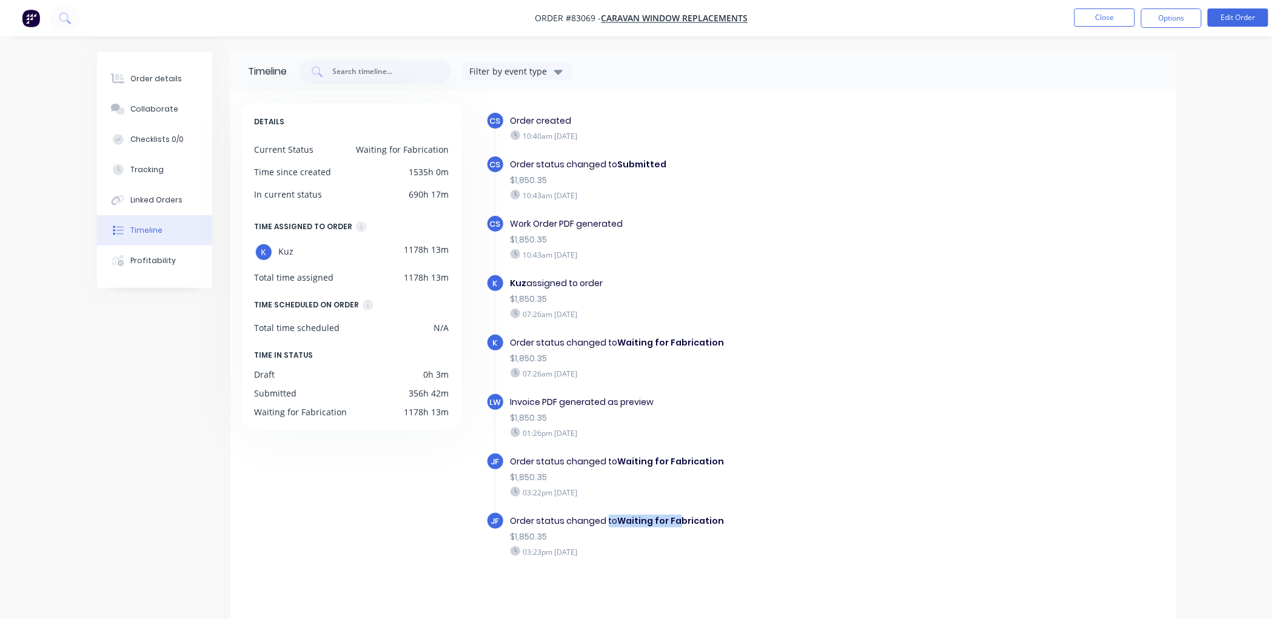
click at [676, 518] on div "Order status changed to Waiting for Fabrication" at bounding box center [721, 521] width 420 height 13
click at [166, 74] on div "Order details" at bounding box center [156, 78] width 52 height 11
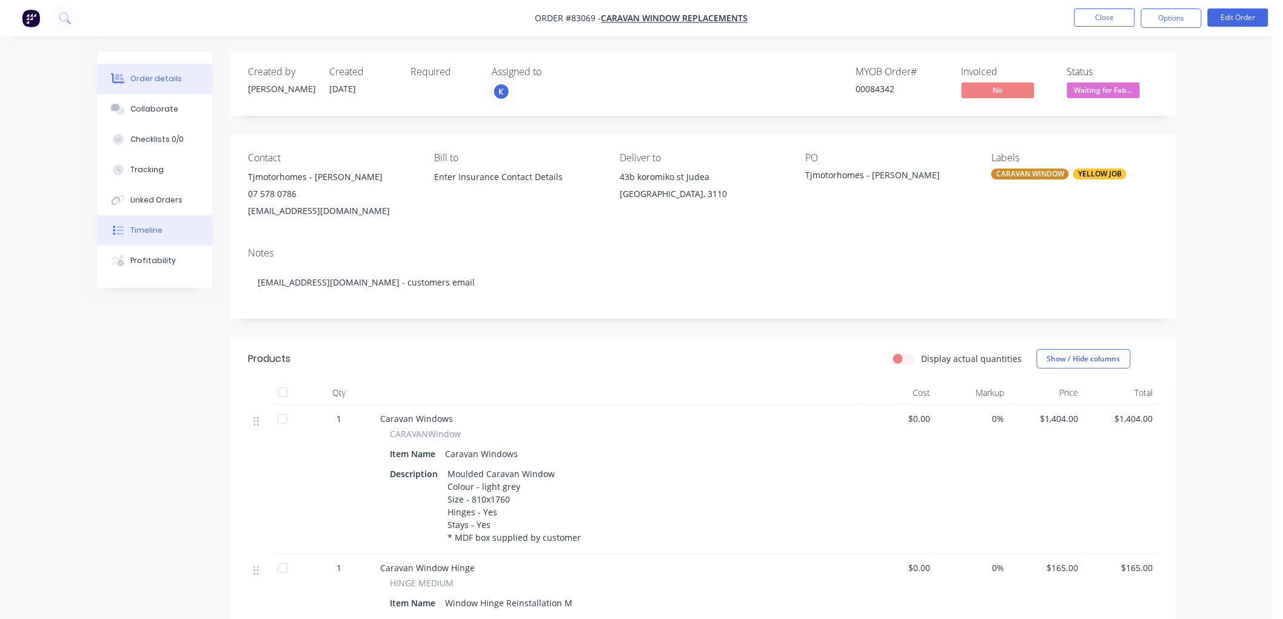
click at [155, 232] on div "Timeline" at bounding box center [146, 230] width 32 height 11
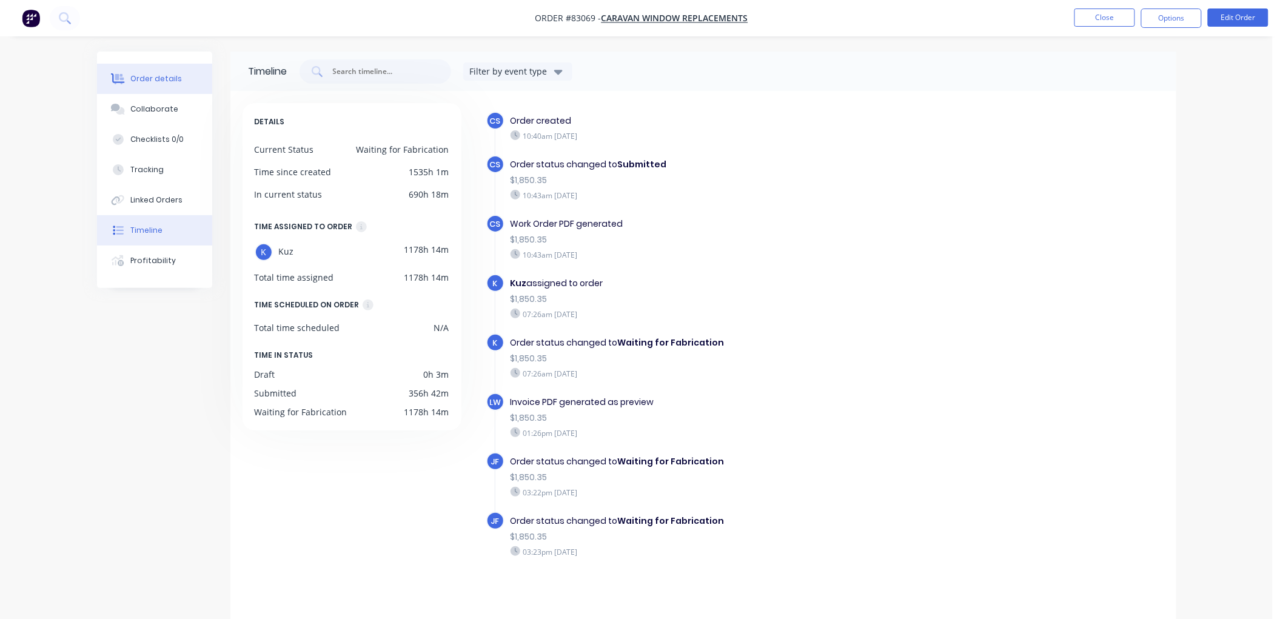
drag, startPoint x: 144, startPoint y: 80, endPoint x: 152, endPoint y: 84, distance: 9.2
click at [144, 79] on div "Order details" at bounding box center [156, 78] width 52 height 11
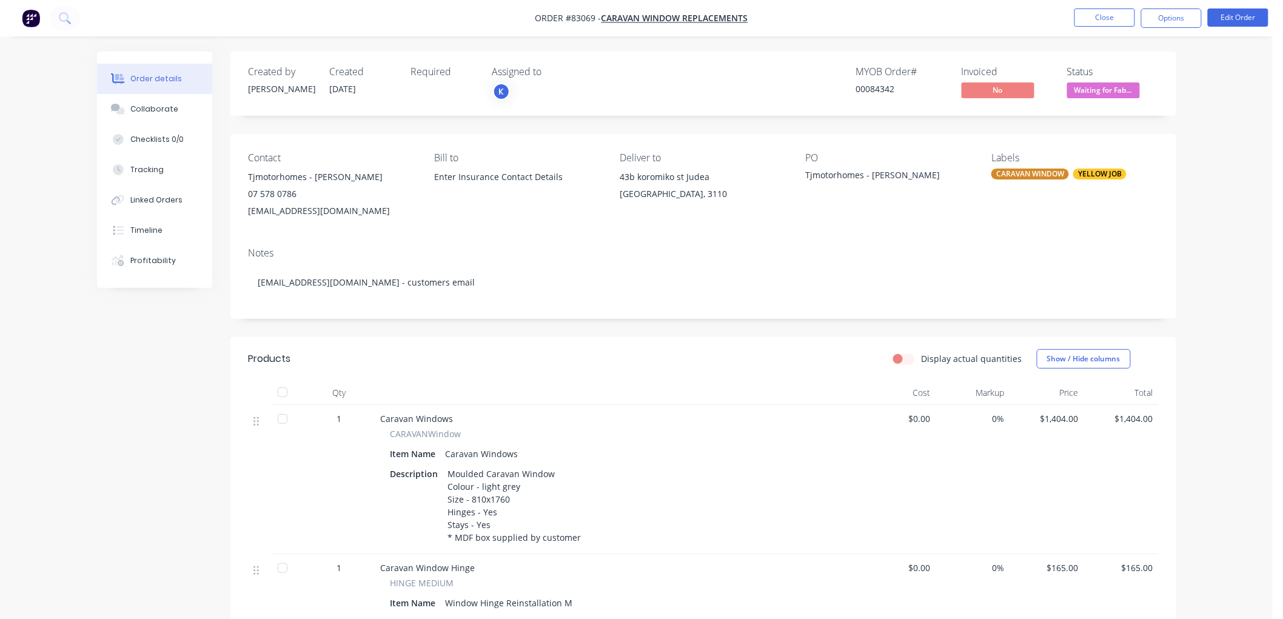
click at [1113, 93] on span "Waiting for Fab..." at bounding box center [1103, 89] width 73 height 15
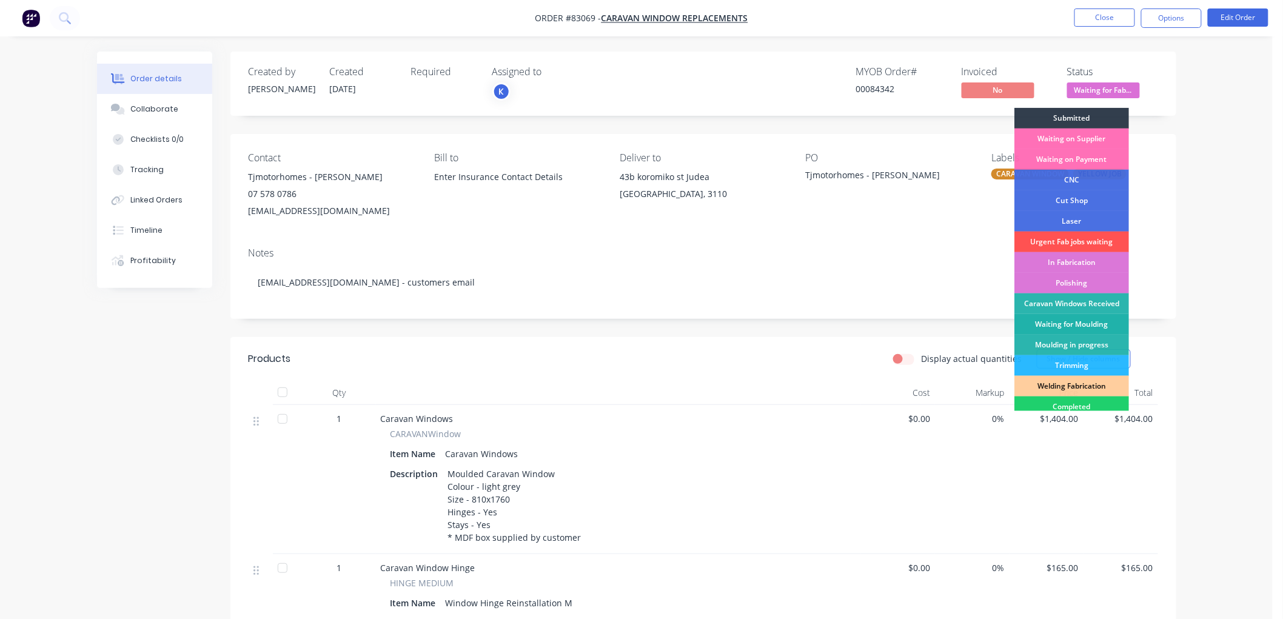
click at [1076, 328] on div "Waiting for Moulding" at bounding box center [1071, 324] width 115 height 21
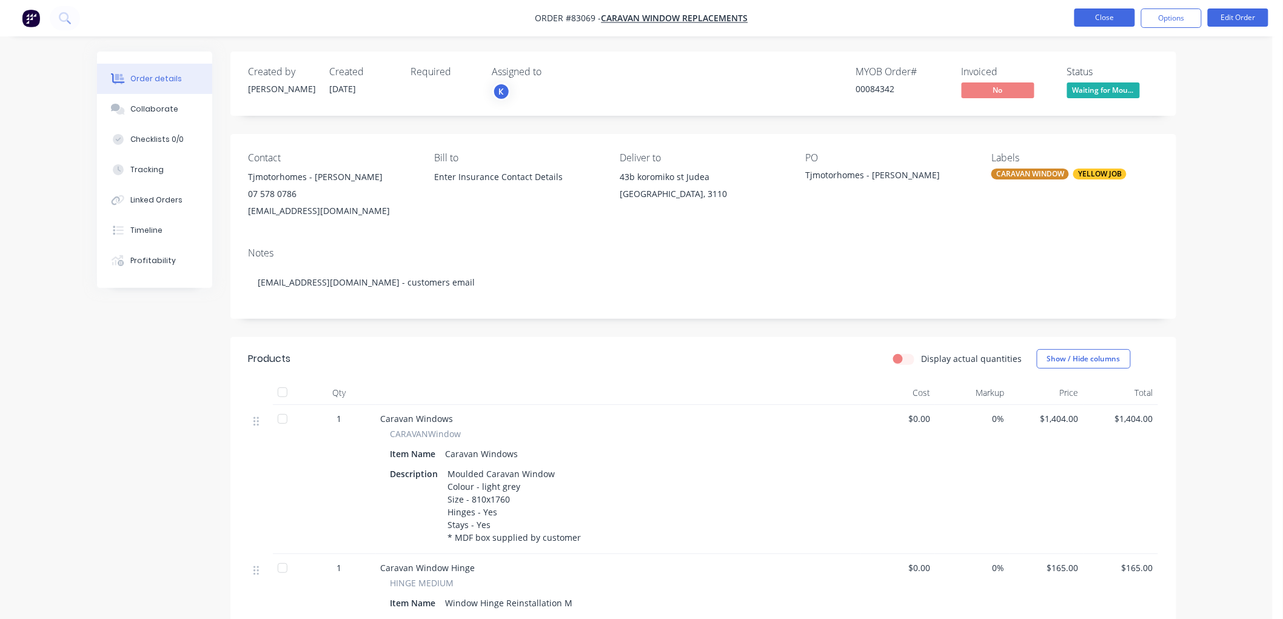
click at [1083, 17] on button "Close" at bounding box center [1104, 17] width 61 height 18
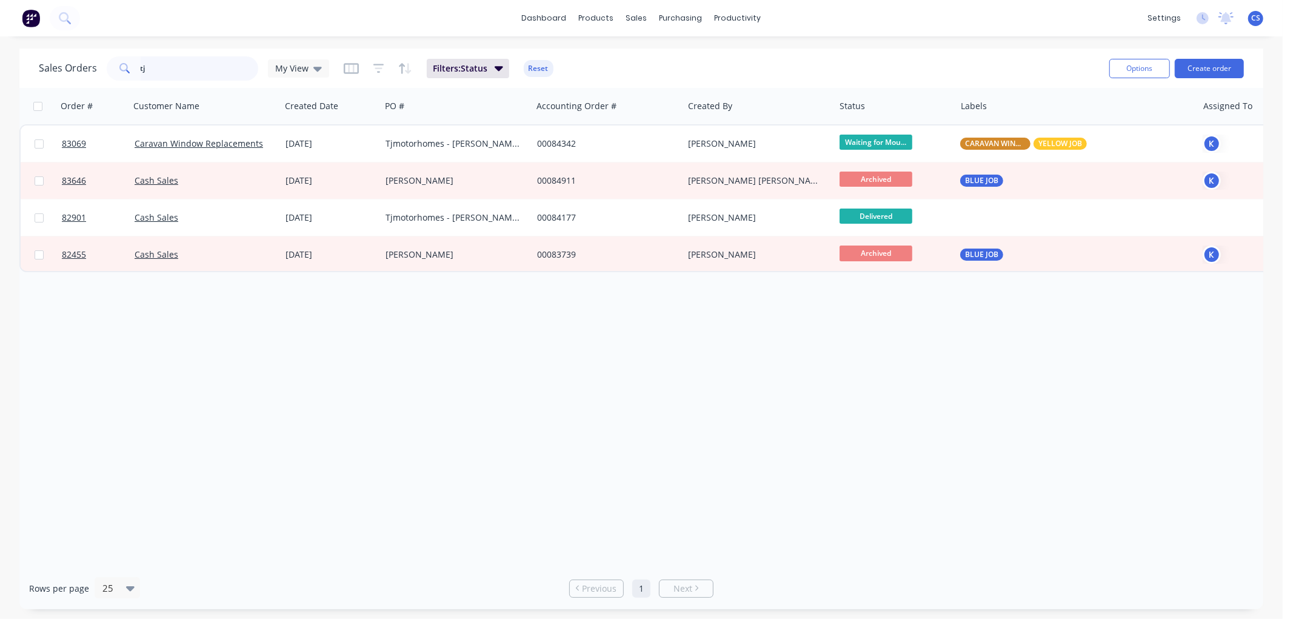
click at [198, 75] on input "tj" at bounding box center [200, 68] width 118 height 24
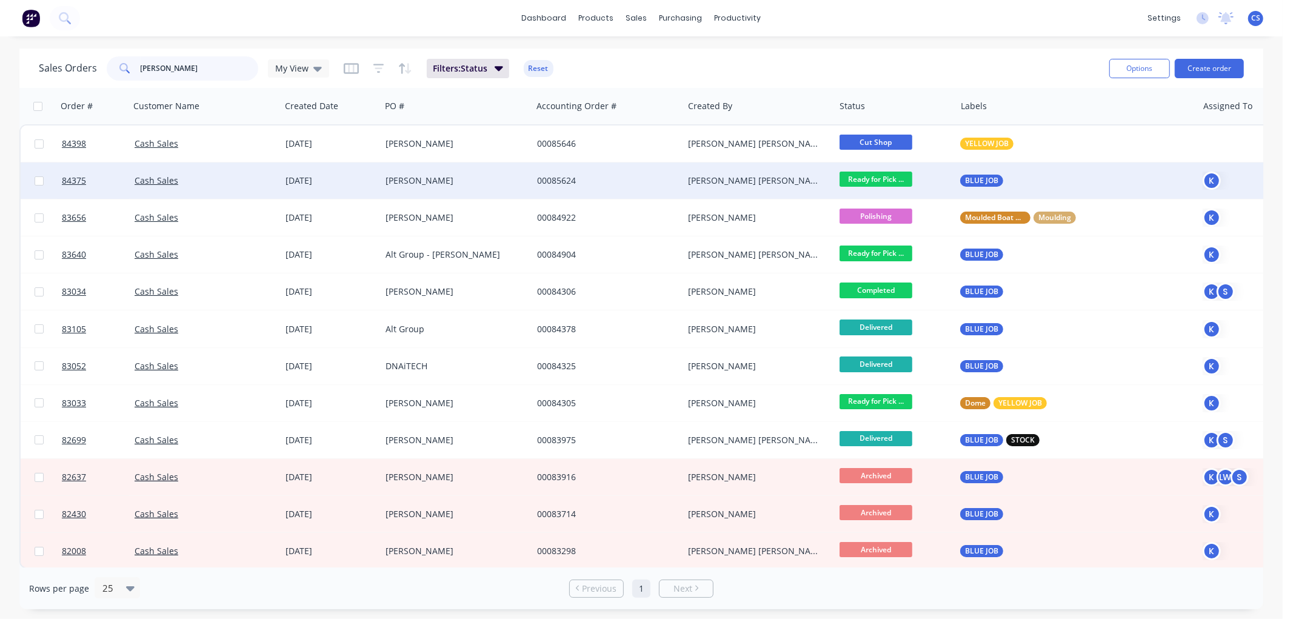
type input "murray"
click at [480, 183] on div "Murray Higgs" at bounding box center [453, 181] width 135 height 12
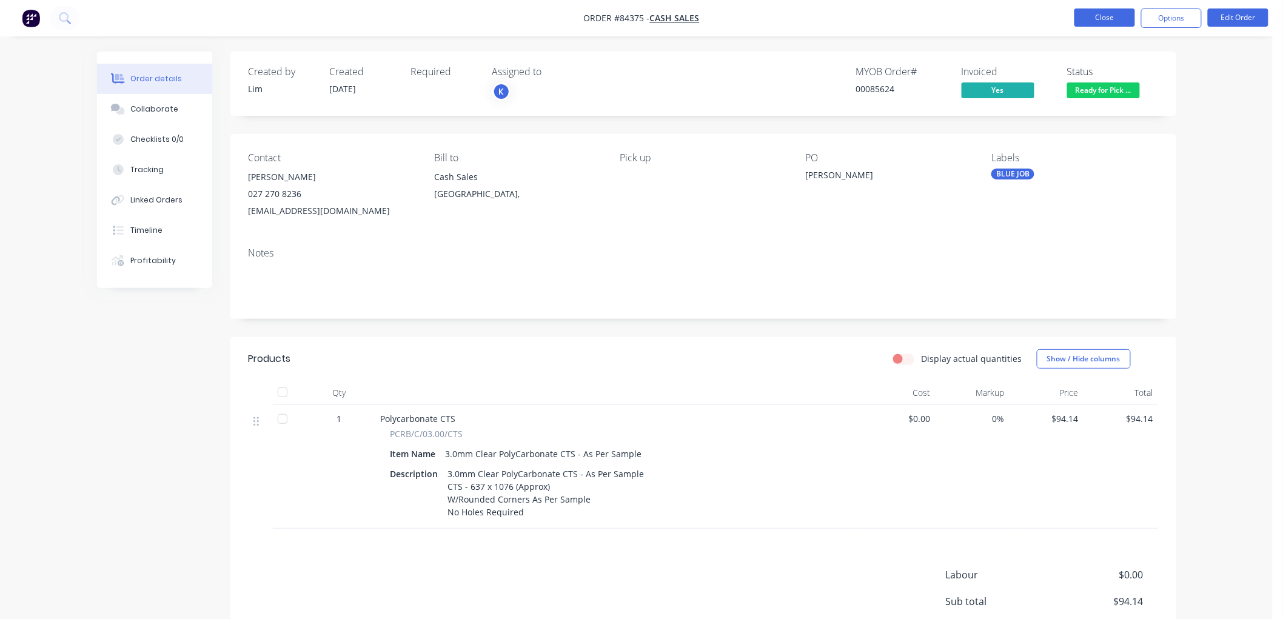
click at [1088, 16] on button "Close" at bounding box center [1104, 17] width 61 height 18
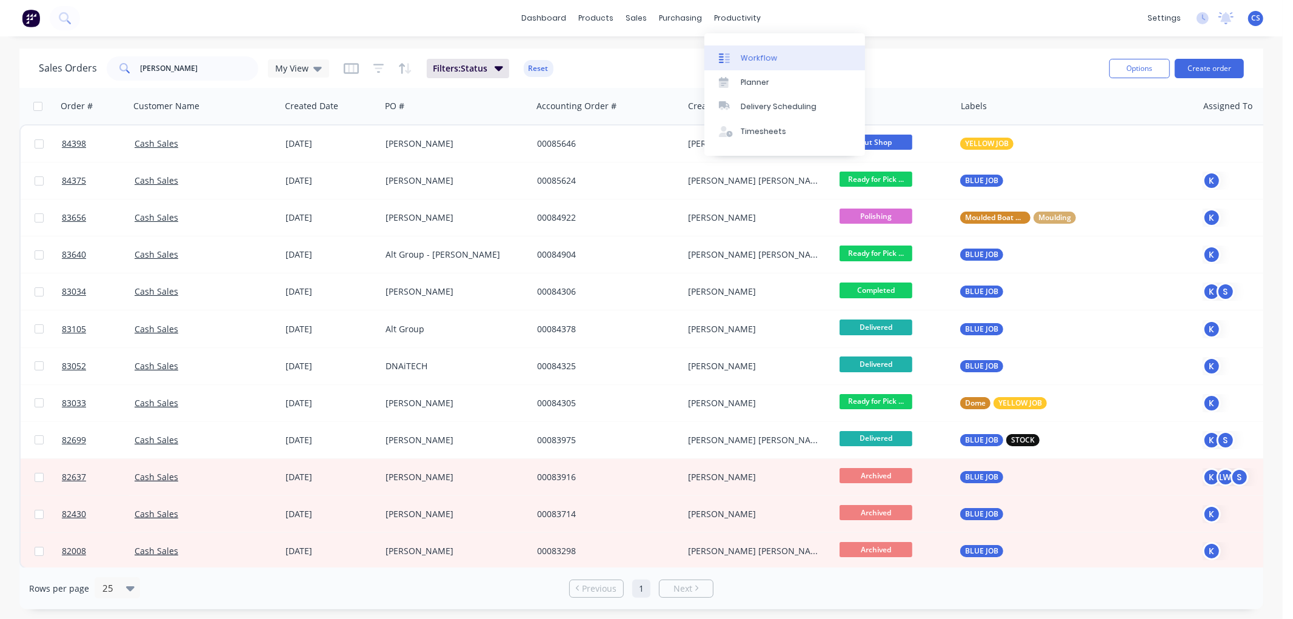
click at [751, 56] on div "Workflow" at bounding box center [759, 58] width 36 height 11
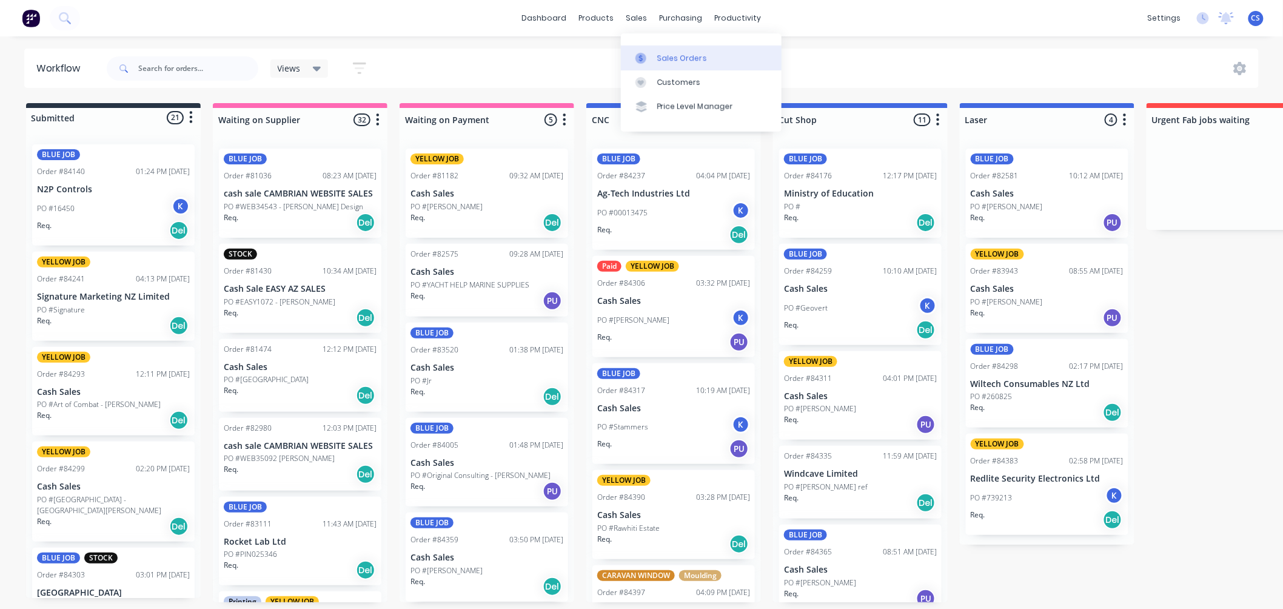
click at [655, 55] on link "Sales Orders" at bounding box center [701, 57] width 161 height 24
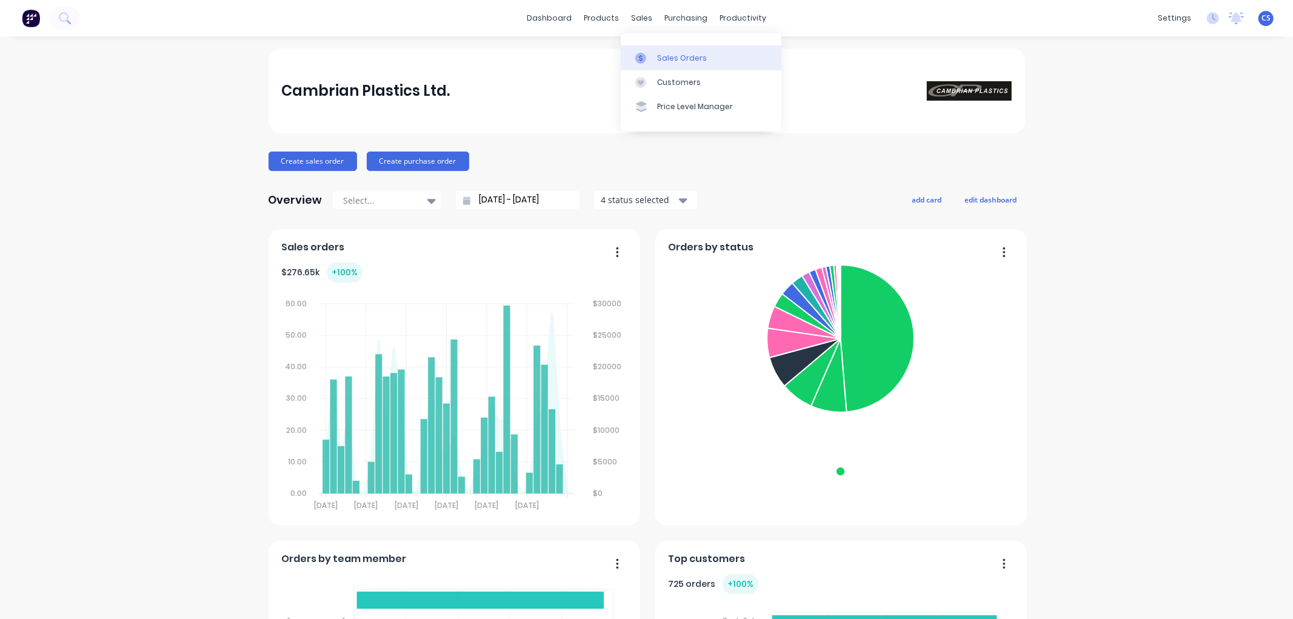
click at [652, 53] on div at bounding box center [644, 58] width 18 height 11
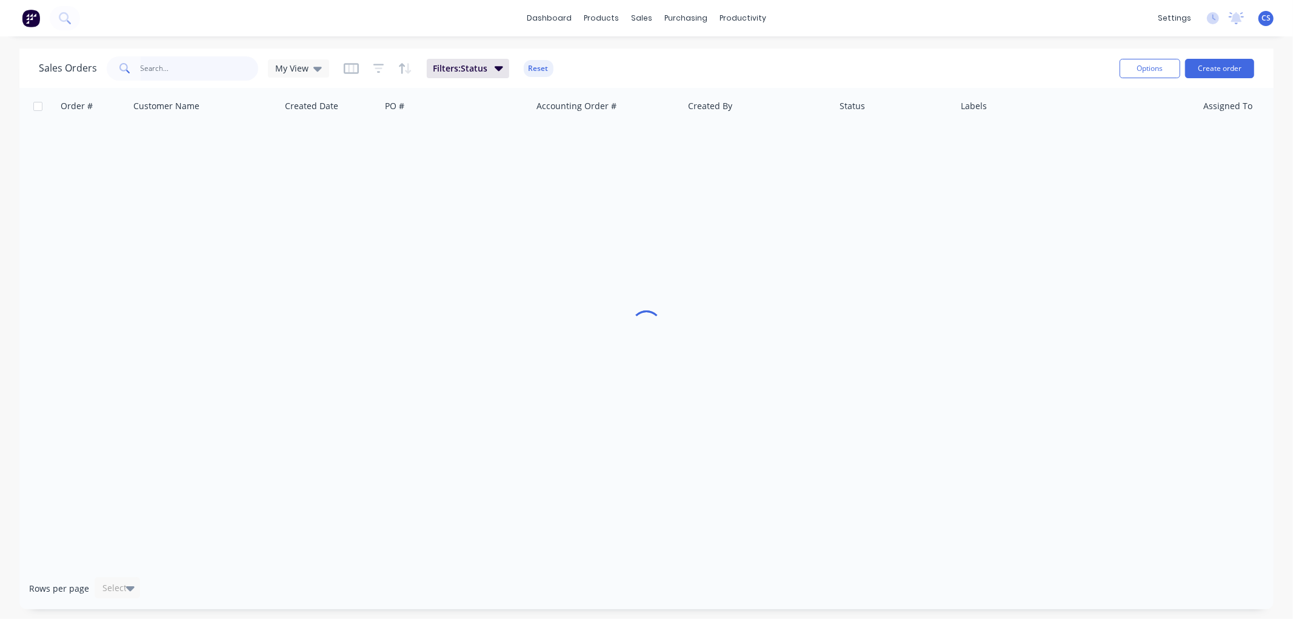
click at [167, 68] on input "text" at bounding box center [200, 68] width 118 height 24
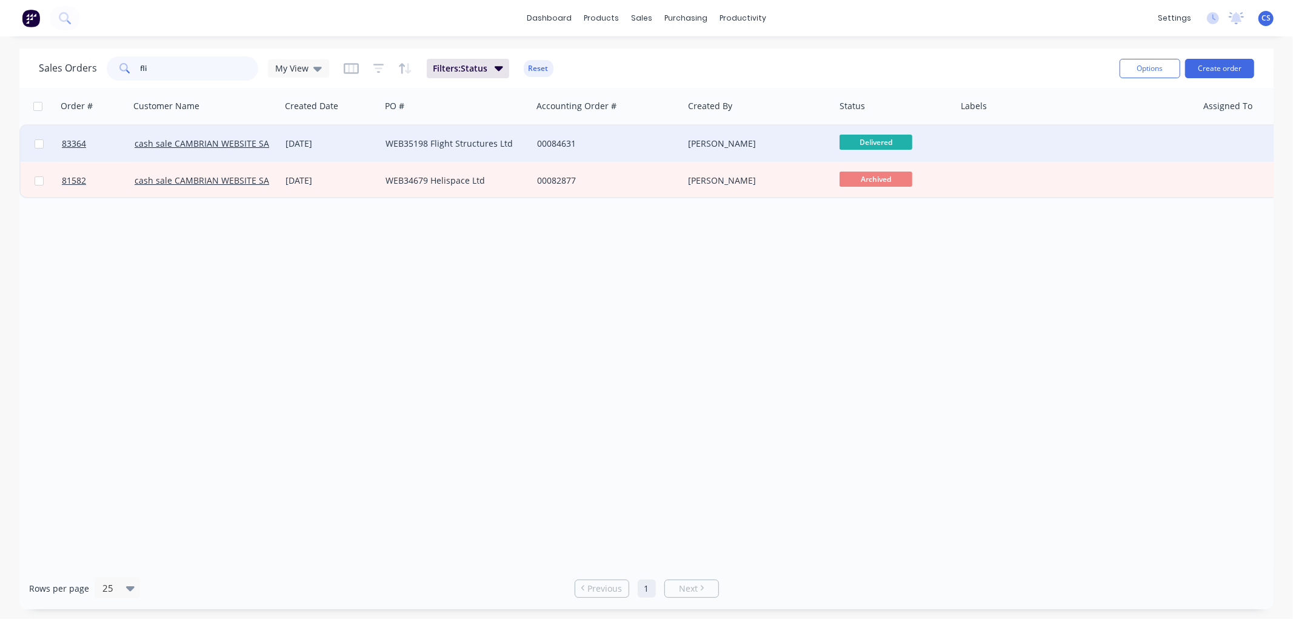
type input "fli"
click at [452, 144] on div "WEB35198 Flight Structures Ltd" at bounding box center [453, 144] width 135 height 12
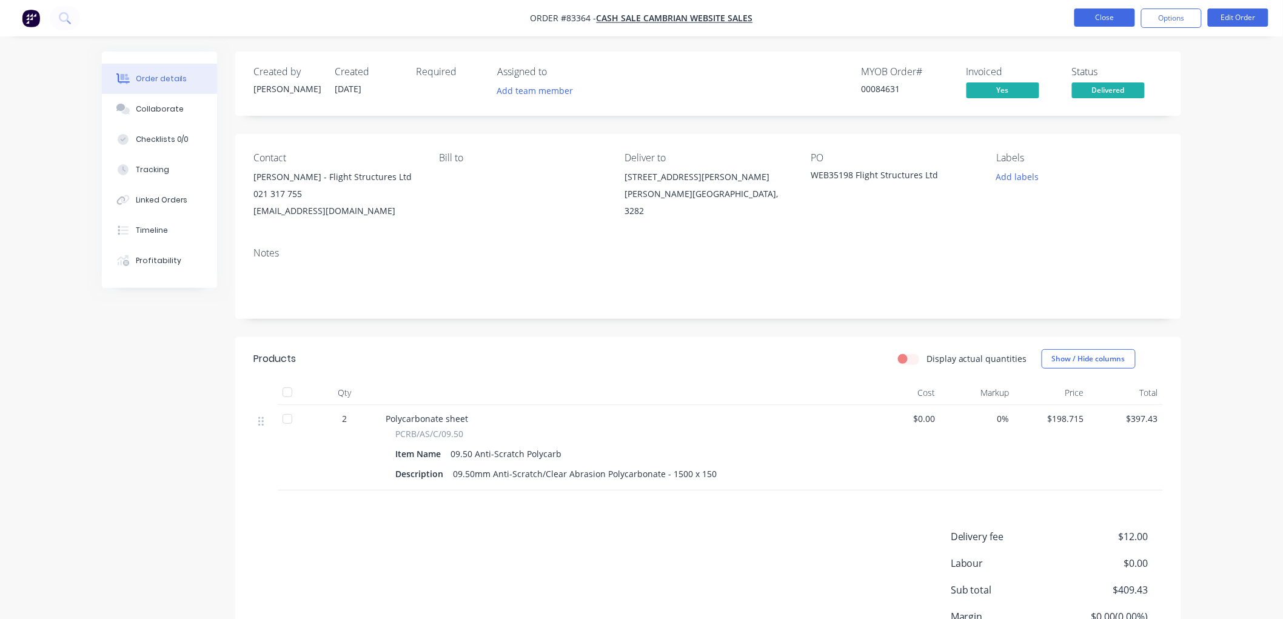
click at [1101, 16] on button "Close" at bounding box center [1104, 17] width 61 height 18
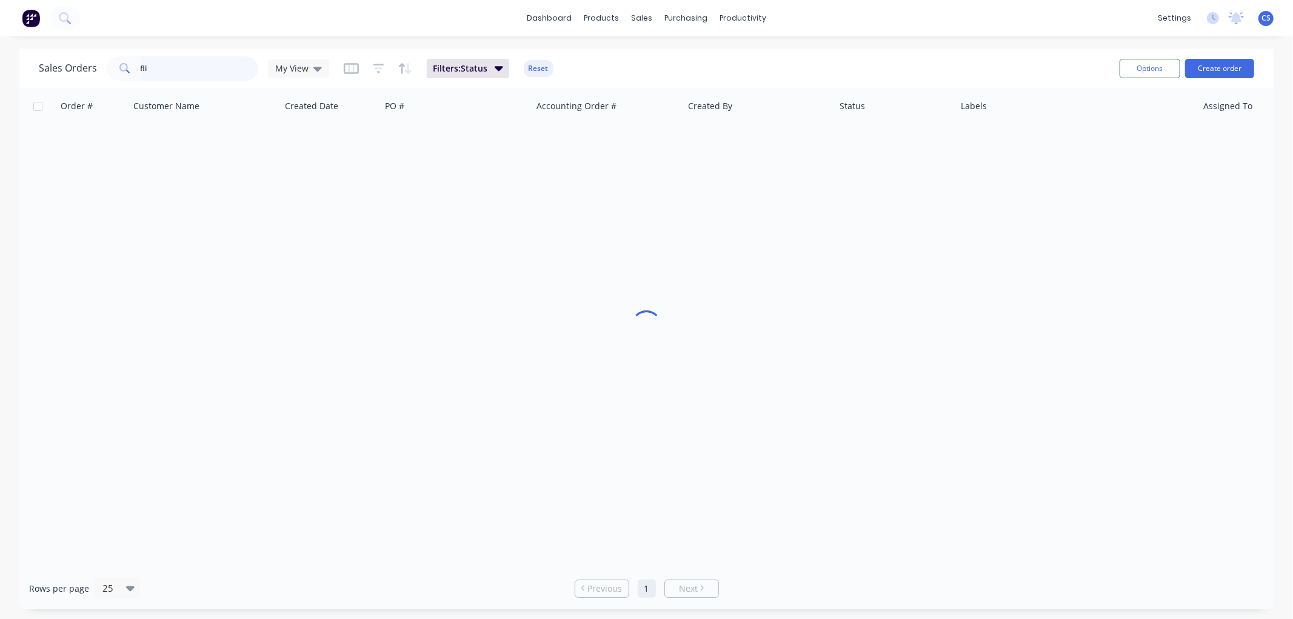
click at [190, 67] on input "fli" at bounding box center [200, 68] width 118 height 24
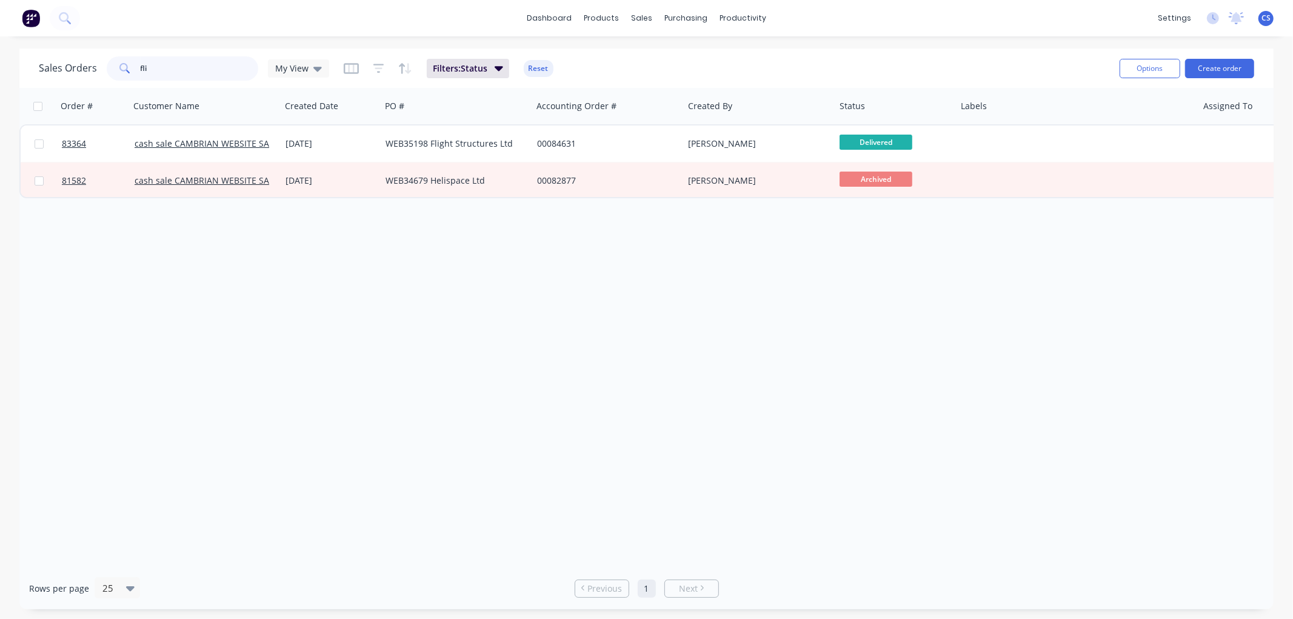
click at [190, 67] on input "fli" at bounding box center [200, 68] width 118 height 24
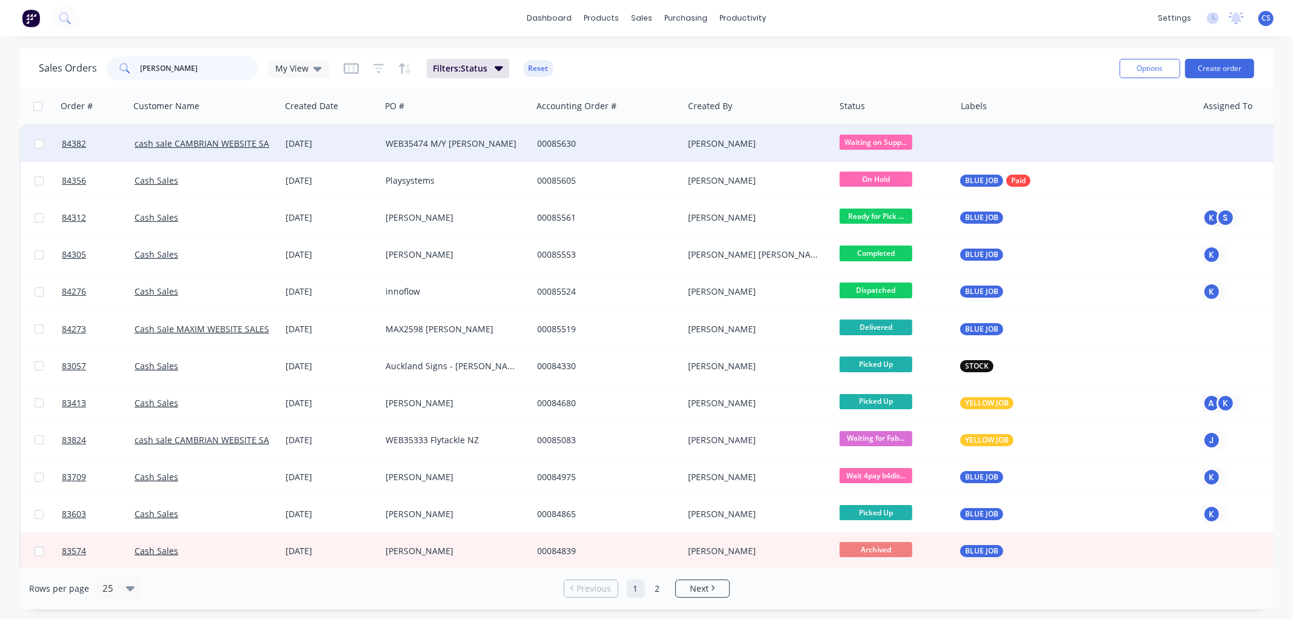
type input "[PERSON_NAME]"
click at [531, 142] on div "WEB35474 M/Y [PERSON_NAME]" at bounding box center [457, 144] width 152 height 36
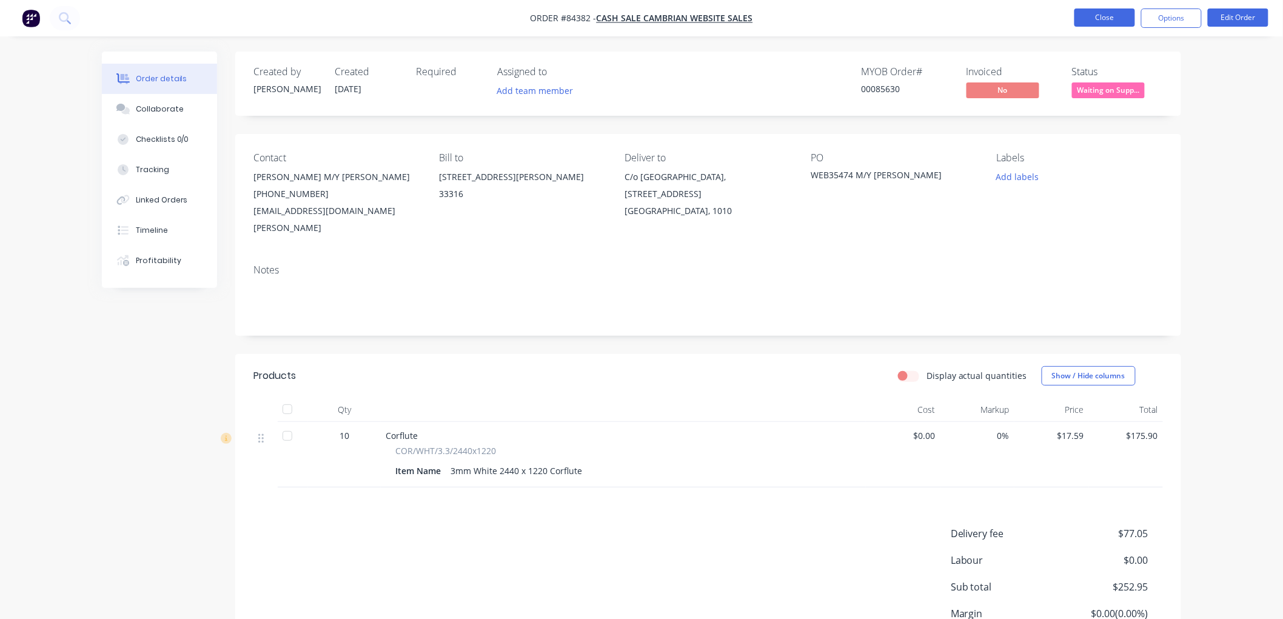
click at [1105, 17] on button "Close" at bounding box center [1104, 17] width 61 height 18
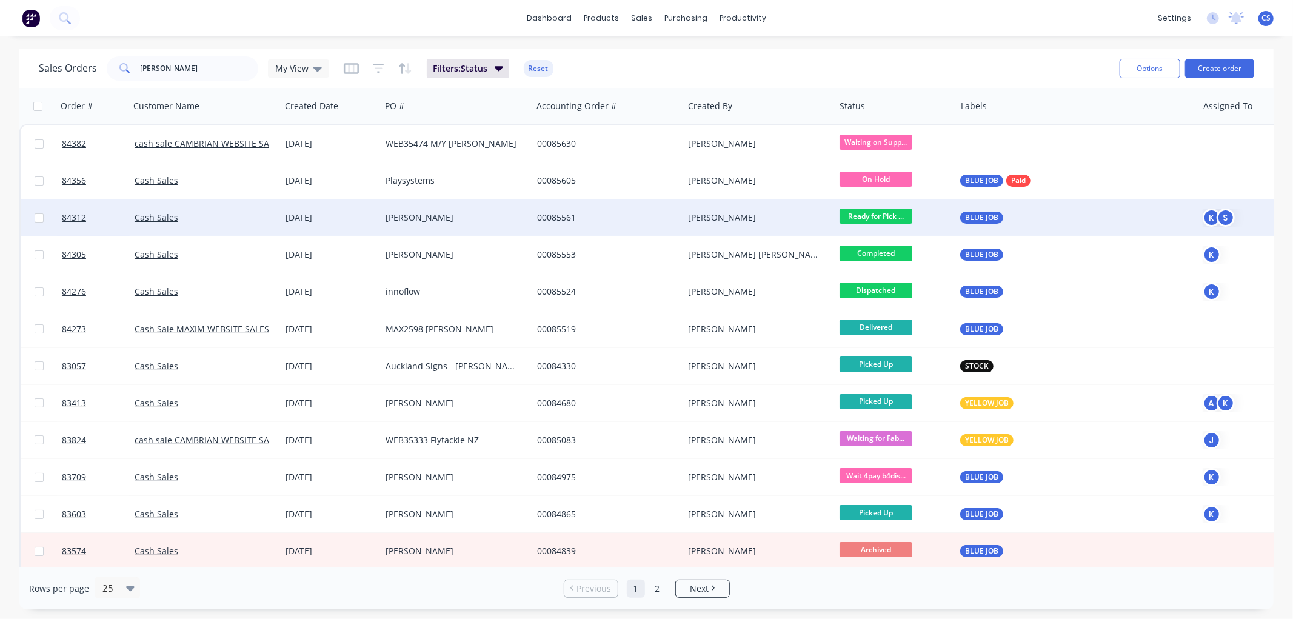
click at [429, 219] on div "[PERSON_NAME]" at bounding box center [453, 218] width 135 height 12
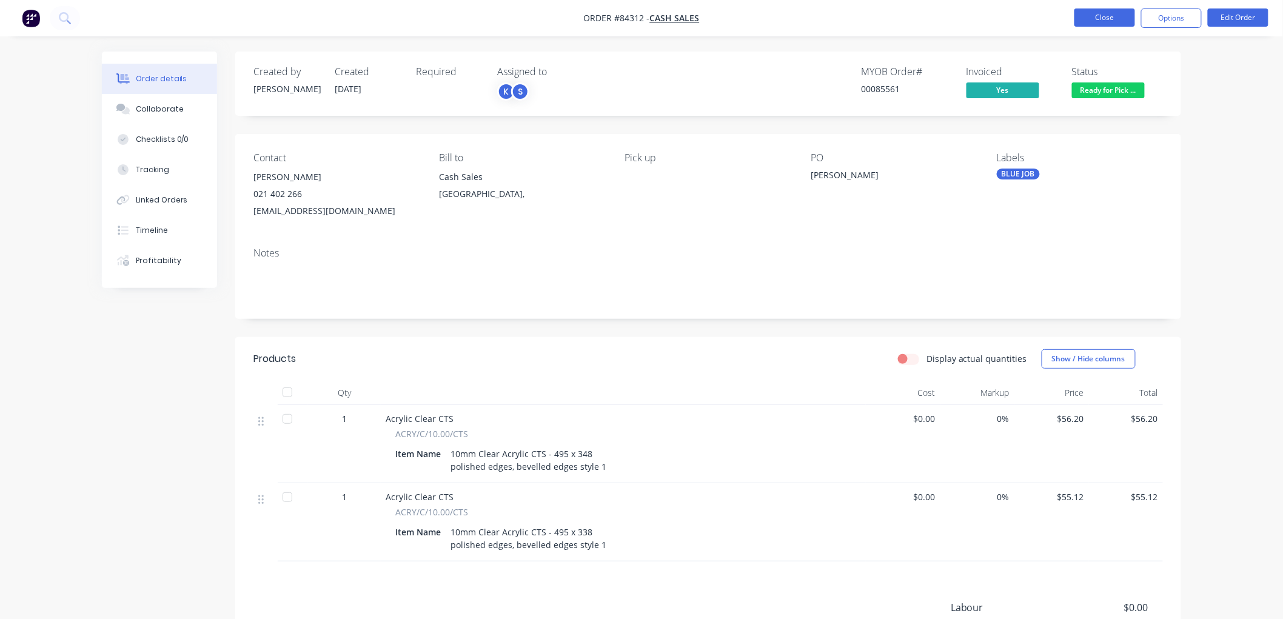
click at [1082, 13] on button "Close" at bounding box center [1104, 17] width 61 height 18
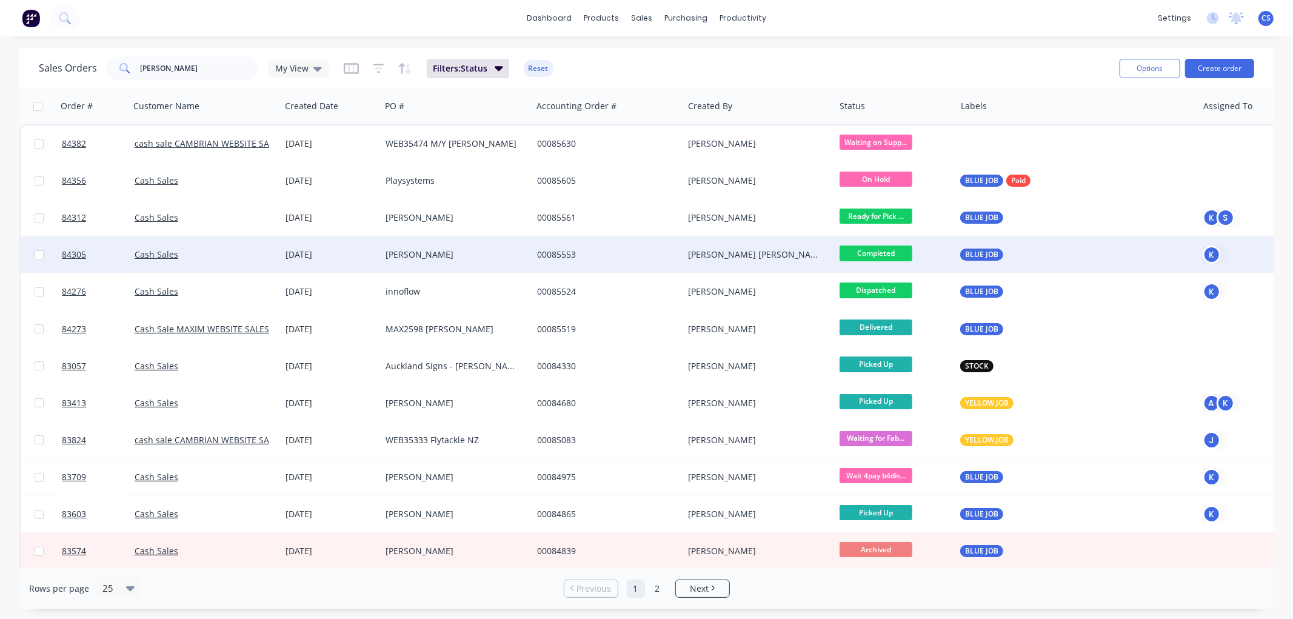
click at [420, 258] on div "[PERSON_NAME]" at bounding box center [453, 255] width 135 height 12
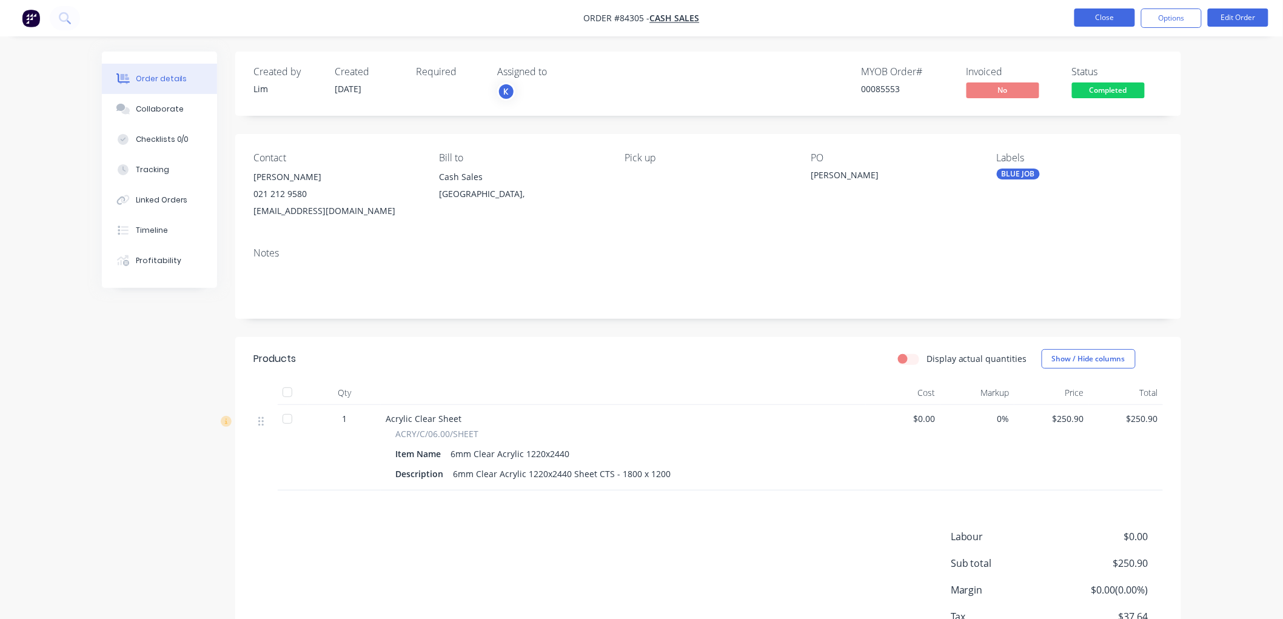
click at [1079, 17] on button "Close" at bounding box center [1104, 17] width 61 height 18
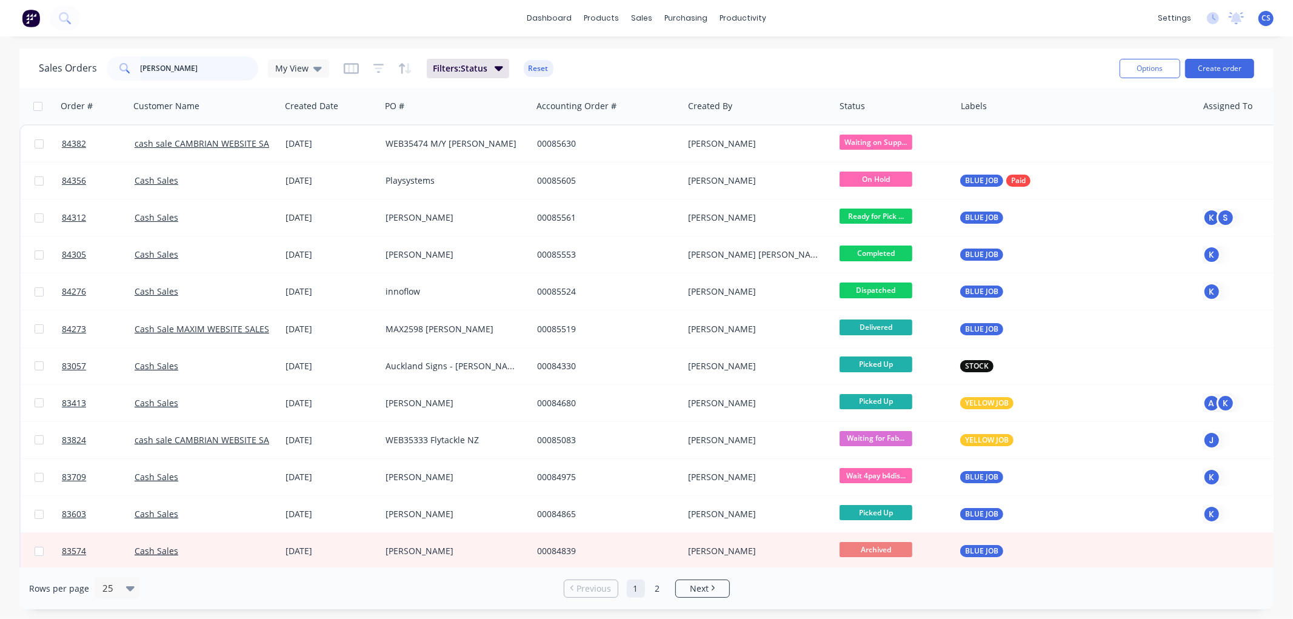
click at [208, 67] on input "[PERSON_NAME]" at bounding box center [200, 68] width 118 height 24
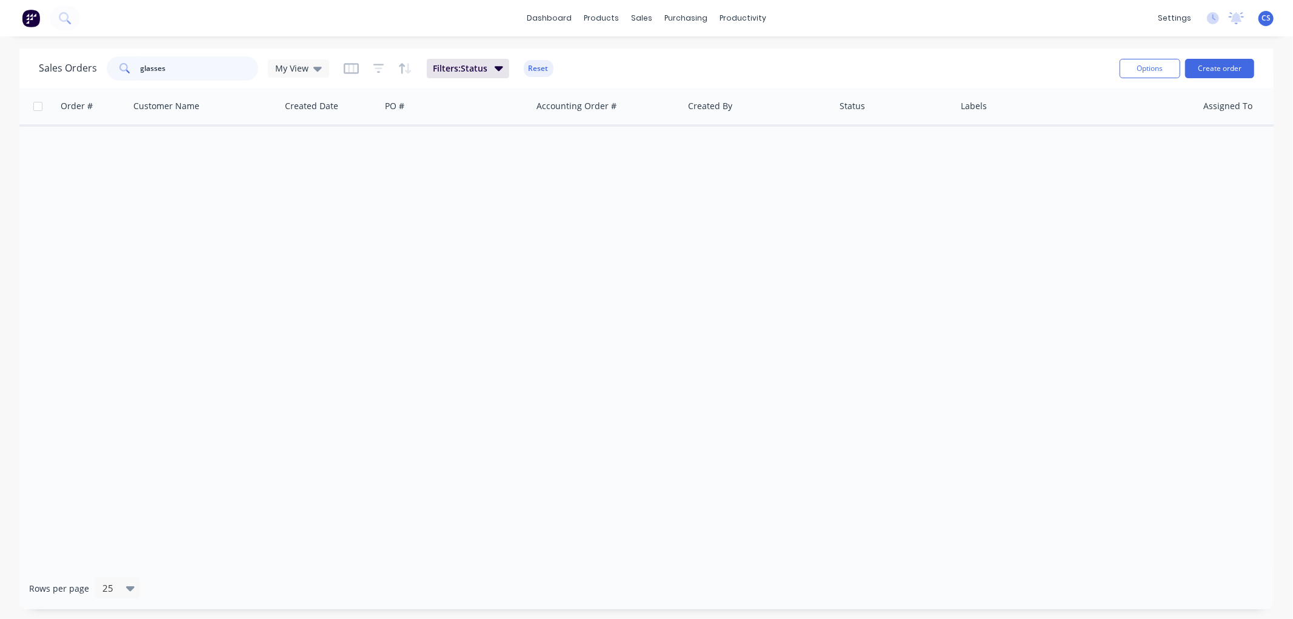
click at [190, 69] on input "glasses" at bounding box center [200, 68] width 118 height 24
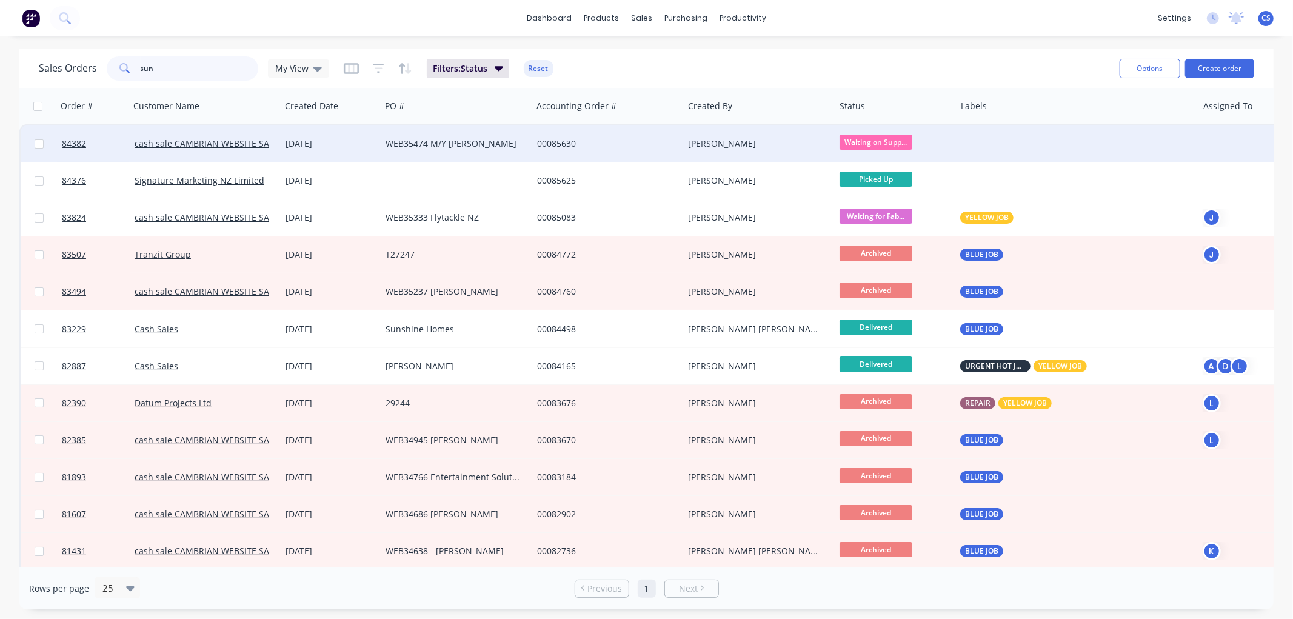
type input "sun"
click at [483, 147] on div "WEB35474 M/Y [PERSON_NAME]" at bounding box center [453, 144] width 135 height 12
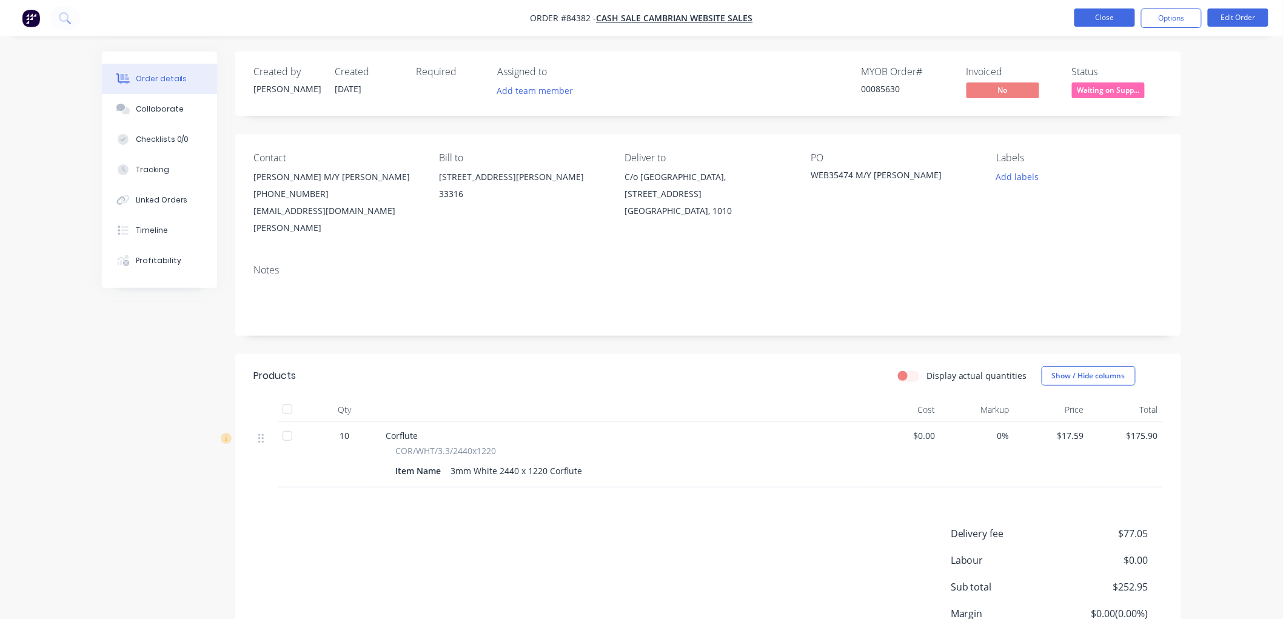
click at [1101, 14] on button "Close" at bounding box center [1104, 17] width 61 height 18
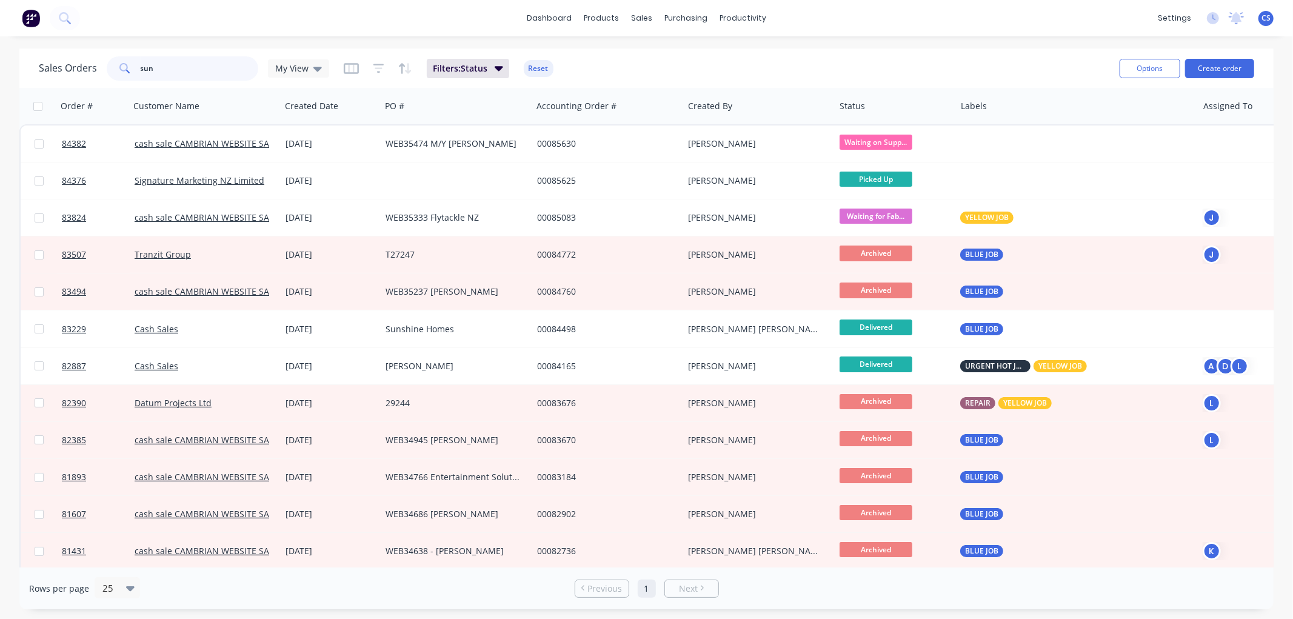
click at [178, 69] on input "sun" at bounding box center [200, 68] width 118 height 24
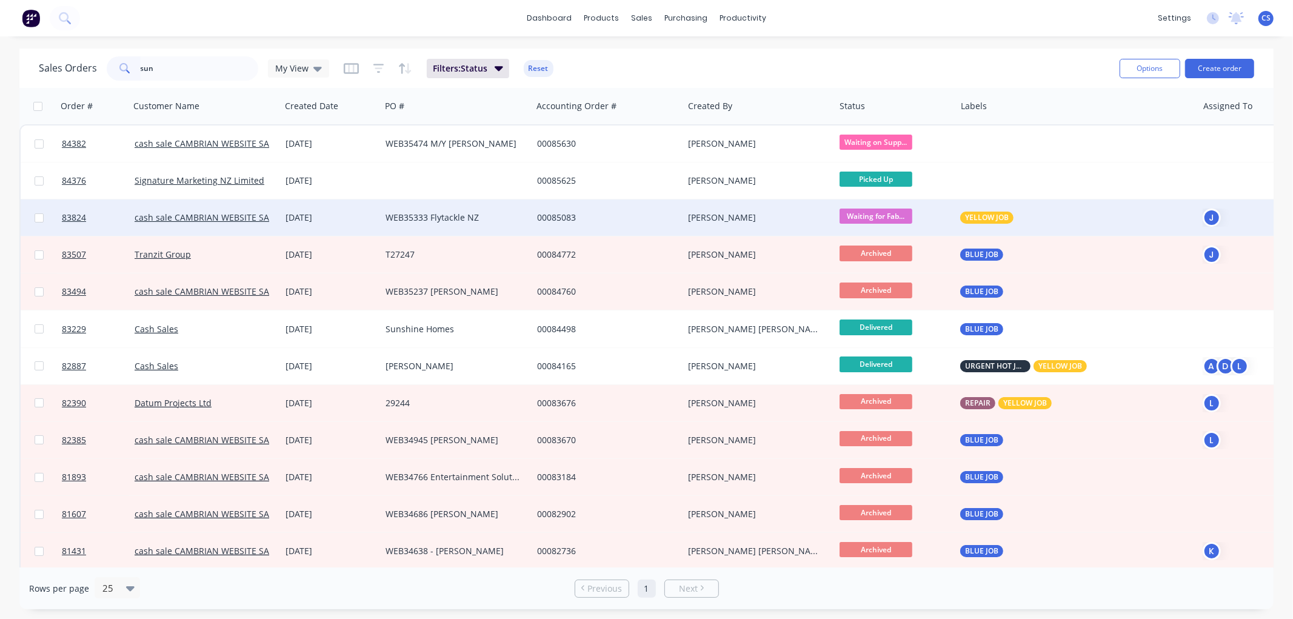
click at [349, 214] on div "[DATE]" at bounding box center [331, 218] width 90 height 12
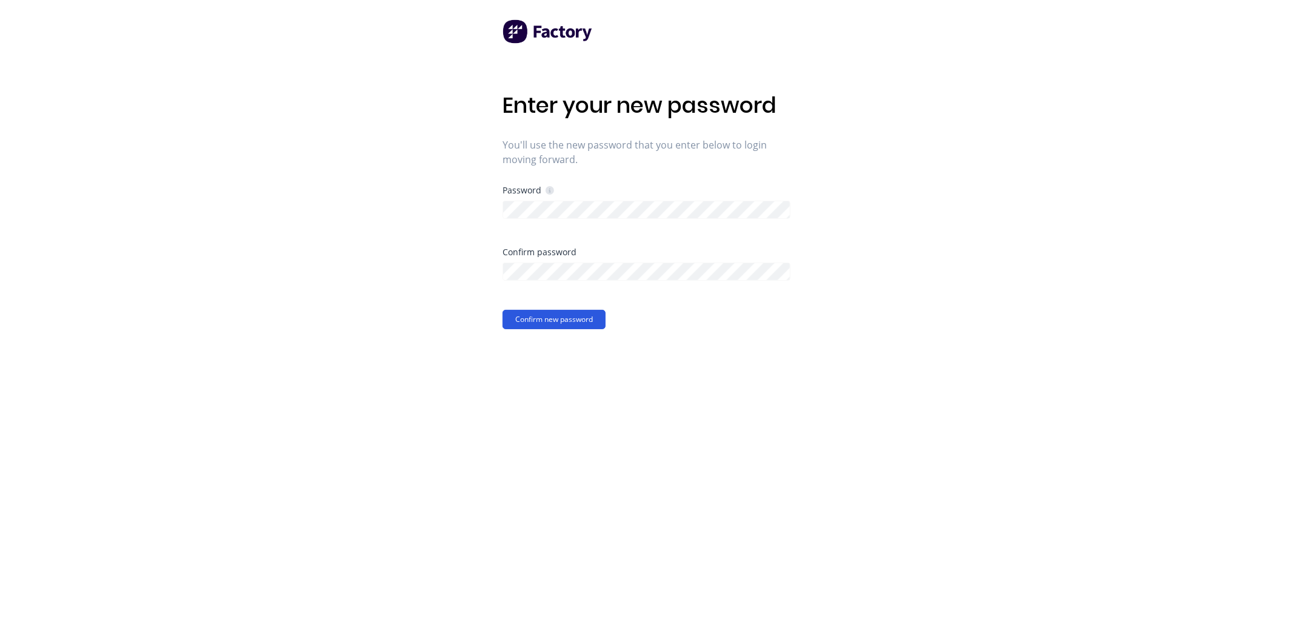
click at [537, 313] on button "Confirm new password" at bounding box center [554, 319] width 103 height 19
